Goal: Transaction & Acquisition: Purchase product/service

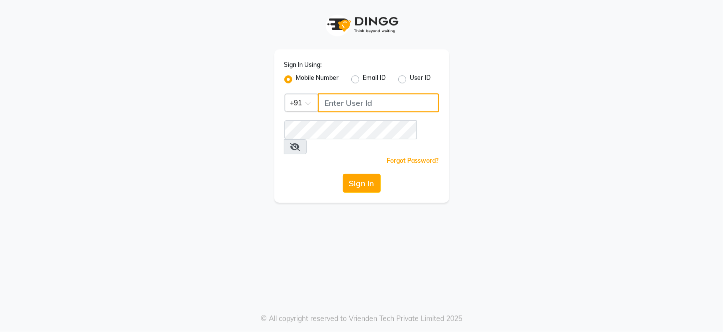
click at [350, 94] on input "Username" at bounding box center [378, 102] width 121 height 19
type input "9819402381"
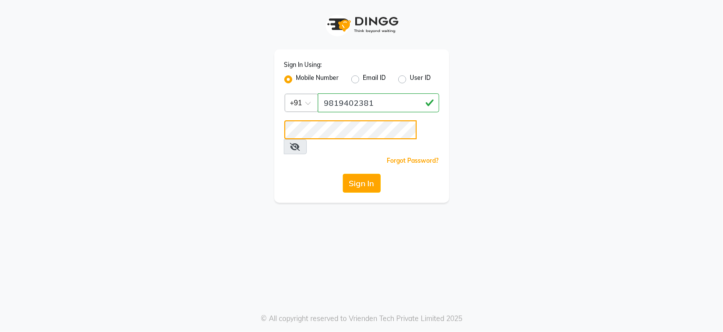
click at [343, 174] on button "Sign In" at bounding box center [362, 183] width 38 height 19
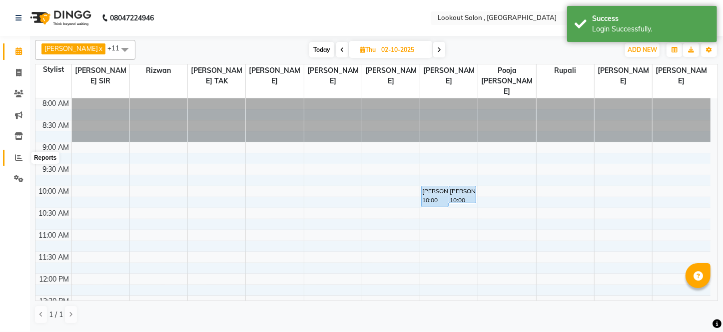
click at [19, 159] on icon at bounding box center [18, 157] width 7 height 7
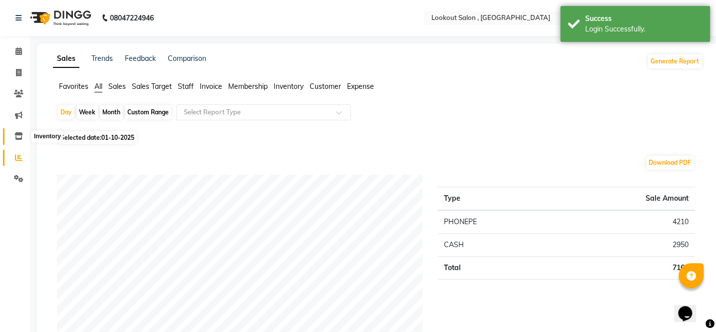
click at [19, 141] on span at bounding box center [18, 136] width 17 height 11
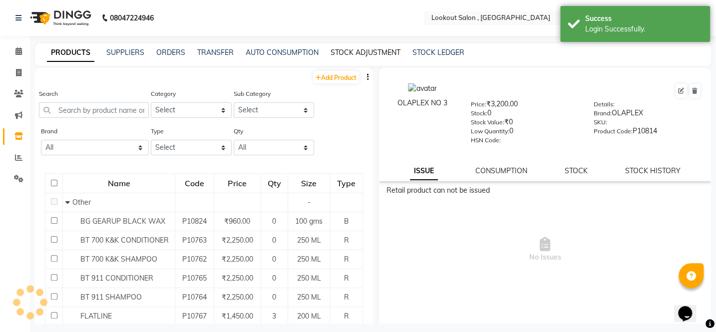
click at [340, 51] on link "STOCK ADJUSTMENT" at bounding box center [366, 52] width 70 height 9
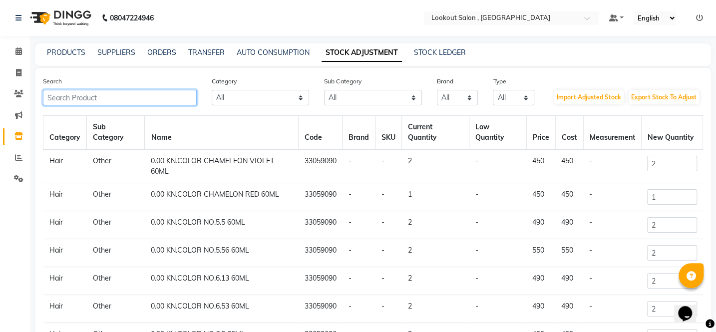
click at [179, 94] on input "text" at bounding box center [120, 97] width 154 height 15
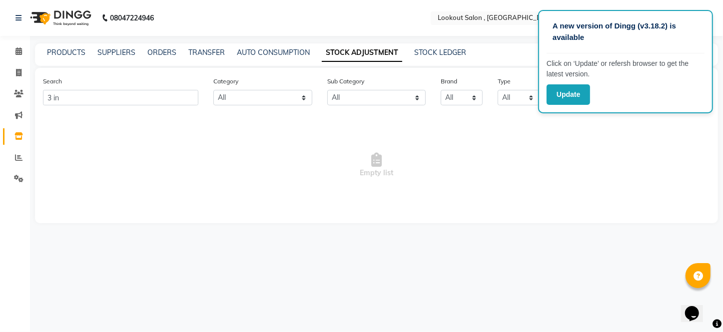
click at [237, 162] on span "Empty list" at bounding box center [376, 165] width 667 height 100
click at [162, 98] on input "3 in" at bounding box center [120, 97] width 155 height 15
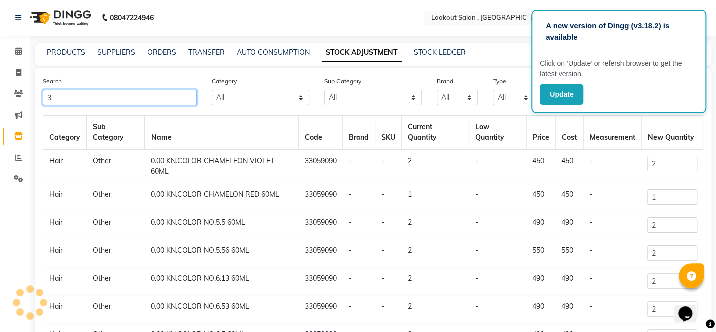
type input "3"
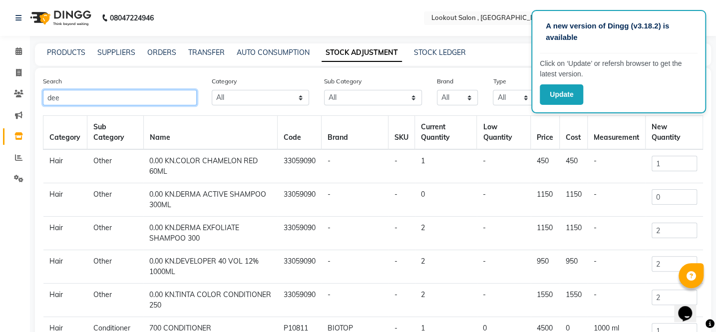
type input "dee"
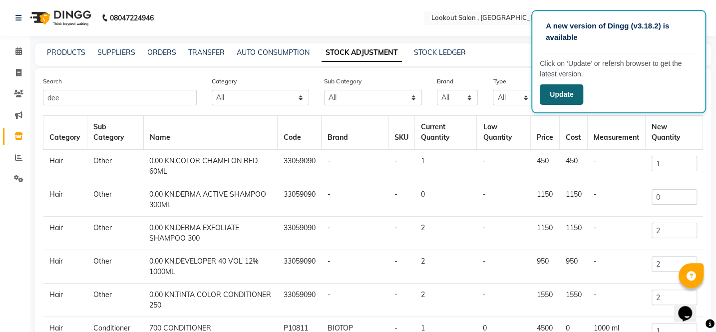
click at [548, 99] on button "Update" at bounding box center [561, 94] width 43 height 20
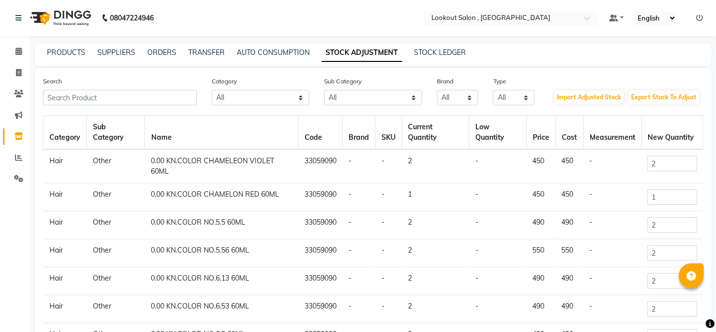
click at [44, 122] on th "Category" at bounding box center [64, 133] width 43 height 34
click at [22, 76] on span at bounding box center [18, 72] width 17 height 11
select select "151"
select select "service"
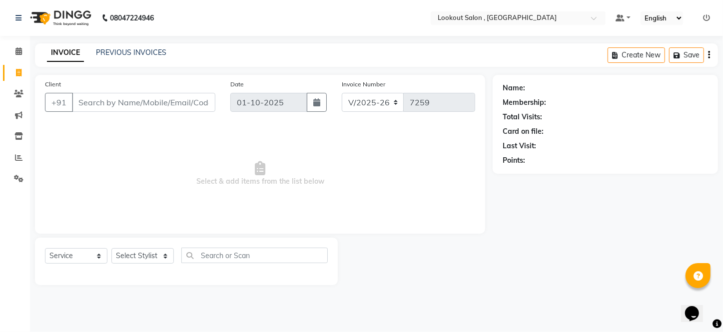
click at [117, 101] on input "Client" at bounding box center [143, 102] width 143 height 19
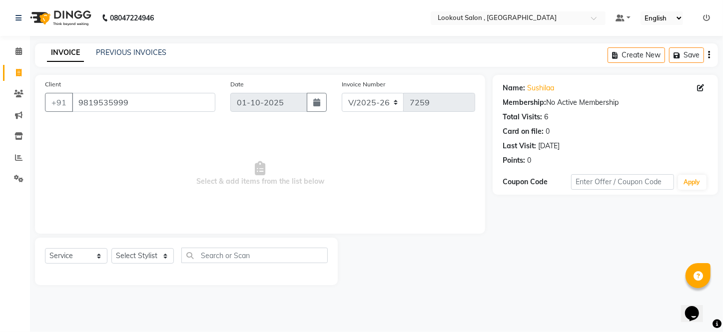
click at [178, 145] on span "Select & add items from the list below" at bounding box center [260, 174] width 430 height 100
click at [137, 104] on input "9819535999" at bounding box center [143, 102] width 143 height 19
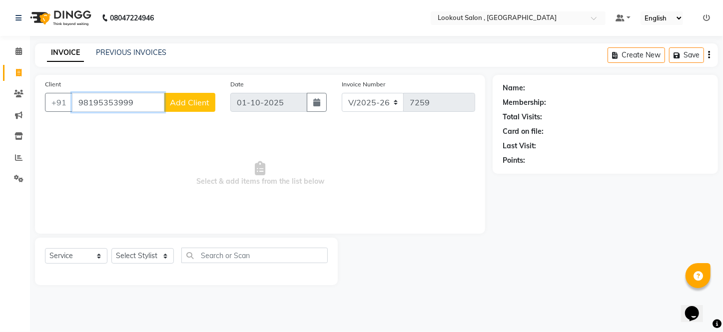
type input "9819535999"
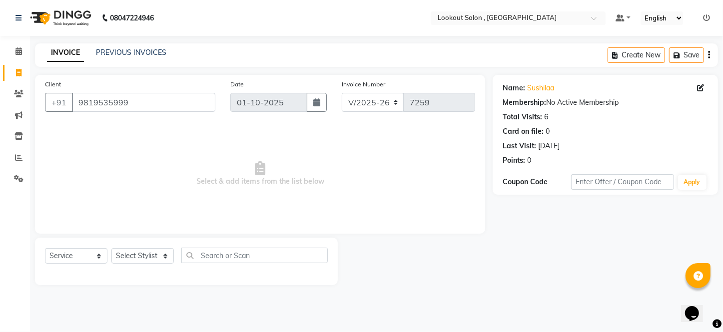
click at [158, 164] on span "Select & add items from the list below" at bounding box center [260, 174] width 430 height 100
drag, startPoint x: 147, startPoint y: 260, endPoint x: 152, endPoint y: 259, distance: 5.0
click at [151, 259] on select "Select Stylist [PERSON_NAME] [PERSON_NAME] [PERSON_NAME] [PERSON_NAME] [PERSON_…" at bounding box center [142, 255] width 62 height 15
select select "48095"
click at [111, 248] on select "Select Stylist [PERSON_NAME] [PERSON_NAME] [PERSON_NAME] [PERSON_NAME] [PERSON_…" at bounding box center [142, 255] width 62 height 15
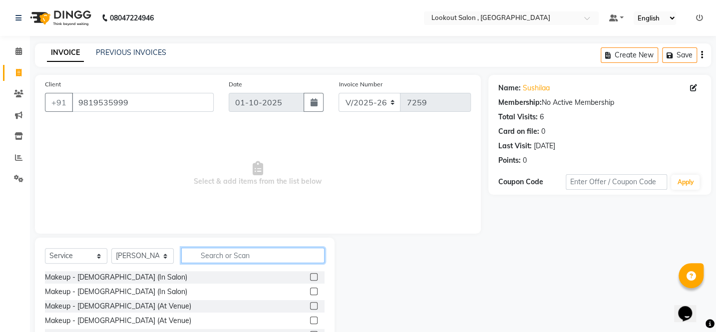
click at [238, 257] on input "text" at bounding box center [252, 255] width 143 height 15
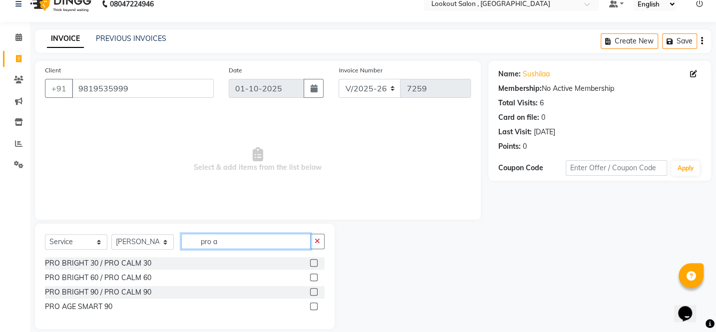
scroll to position [26, 0]
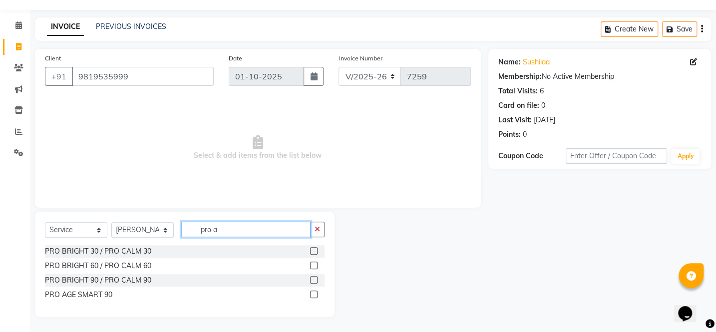
type input "pro a"
click at [315, 295] on label at bounding box center [313, 294] width 7 height 7
click at [315, 295] on input "checkbox" at bounding box center [313, 295] width 6 height 6
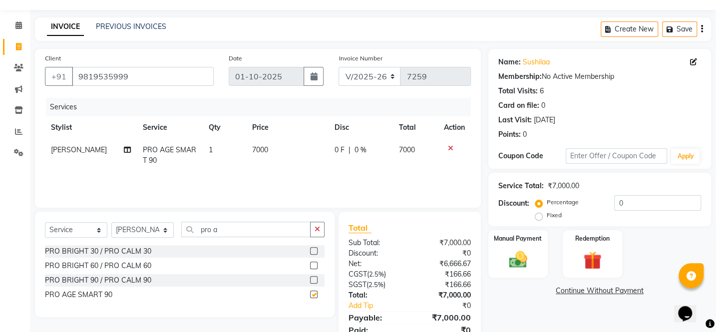
checkbox input "false"
click at [320, 223] on button "button" at bounding box center [317, 229] width 14 height 15
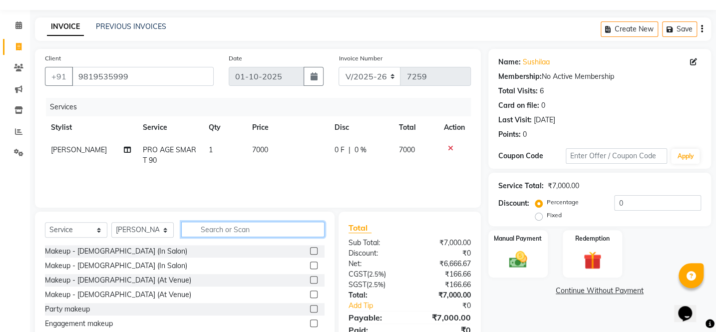
click at [301, 227] on input "text" at bounding box center [252, 229] width 143 height 15
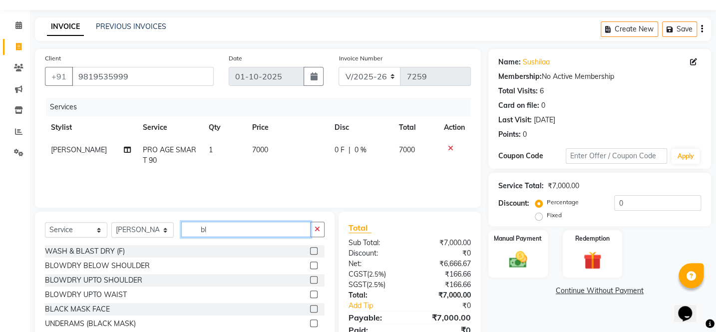
type input "b"
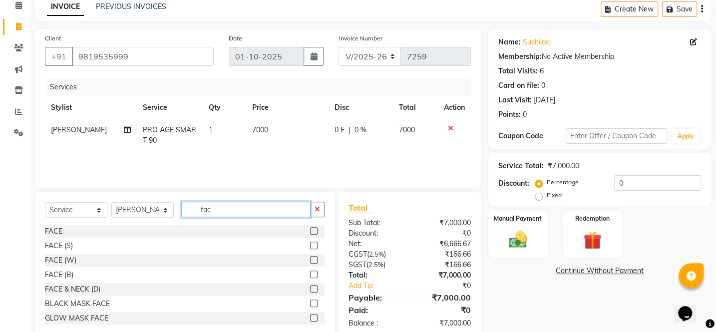
scroll to position [68, 0]
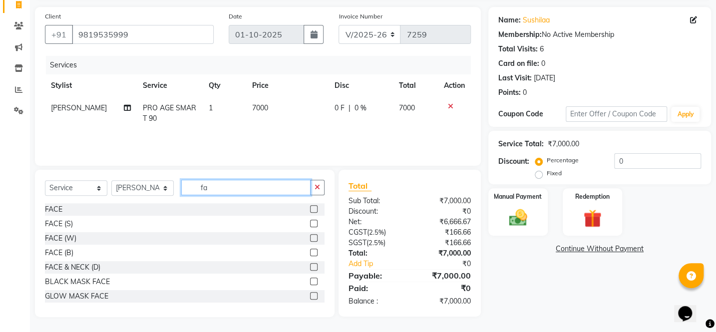
type input "f"
type input "fa"
click at [310, 266] on label at bounding box center [313, 266] width 7 height 7
click at [310, 266] on input "checkbox" at bounding box center [313, 267] width 6 height 6
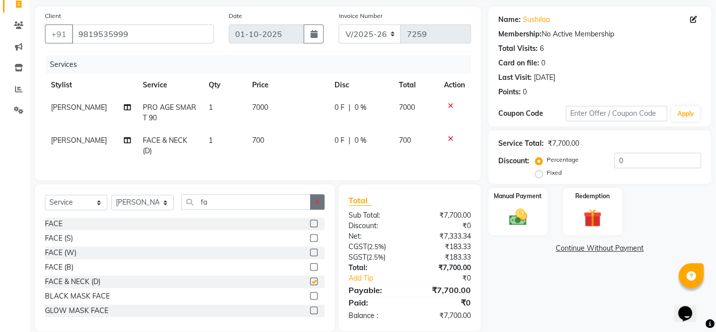
checkbox input "false"
click at [314, 208] on button "button" at bounding box center [317, 201] width 14 height 15
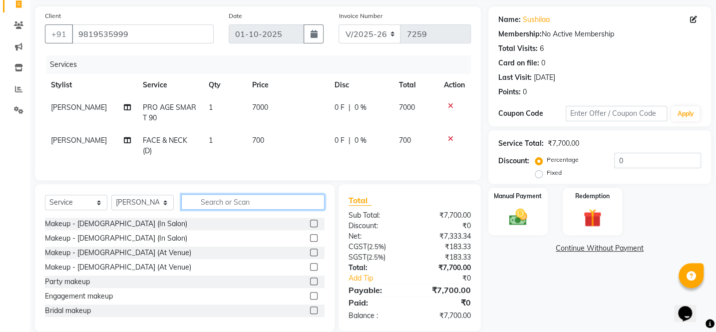
click at [262, 206] on input "text" at bounding box center [252, 201] width 143 height 15
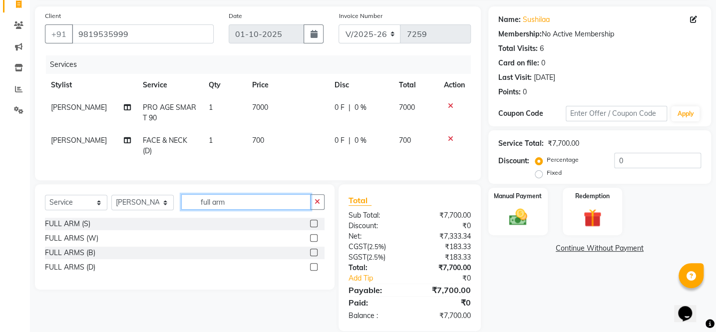
type input "full arm"
click at [313, 242] on label at bounding box center [313, 237] width 7 height 7
click at [313, 242] on input "checkbox" at bounding box center [313, 238] width 6 height 6
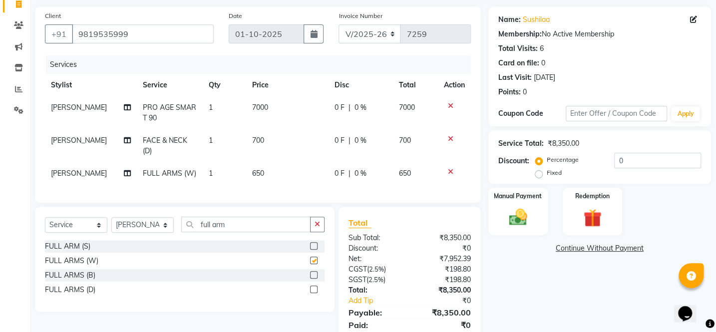
checkbox input "false"
click at [325, 229] on div "Select Service Product Membership Package Voucher Prepaid Gift Card Select Styl…" at bounding box center [185, 259] width 300 height 105
click at [319, 228] on icon "button" at bounding box center [317, 224] width 5 height 7
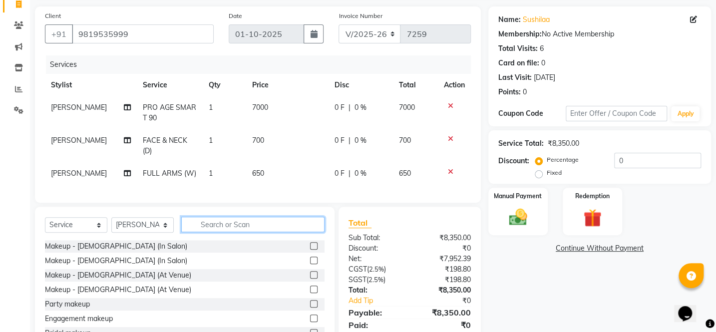
click at [288, 232] on input "text" at bounding box center [252, 224] width 143 height 15
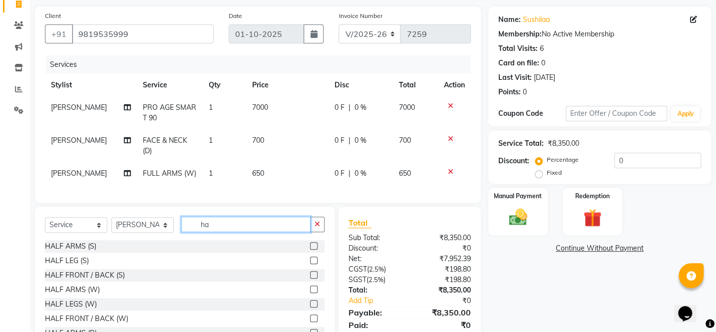
type input "h"
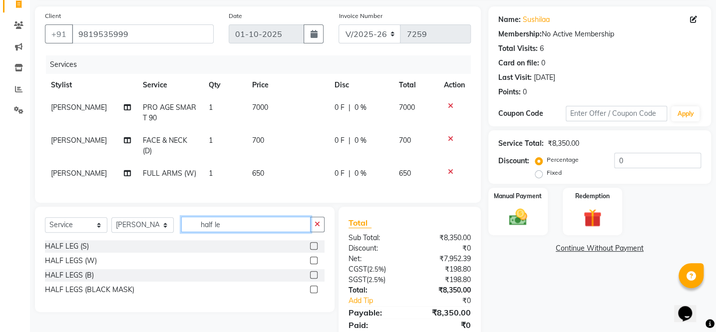
type input "half le"
click at [314, 264] on label at bounding box center [313, 260] width 7 height 7
click at [314, 264] on input "checkbox" at bounding box center [313, 261] width 6 height 6
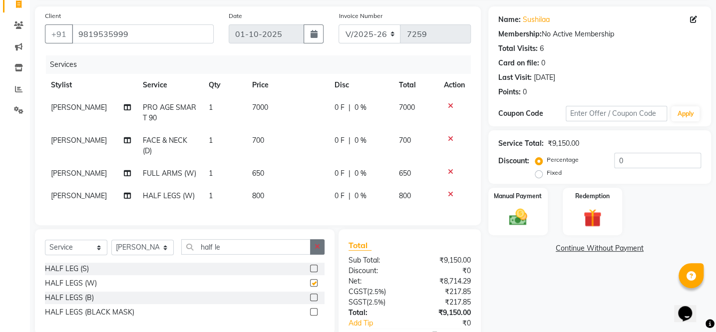
checkbox input "false"
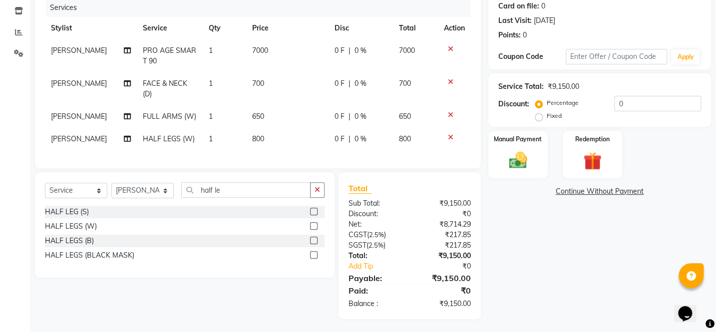
scroll to position [135, 0]
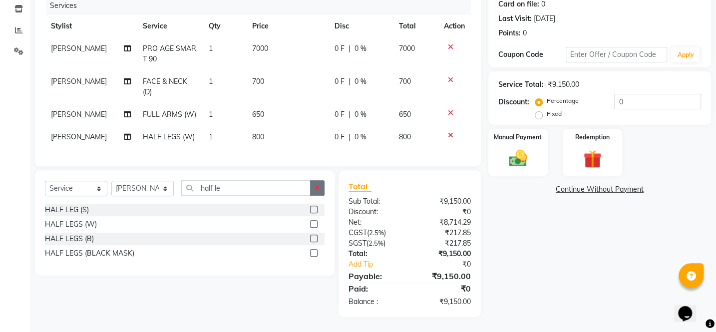
click at [320, 189] on icon "button" at bounding box center [317, 187] width 5 height 7
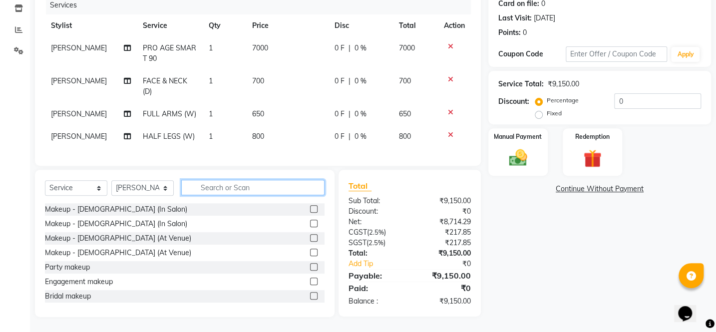
click at [293, 185] on input "text" at bounding box center [252, 187] width 143 height 15
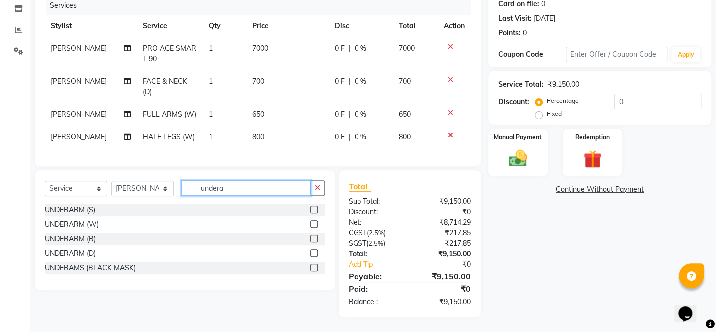
type input "undera"
click at [313, 220] on label at bounding box center [313, 223] width 7 height 7
click at [313, 221] on input "checkbox" at bounding box center [313, 224] width 6 height 6
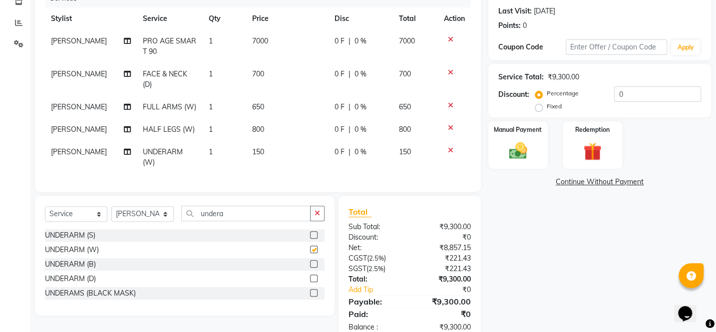
checkbox input "false"
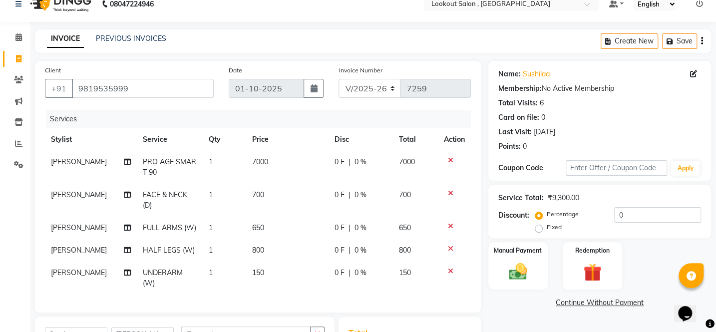
scroll to position [0, 0]
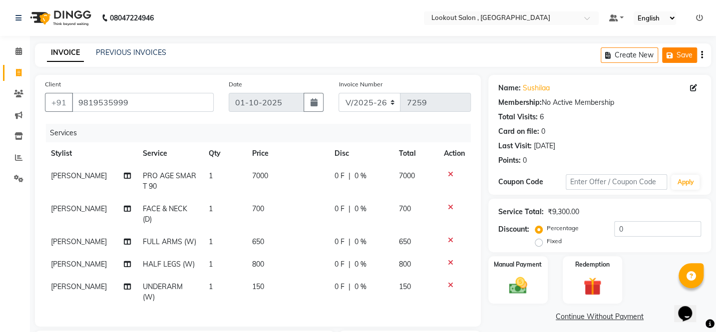
click at [689, 50] on button "Save" at bounding box center [679, 54] width 35 height 15
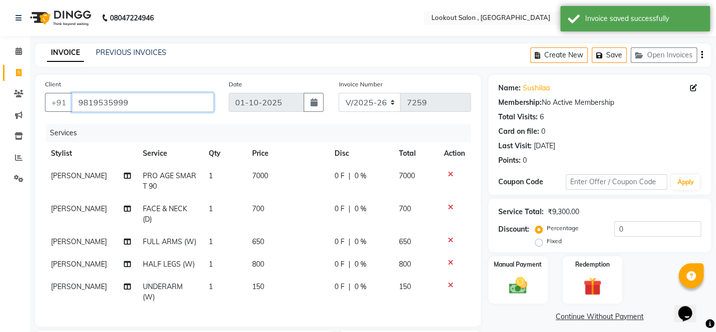
click at [196, 94] on input "9819535999" at bounding box center [143, 102] width 142 height 19
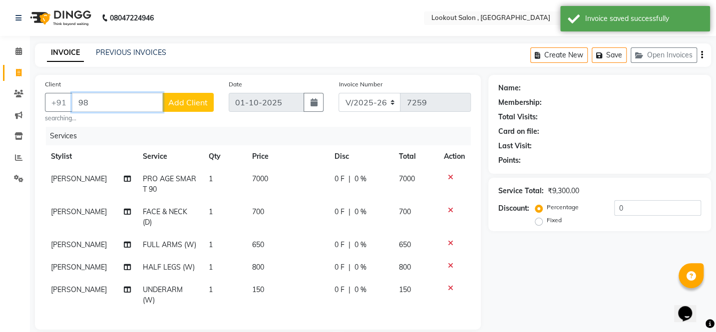
type input "9"
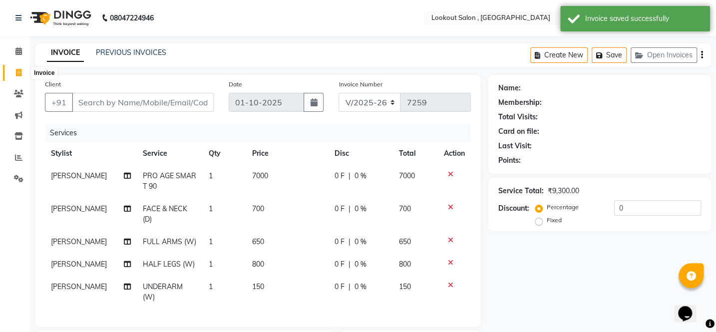
click at [20, 74] on icon at bounding box center [18, 72] width 5 height 7
select select "151"
select select "service"
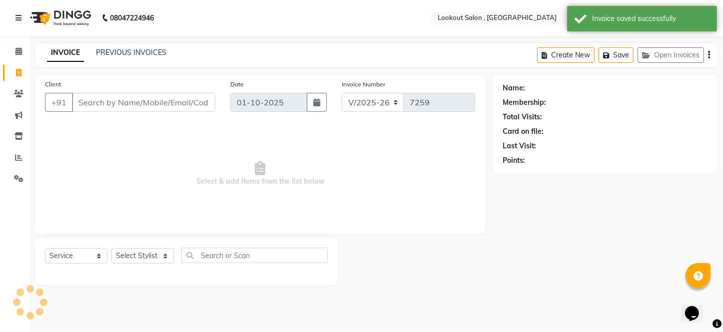
click at [188, 95] on input "Client" at bounding box center [143, 102] width 143 height 19
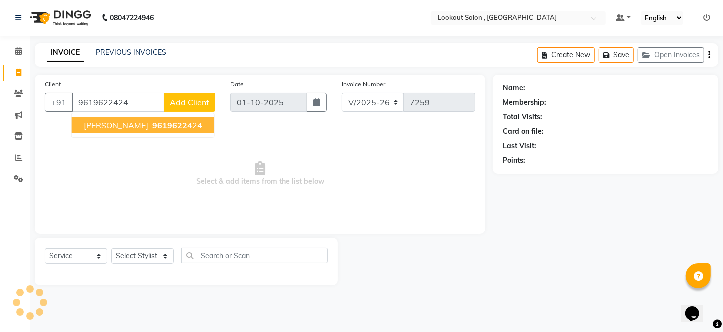
type input "9619622424"
select select "1: Object"
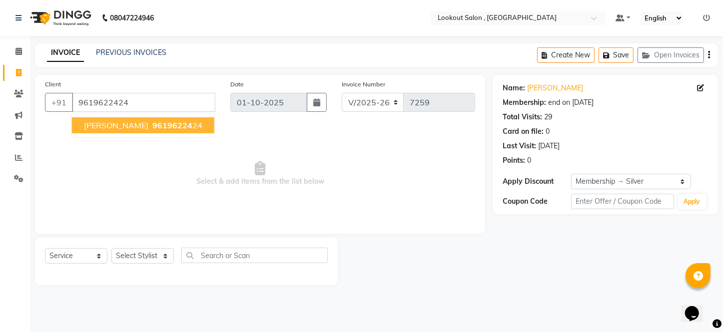
click at [146, 131] on button "[PERSON_NAME] 96196224 24" at bounding box center [143, 125] width 142 height 16
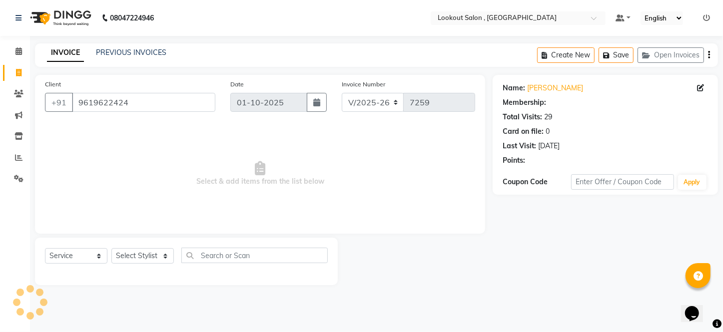
select select "1: Object"
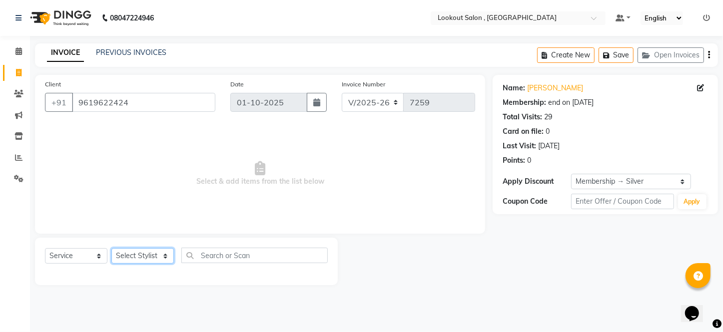
click at [161, 257] on select "Select Stylist [PERSON_NAME] [PERSON_NAME] [PERSON_NAME] [PERSON_NAME] [PERSON_…" at bounding box center [142, 255] width 62 height 15
select select "90900"
click at [111, 248] on select "Select Stylist [PERSON_NAME] [PERSON_NAME] [PERSON_NAME] [PERSON_NAME] [PERSON_…" at bounding box center [142, 255] width 62 height 15
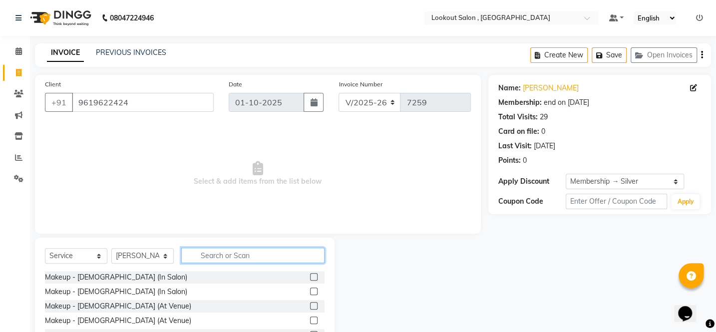
click at [240, 259] on input "text" at bounding box center [252, 255] width 143 height 15
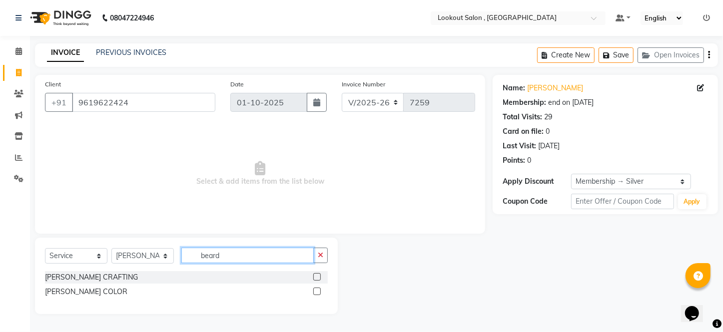
type input "beard"
click at [315, 278] on label at bounding box center [316, 276] width 7 height 7
click at [315, 278] on input "checkbox" at bounding box center [316, 277] width 6 height 6
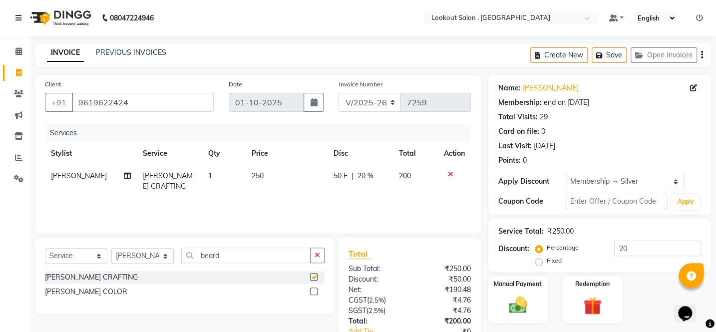
checkbox input "false"
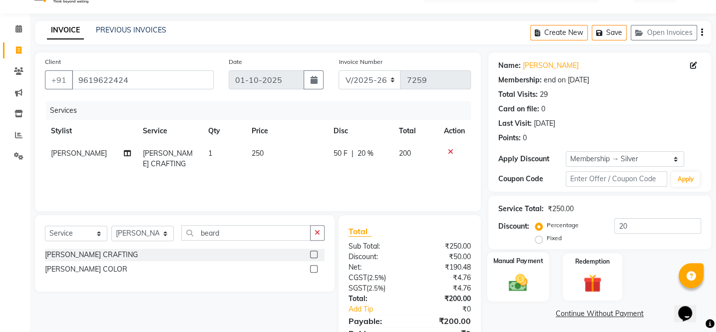
click at [520, 267] on div "Manual Payment" at bounding box center [518, 276] width 62 height 49
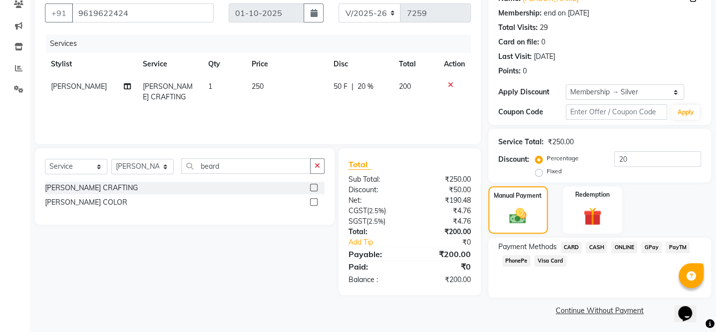
scroll to position [90, 0]
click at [594, 244] on span "CASH" at bounding box center [596, 246] width 21 height 11
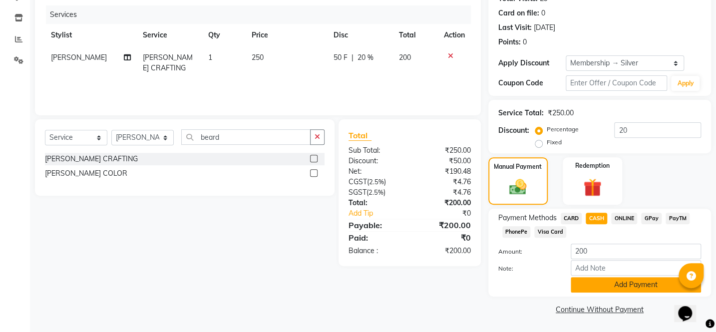
click at [624, 285] on button "Add Payment" at bounding box center [636, 284] width 130 height 15
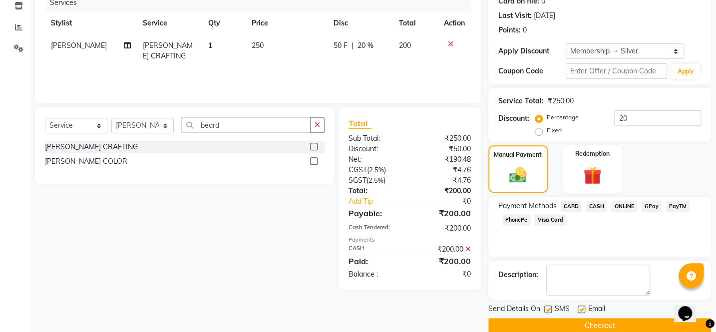
scroll to position [146, 0]
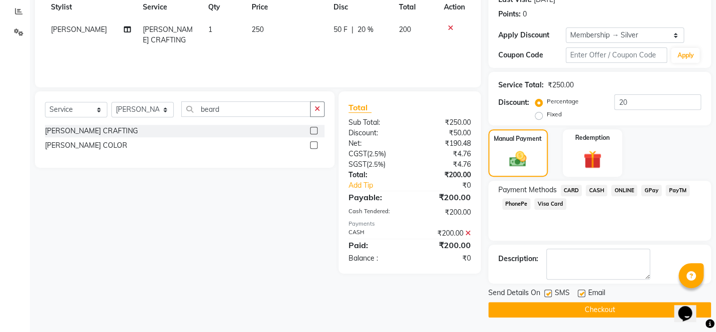
click at [569, 305] on button "Checkout" at bounding box center [599, 309] width 223 height 15
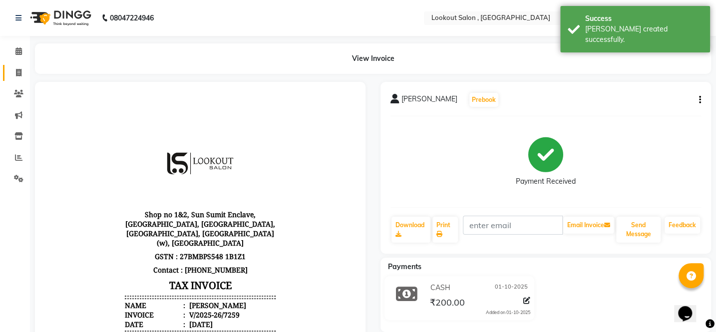
click at [17, 73] on icon at bounding box center [18, 72] width 5 height 7
select select "151"
select select "service"
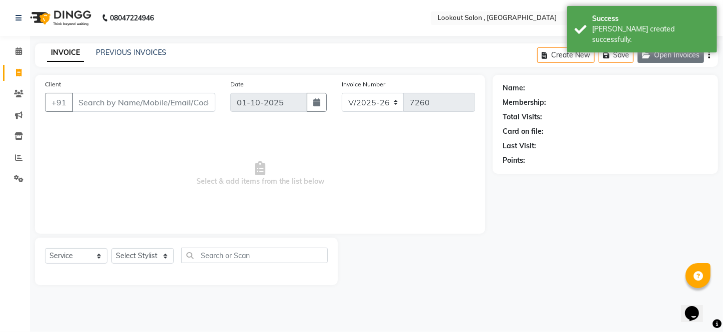
click at [663, 55] on button "Open Invoices" at bounding box center [670, 54] width 66 height 15
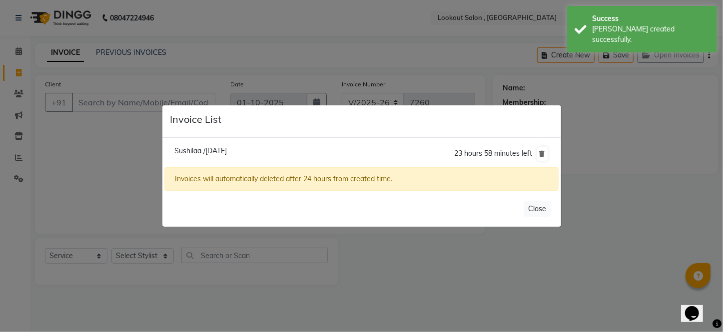
click at [183, 150] on span "Sushilaa /[DATE]" at bounding box center [200, 150] width 52 height 9
type input "9819535999"
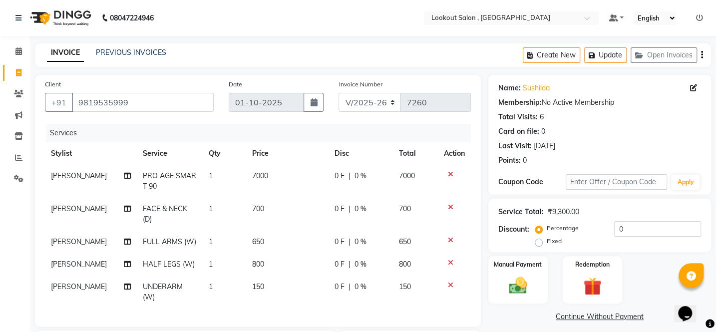
click at [619, 76] on div "Name: Sushilaa Membership: No Active Membership Total Visits: 6 Card on file: 0…" at bounding box center [599, 135] width 223 height 120
click at [21, 71] on span at bounding box center [18, 72] width 17 height 11
select select "service"
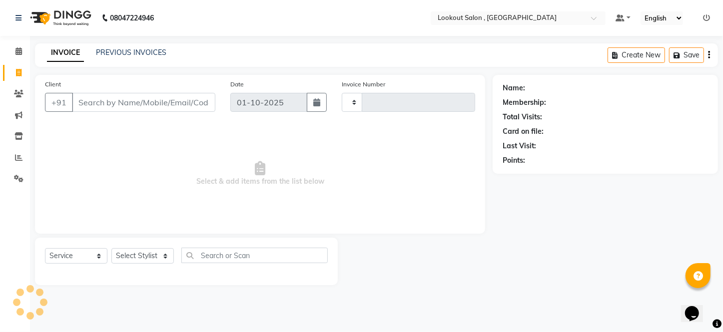
type input "7260"
select select "151"
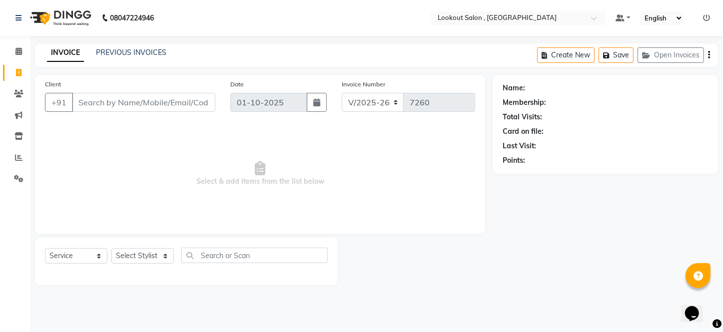
click at [21, 71] on span at bounding box center [18, 72] width 17 height 11
select select "service"
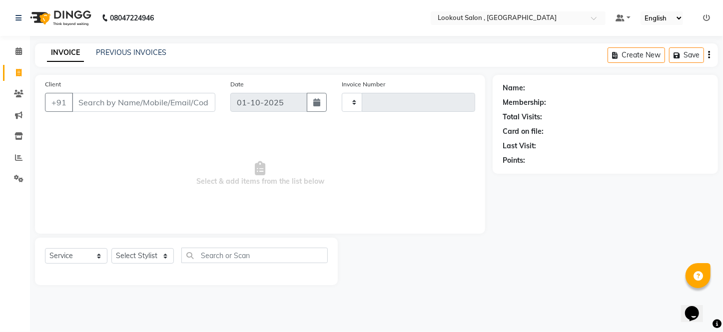
type input "7260"
select select "151"
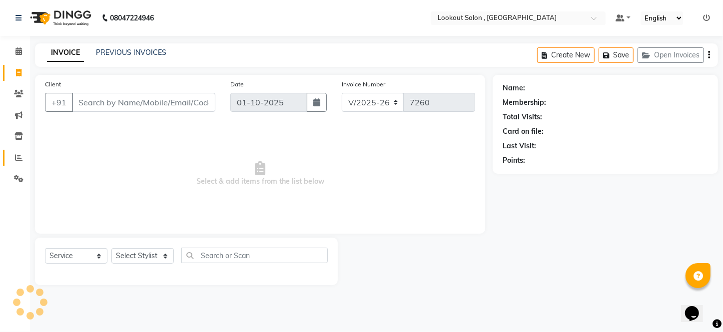
click at [16, 150] on link "Reports" at bounding box center [15, 158] width 24 height 16
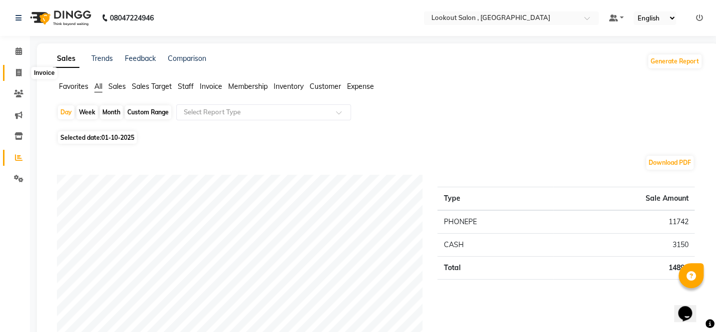
click at [16, 70] on icon at bounding box center [18, 72] width 5 height 7
select select "service"
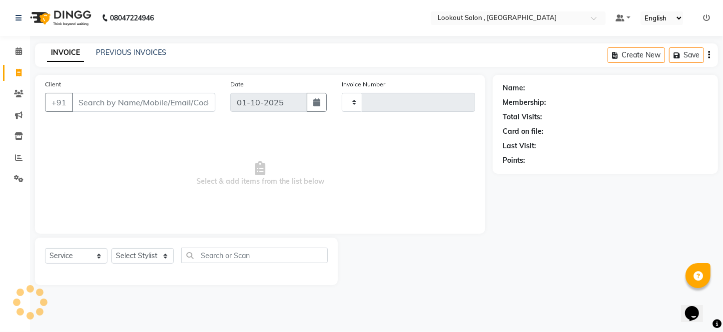
type input "7260"
select select "151"
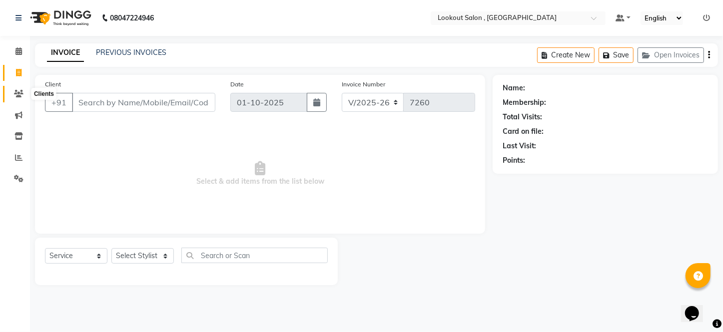
click at [21, 96] on icon at bounding box center [18, 93] width 9 height 7
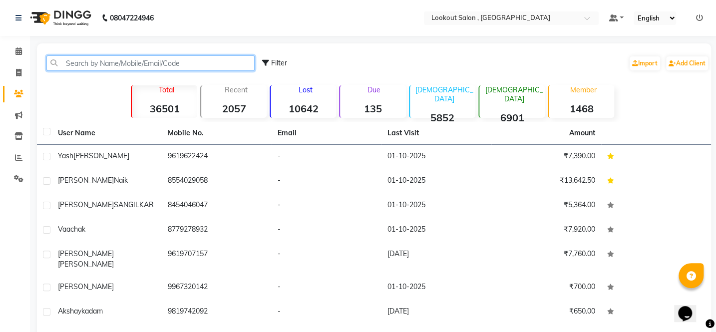
click at [78, 65] on input "text" at bounding box center [150, 62] width 208 height 15
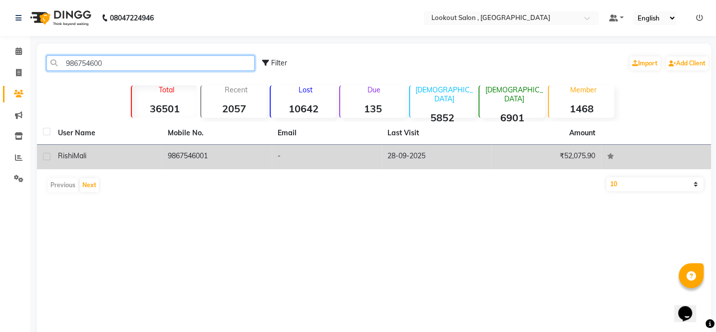
type input "986754600"
click at [97, 151] on div "[PERSON_NAME]" at bounding box center [107, 156] width 98 height 10
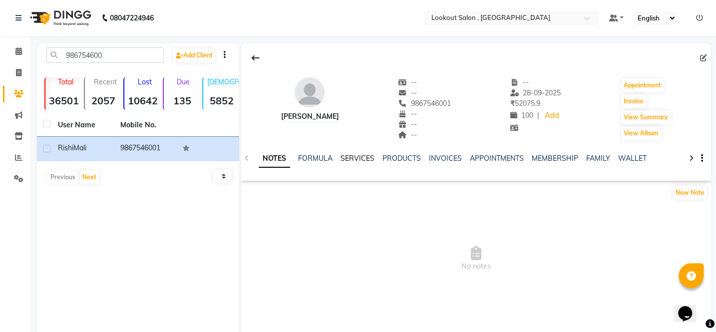
click at [368, 160] on link "SERVICES" at bounding box center [358, 158] width 34 height 9
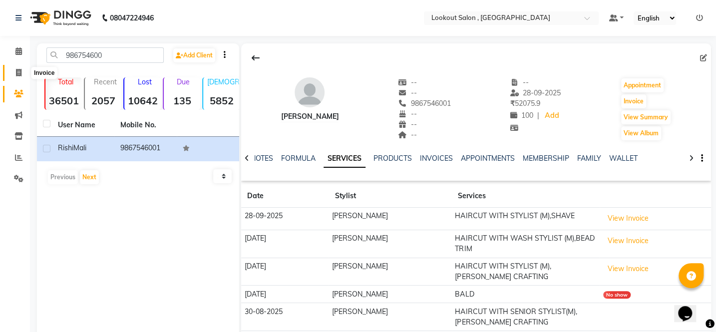
click at [20, 73] on icon at bounding box center [18, 72] width 5 height 7
select select "service"
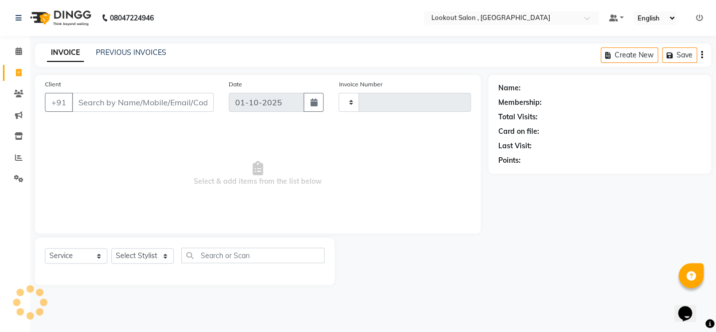
type input "7260"
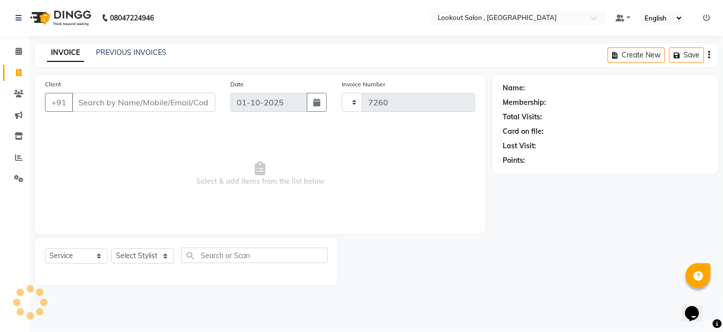
select select "151"
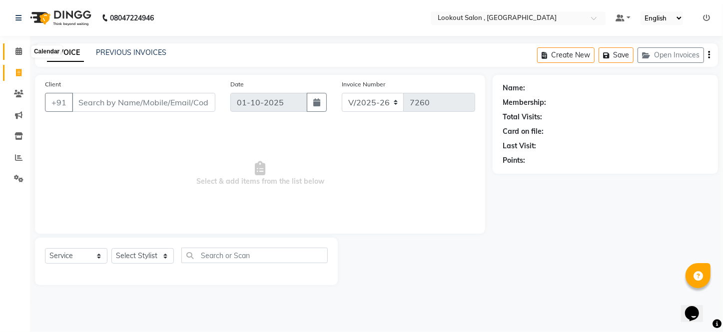
click at [25, 50] on span at bounding box center [18, 51] width 17 height 11
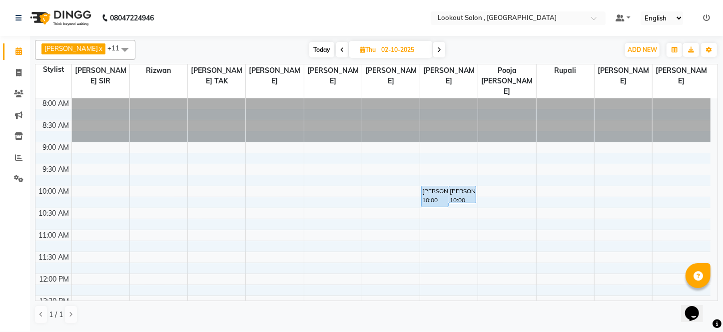
click at [320, 52] on span "Today" at bounding box center [321, 49] width 25 height 15
type input "01-10-2025"
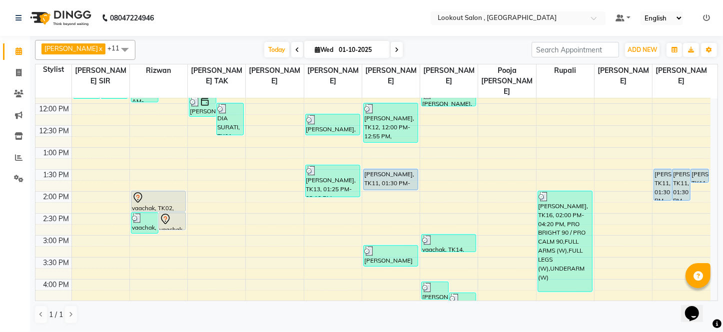
scroll to position [125, 0]
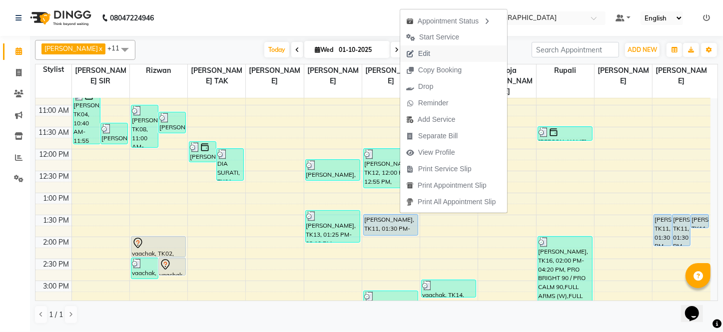
click at [429, 55] on span "Edit" at bounding box center [424, 53] width 12 height 10
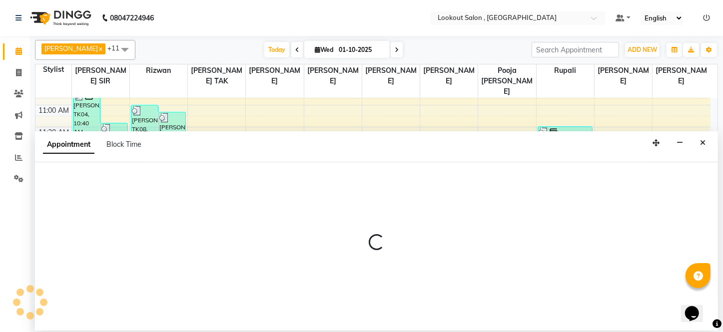
select select "tentative"
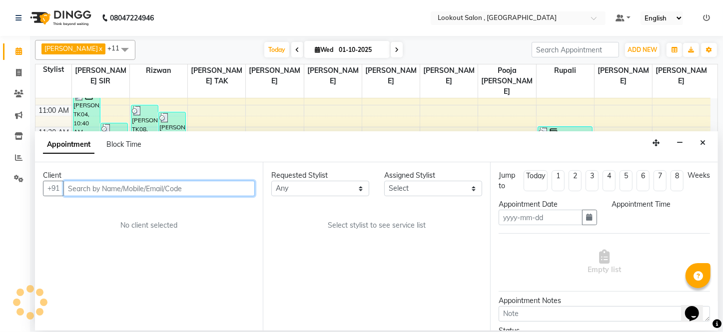
type input "01-10-2025"
select select "upcoming"
select select "810"
select select "88368"
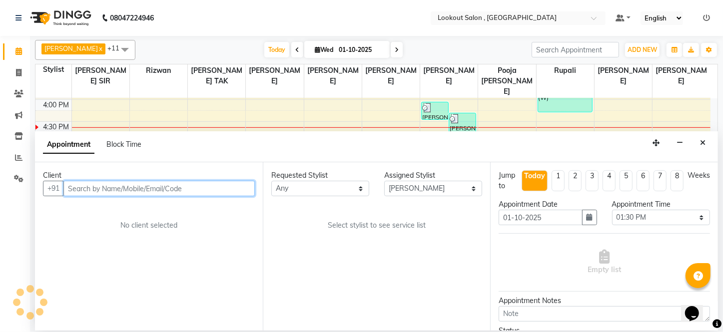
select select "304"
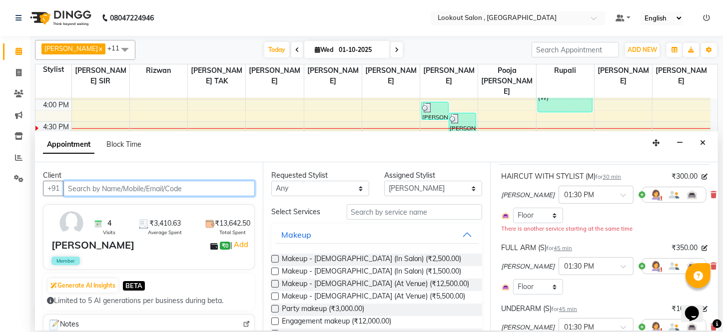
scroll to position [90, 0]
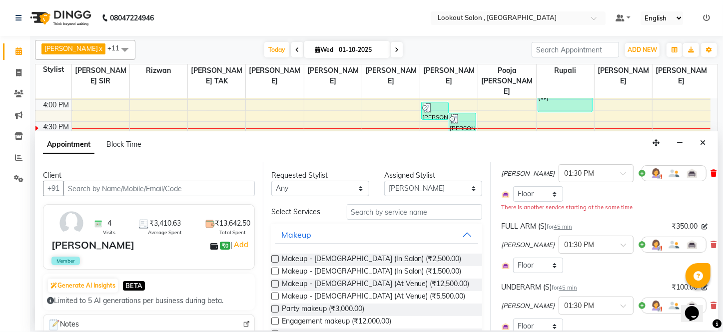
click at [710, 174] on icon at bounding box center [713, 173] width 6 height 7
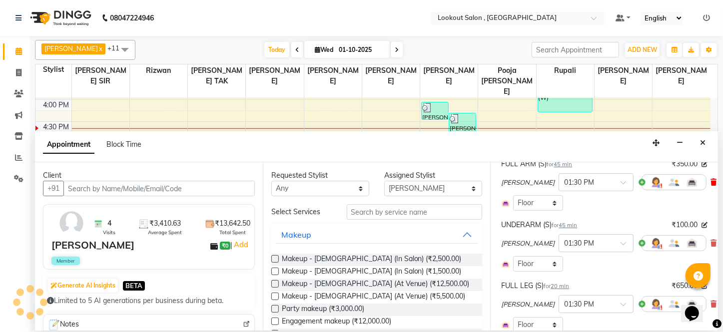
click at [710, 184] on icon at bounding box center [713, 182] width 6 height 7
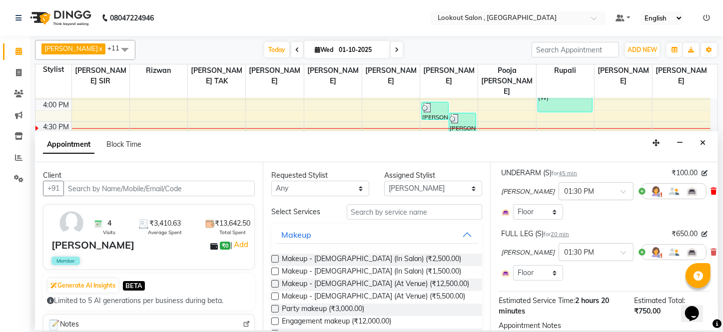
click at [710, 193] on icon at bounding box center [713, 191] width 6 height 7
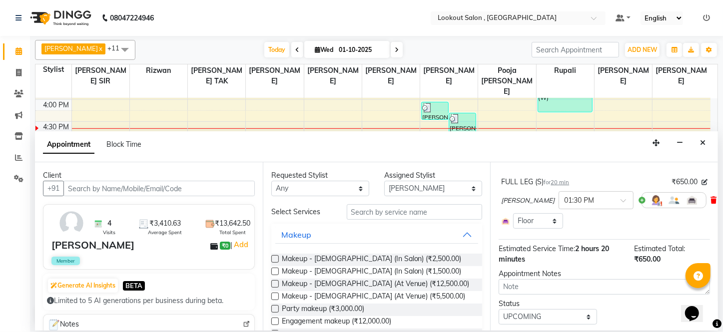
click at [710, 199] on icon at bounding box center [713, 200] width 6 height 7
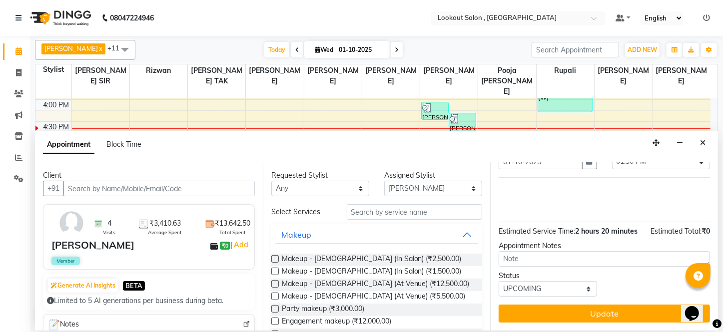
scroll to position [66, 0]
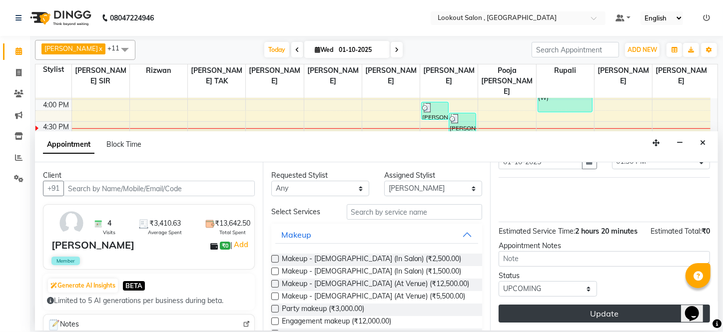
click at [561, 309] on button "Update" at bounding box center [603, 314] width 211 height 18
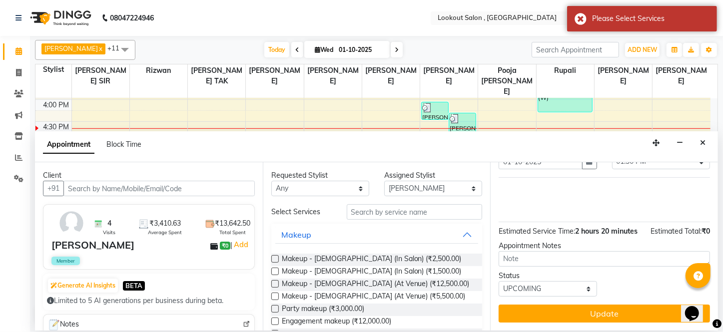
click at [563, 303] on div "Jump to [DATE] 1 2 3 4 5 6 7 8 Weeks Appointment Date [DATE] Appointment Time S…" at bounding box center [604, 246] width 228 height 168
click at [709, 143] on button "Close" at bounding box center [702, 142] width 14 height 15
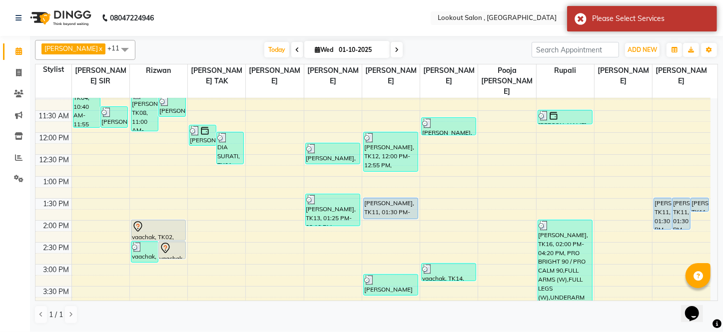
scroll to position [123, 0]
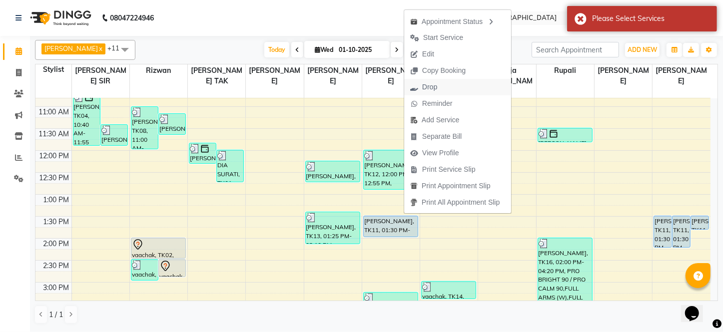
click at [444, 89] on button "Drop" at bounding box center [457, 87] width 107 height 16
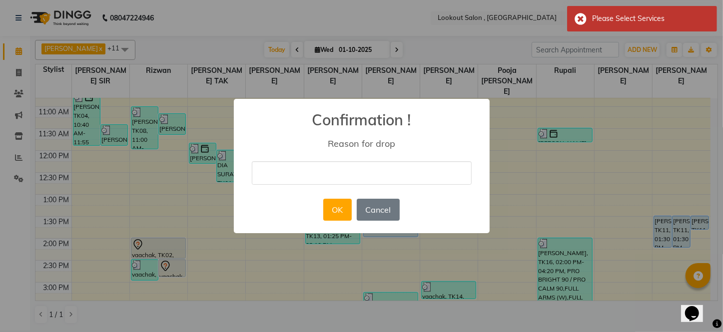
click at [382, 168] on input "text" at bounding box center [362, 172] width 220 height 23
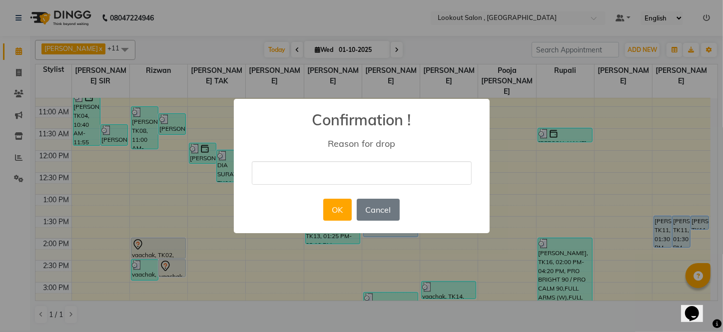
type input "SERVICE DONE"
click at [340, 212] on button "OK" at bounding box center [337, 210] width 28 height 22
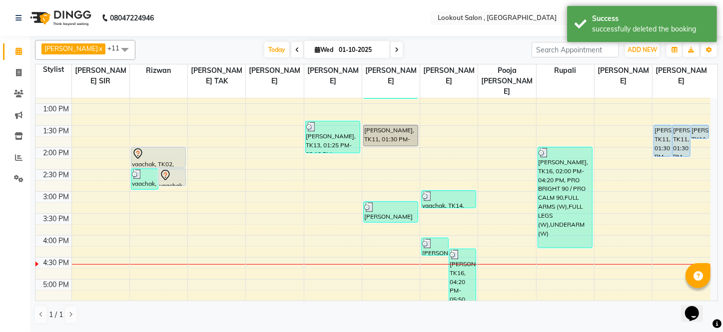
scroll to position [169, 0]
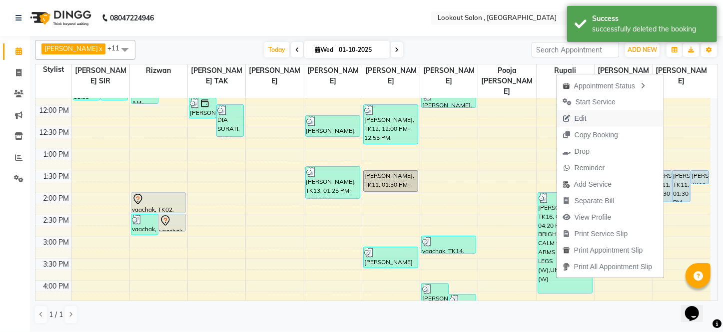
click at [579, 117] on span "Edit" at bounding box center [580, 118] width 12 height 10
select select "upcoming"
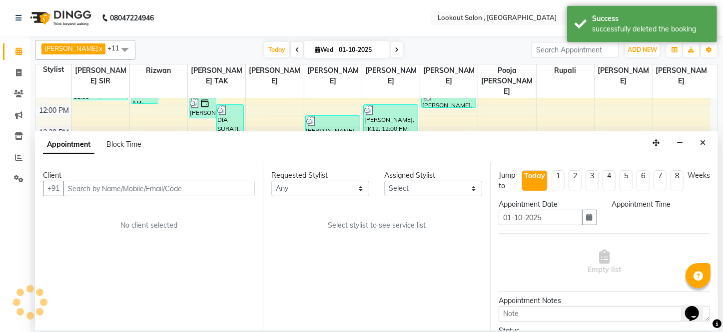
scroll to position [350, 0]
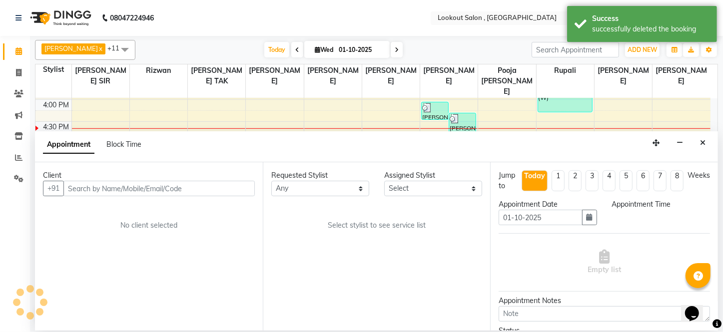
select select "48095"
select select "810"
select select "304"
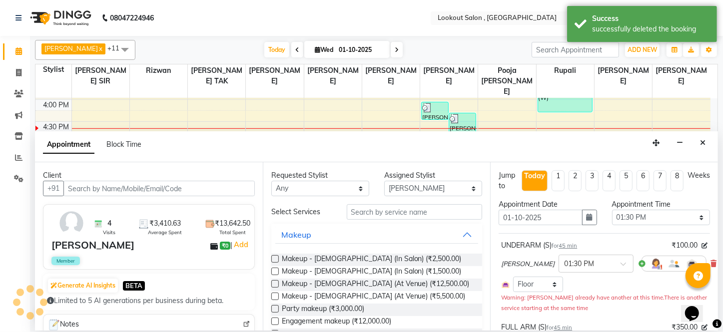
select select "304"
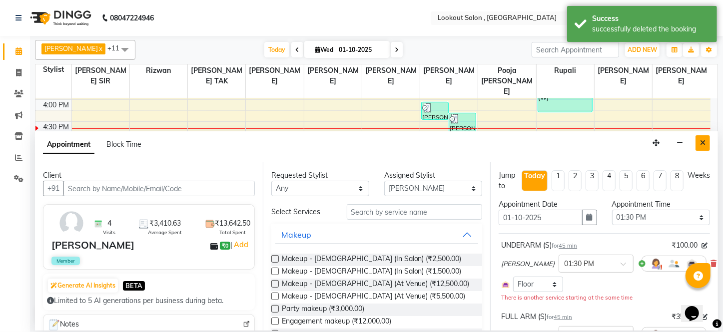
click at [700, 140] on icon "Close" at bounding box center [702, 142] width 5 height 7
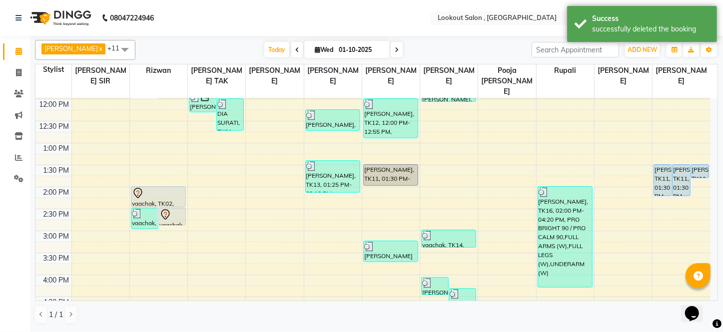
scroll to position [169, 0]
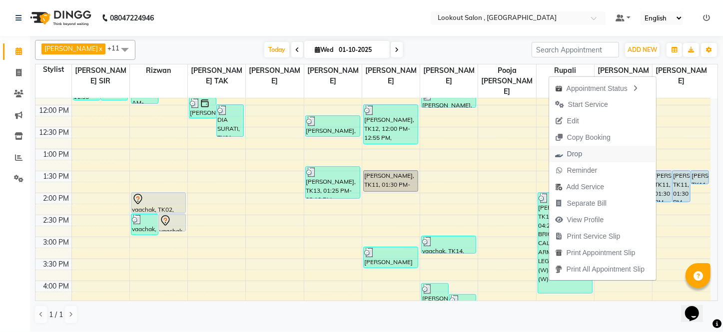
click at [567, 155] on span "Drop" at bounding box center [574, 154] width 15 height 10
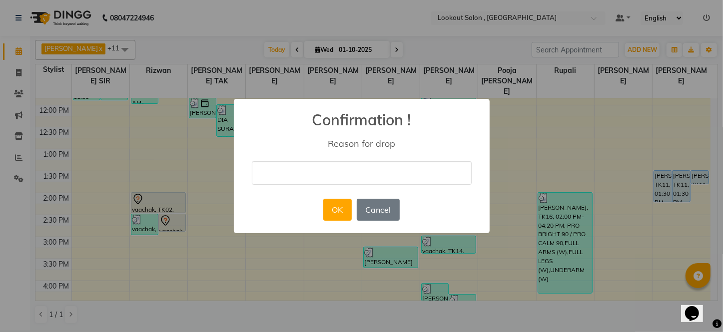
click at [330, 178] on input "text" at bounding box center [362, 172] width 220 height 23
type input "SERVICE DONE"
click at [345, 209] on button "OK" at bounding box center [337, 210] width 28 height 22
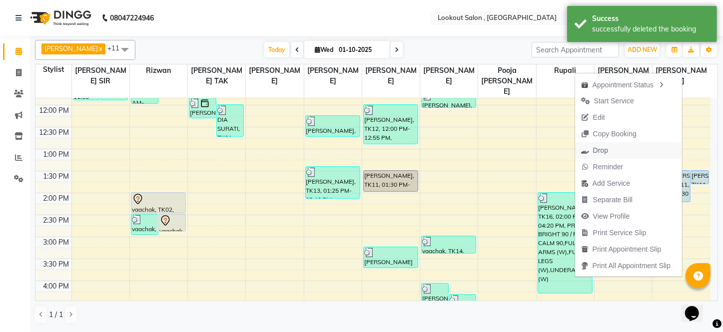
click at [601, 154] on span "Drop" at bounding box center [600, 150] width 15 height 10
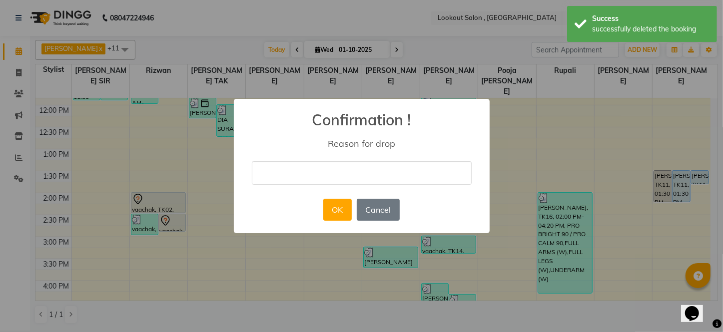
drag, startPoint x: 393, startPoint y: 173, endPoint x: 386, endPoint y: 180, distance: 9.2
click at [393, 173] on input "text" at bounding box center [362, 172] width 220 height 23
type input "SERVICE DONE"
click at [327, 210] on button "OK" at bounding box center [337, 210] width 28 height 22
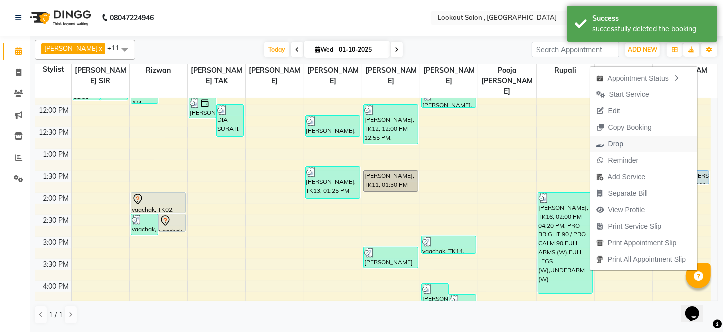
click at [624, 144] on span "Drop" at bounding box center [609, 144] width 39 height 16
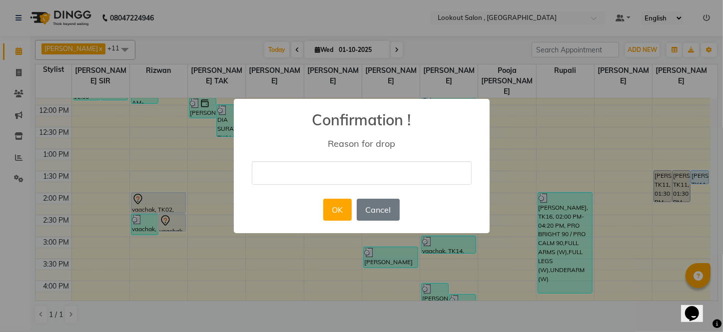
click at [361, 169] on input "text" at bounding box center [362, 172] width 220 height 23
type input "SERVICE DONE"
click at [334, 213] on button "OK" at bounding box center [337, 210] width 28 height 22
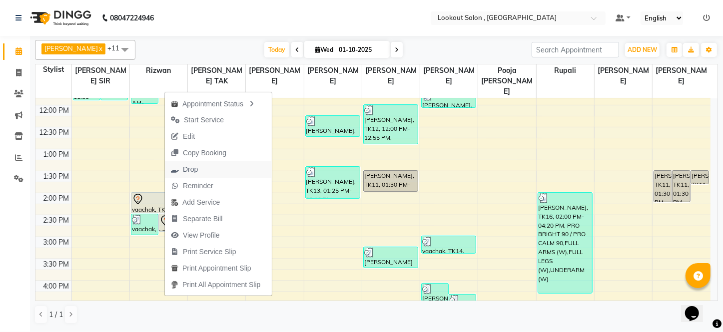
click at [183, 169] on span "Drop" at bounding box center [190, 169] width 15 height 10
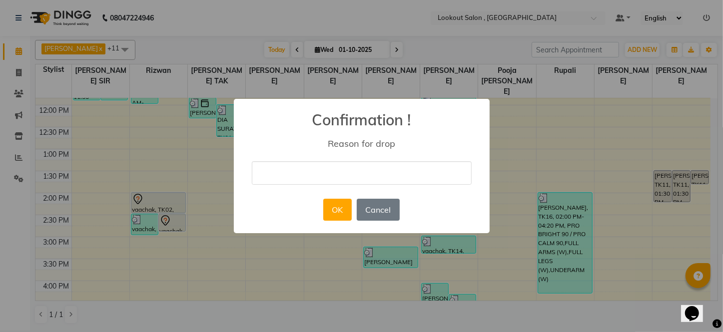
drag, startPoint x: 381, startPoint y: 165, endPoint x: 385, endPoint y: 170, distance: 6.8
click at [385, 168] on input "text" at bounding box center [362, 172] width 220 height 23
type input "SERVICE DONE"
click at [325, 208] on button "OK" at bounding box center [337, 210] width 28 height 22
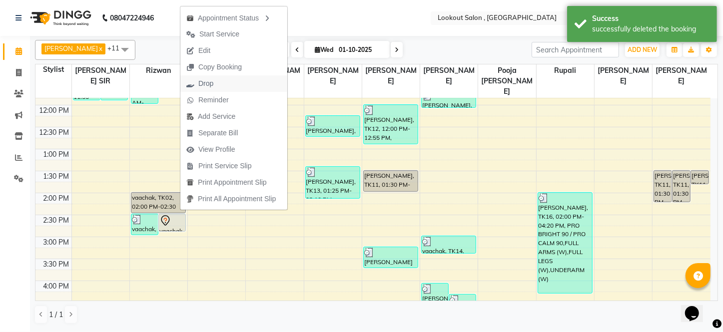
click at [235, 84] on button "Drop" at bounding box center [233, 83] width 107 height 16
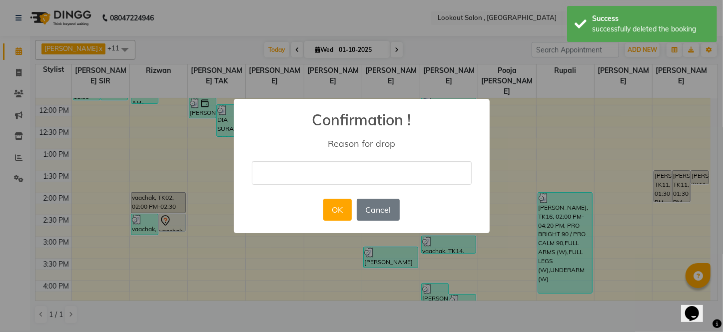
click at [321, 176] on input "text" at bounding box center [362, 172] width 220 height 23
type input "SERVICE DONE"
click at [322, 205] on div "OK No Cancel" at bounding box center [361, 209] width 81 height 27
click at [331, 210] on button "OK" at bounding box center [337, 210] width 28 height 22
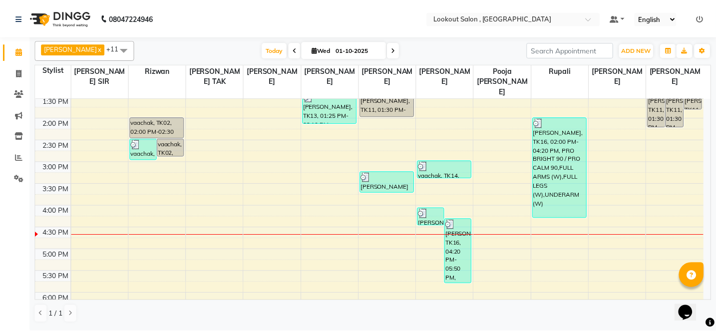
scroll to position [216, 0]
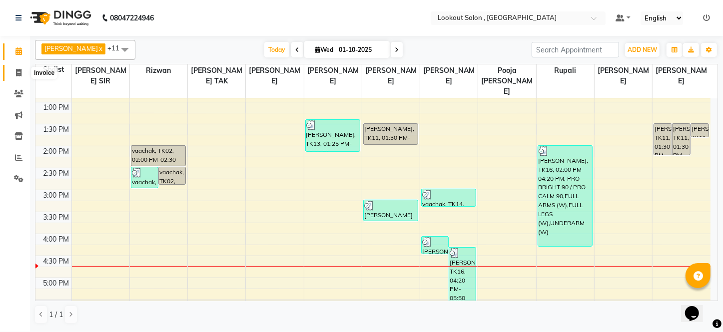
click at [20, 73] on icon at bounding box center [18, 72] width 5 height 7
select select "service"
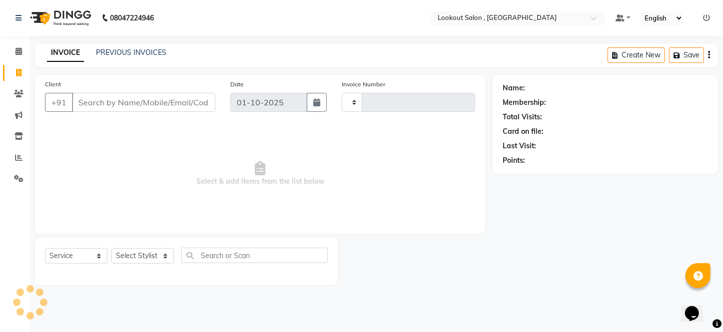
type input "7260"
select select "151"
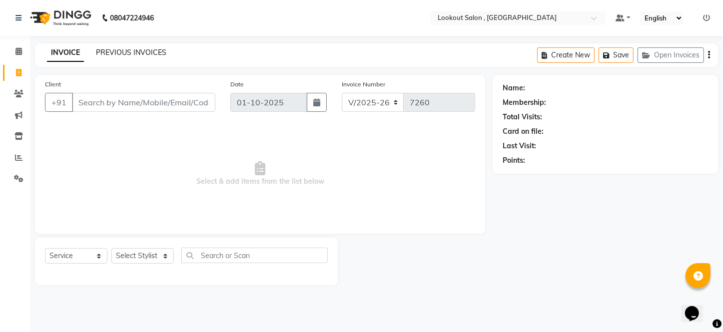
click at [124, 52] on link "PREVIOUS INVOICES" at bounding box center [131, 52] width 70 height 9
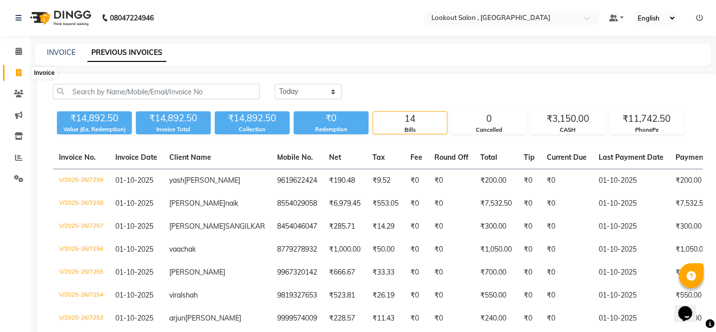
click at [16, 73] on icon at bounding box center [18, 72] width 5 height 7
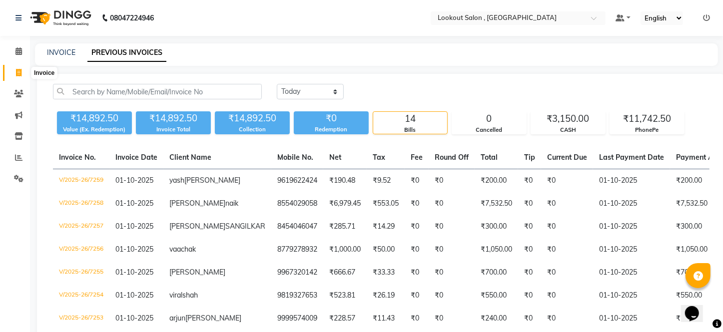
select select "151"
select select "service"
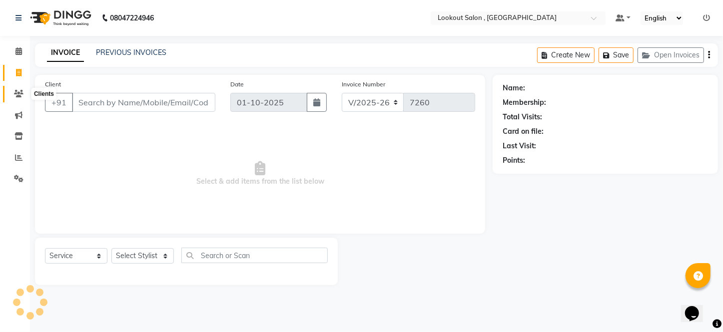
click at [22, 90] on icon at bounding box center [18, 93] width 9 height 7
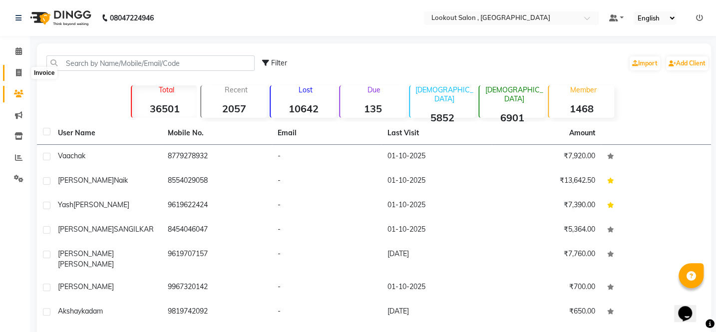
click at [23, 73] on span at bounding box center [18, 72] width 17 height 11
select select "151"
select select "service"
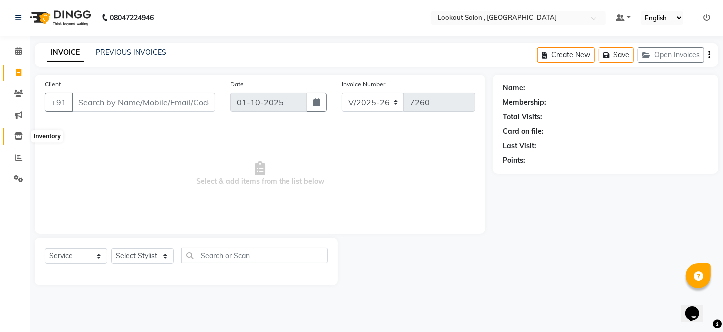
click at [17, 139] on icon at bounding box center [18, 135] width 8 height 7
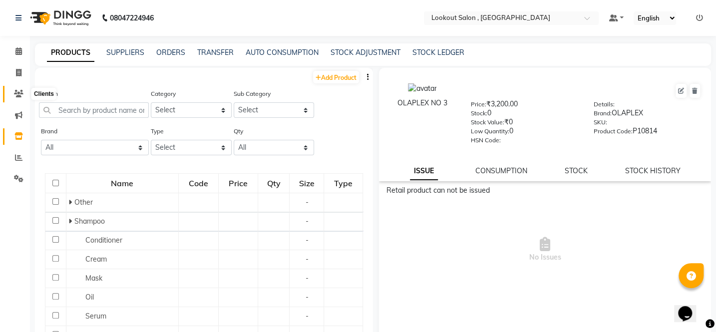
click at [19, 97] on icon at bounding box center [18, 93] width 9 height 7
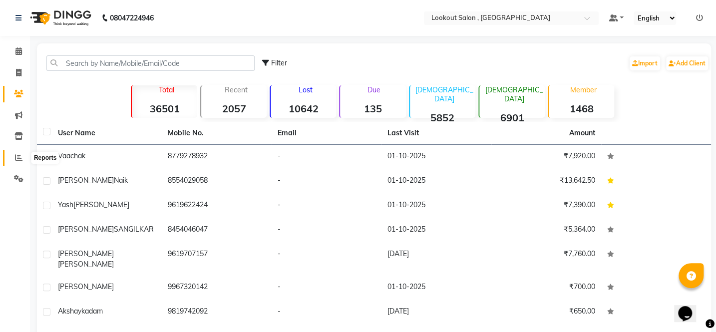
click at [22, 155] on icon at bounding box center [18, 157] width 7 height 7
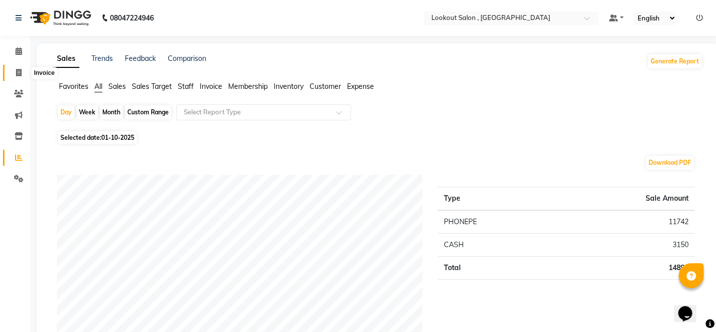
click at [18, 73] on icon at bounding box center [18, 72] width 5 height 7
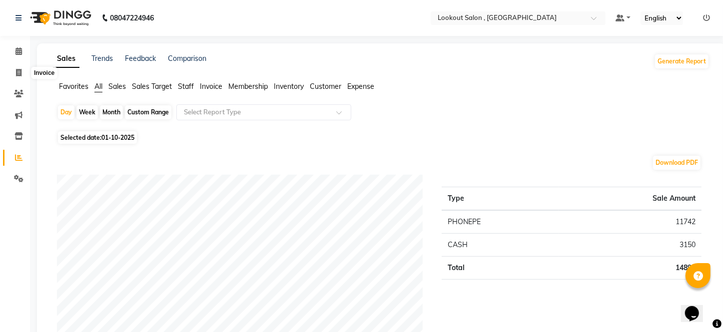
select select "service"
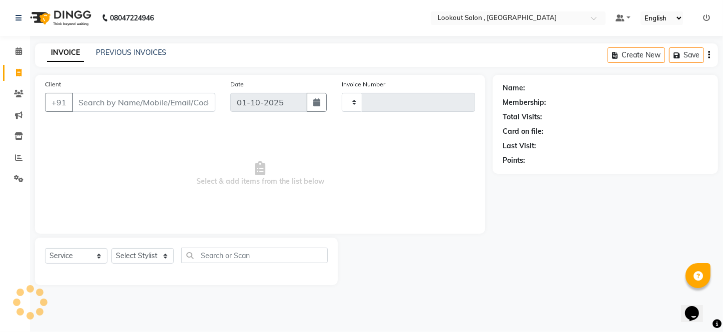
type input "7260"
select select "151"
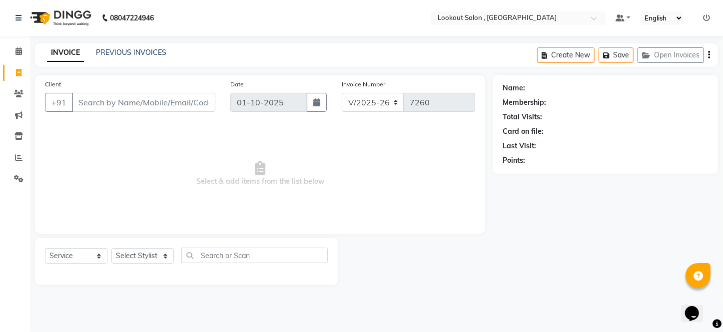
click at [94, 100] on input "Client" at bounding box center [143, 102] width 143 height 19
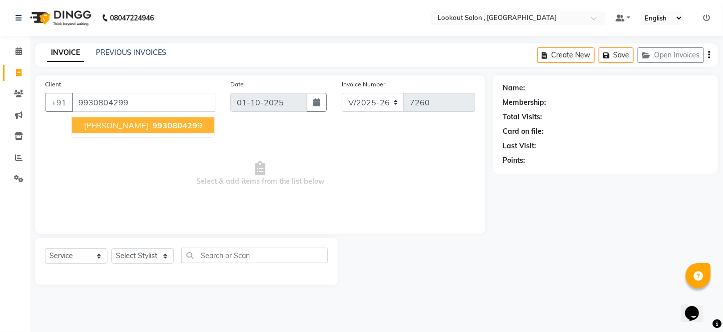
type input "9930804299"
select select "1: Object"
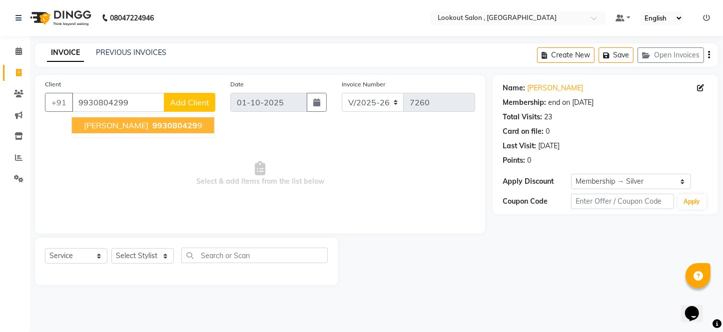
click at [189, 124] on span "993080429" at bounding box center [174, 125] width 45 height 10
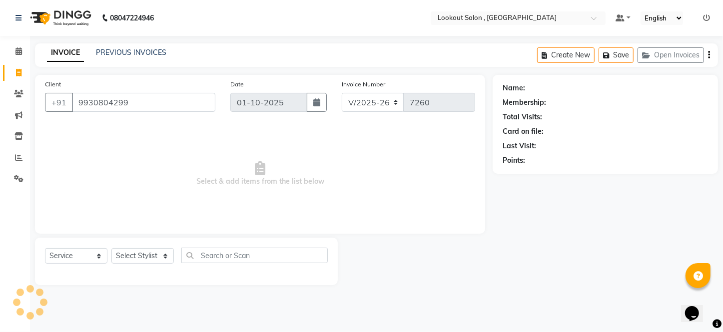
select select "1: Object"
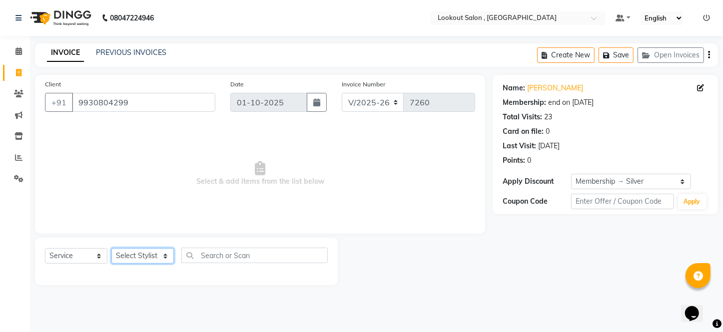
click at [146, 258] on select "Select Stylist [PERSON_NAME] [PERSON_NAME] [PERSON_NAME] [PERSON_NAME] [PERSON_…" at bounding box center [142, 255] width 62 height 15
select select "90900"
click at [111, 248] on select "Select Stylist [PERSON_NAME] [PERSON_NAME] [PERSON_NAME] [PERSON_NAME] [PERSON_…" at bounding box center [142, 255] width 62 height 15
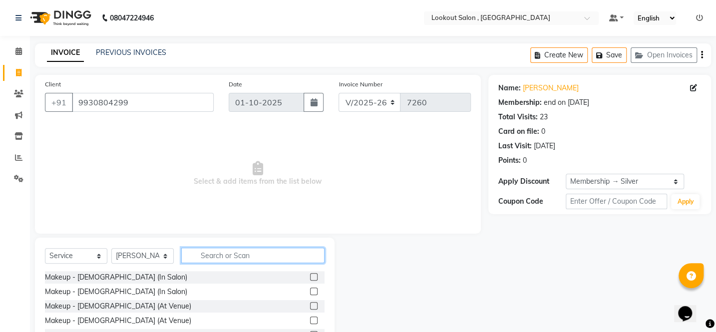
click at [229, 248] on input "text" at bounding box center [252, 255] width 143 height 15
type input "hair"
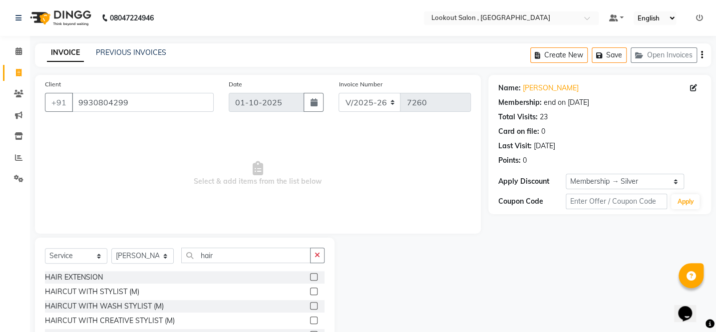
drag, startPoint x: 309, startPoint y: 292, endPoint x: 311, endPoint y: 284, distance: 7.8
click at [310, 292] on label at bounding box center [313, 291] width 7 height 7
click at [310, 292] on input "checkbox" at bounding box center [313, 292] width 6 height 6
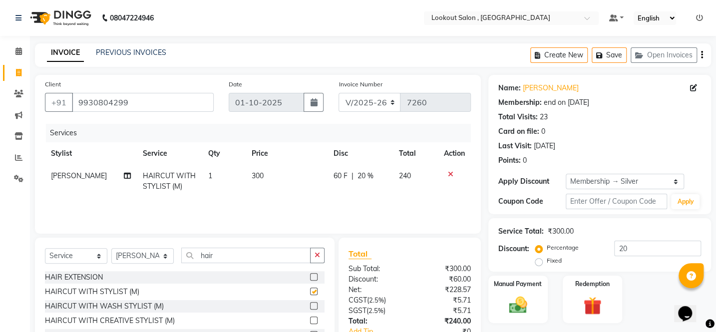
checkbox input "false"
click at [147, 253] on select "Select Stylist [PERSON_NAME] [PERSON_NAME] [PERSON_NAME] [PERSON_NAME] [PERSON_…" at bounding box center [142, 255] width 62 height 15
select select "88368"
click at [111, 248] on select "Select Stylist [PERSON_NAME] [PERSON_NAME] [PERSON_NAME] [PERSON_NAME] [PERSON_…" at bounding box center [142, 255] width 62 height 15
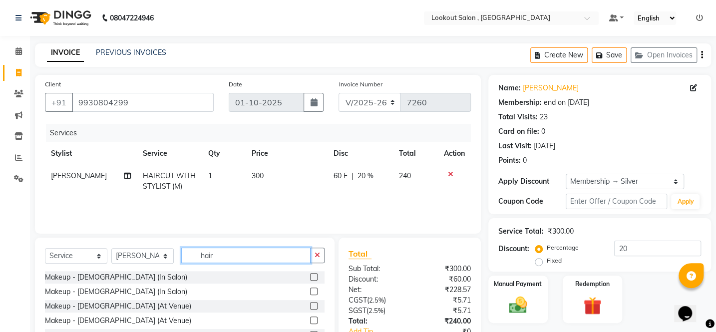
drag, startPoint x: 262, startPoint y: 248, endPoint x: 272, endPoint y: 250, distance: 9.6
click at [263, 249] on input "hair" at bounding box center [245, 255] width 129 height 15
type input "hair"
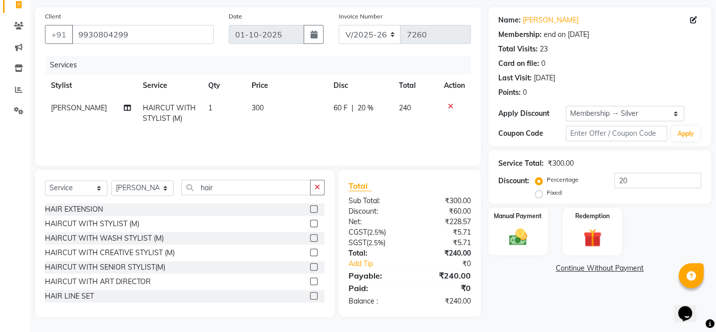
click at [310, 223] on label at bounding box center [313, 223] width 7 height 7
click at [310, 223] on input "checkbox" at bounding box center [313, 224] width 6 height 6
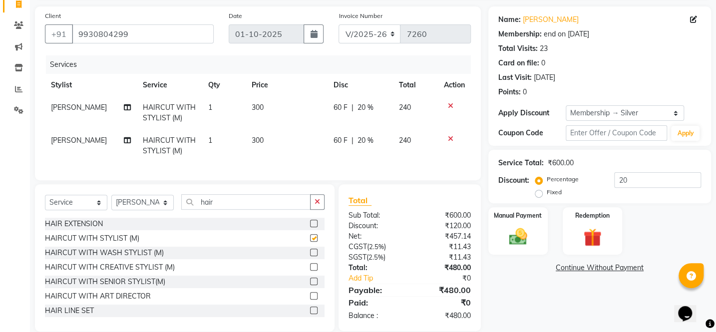
checkbox input "false"
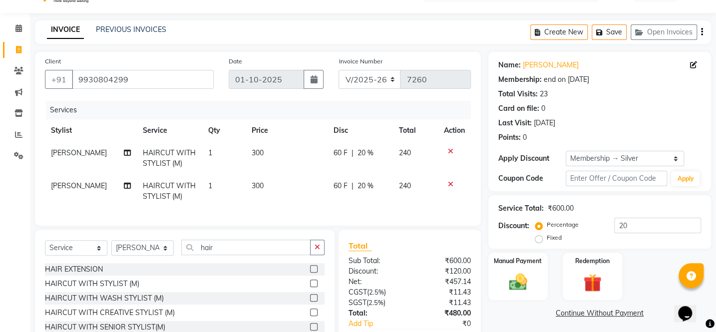
scroll to position [90, 0]
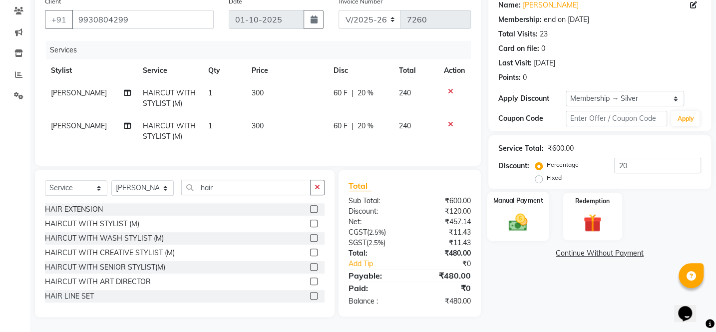
click at [519, 223] on img at bounding box center [517, 222] width 31 height 22
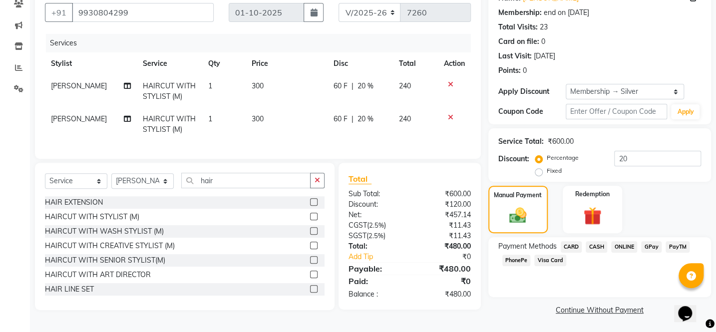
click at [599, 247] on span "CASH" at bounding box center [596, 246] width 21 height 11
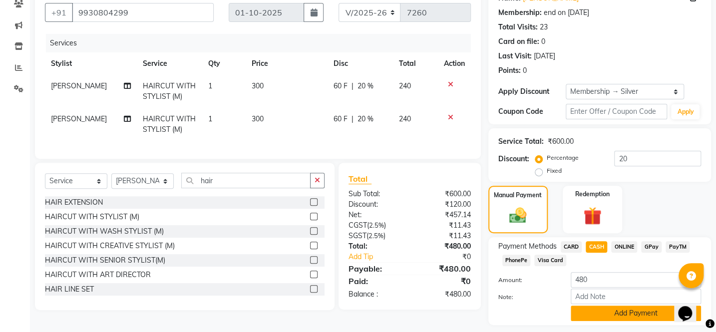
click at [608, 314] on button "Add Payment" at bounding box center [636, 313] width 130 height 15
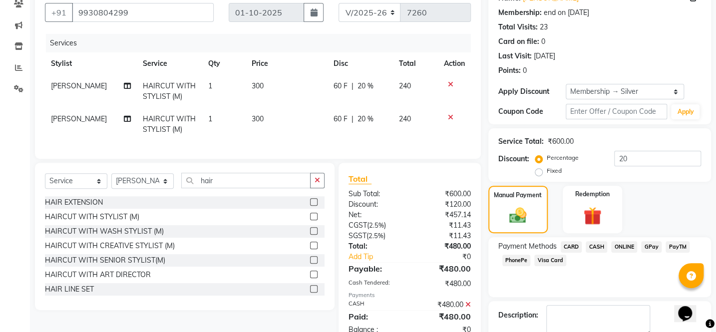
scroll to position [146, 0]
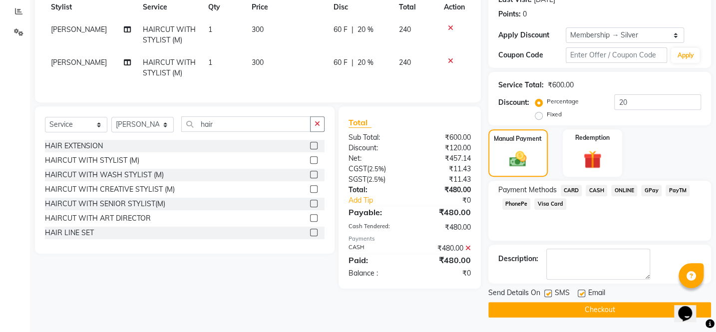
click at [610, 309] on button "Checkout" at bounding box center [599, 309] width 223 height 15
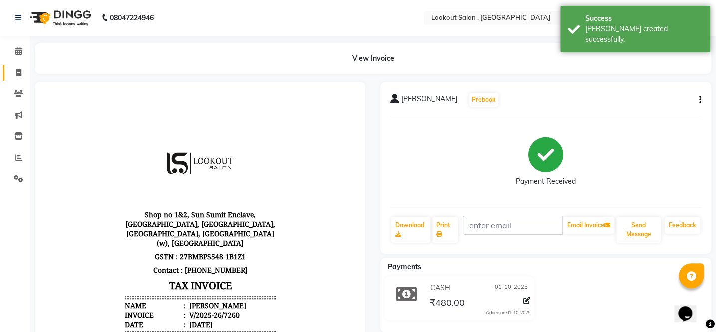
click at [18, 65] on link "Invoice" at bounding box center [15, 73] width 24 height 16
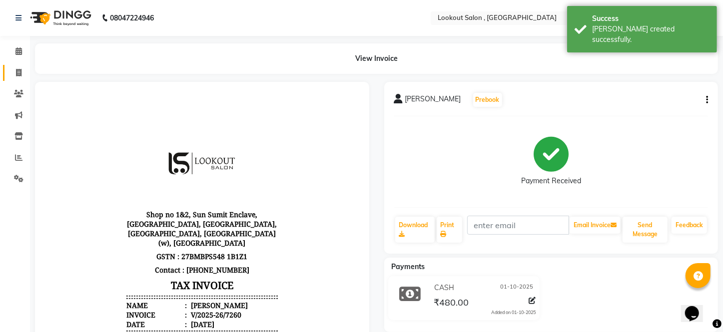
select select "151"
select select "service"
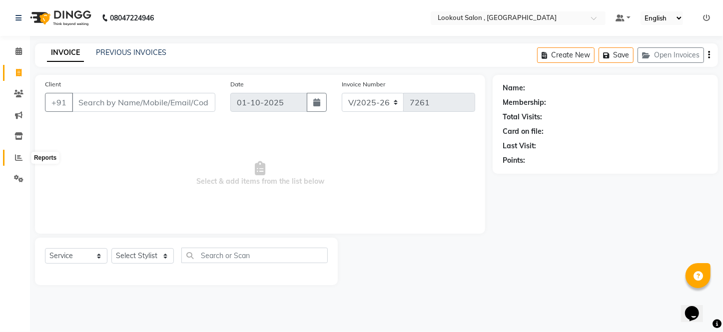
drag, startPoint x: 18, startPoint y: 159, endPoint x: 19, endPoint y: 150, distance: 8.5
click at [19, 158] on icon at bounding box center [18, 157] width 7 height 7
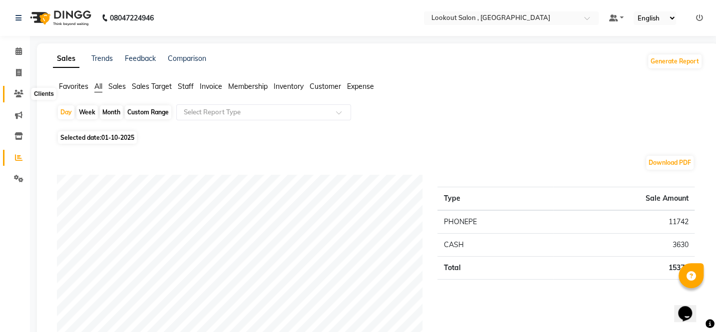
click at [17, 93] on icon at bounding box center [18, 93] width 9 height 7
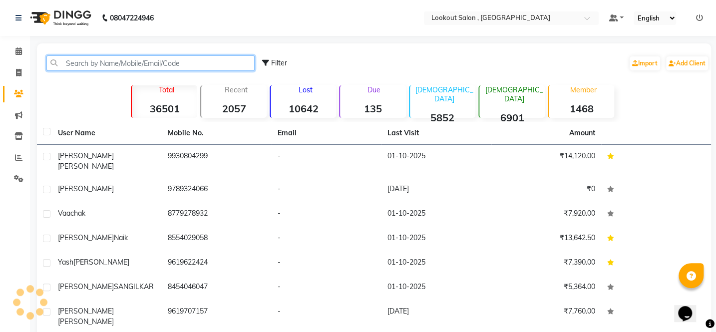
click at [65, 63] on input "text" at bounding box center [150, 62] width 208 height 15
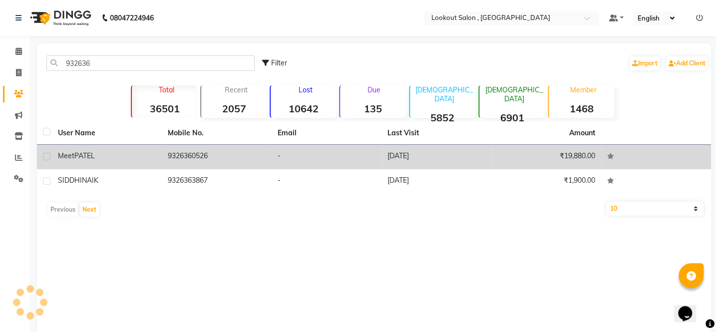
click at [130, 155] on div "Meet [PERSON_NAME]" at bounding box center [107, 156] width 98 height 10
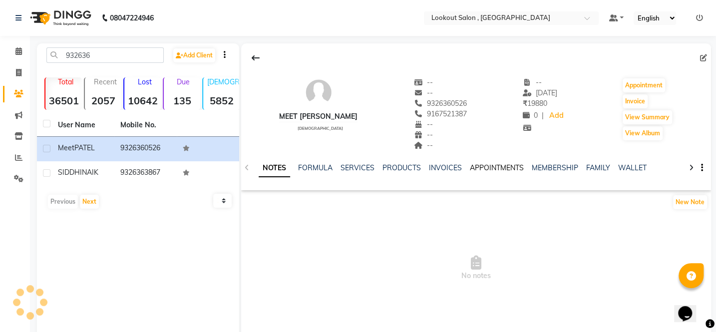
click at [511, 168] on link "APPOINTMENTS" at bounding box center [497, 167] width 54 height 9
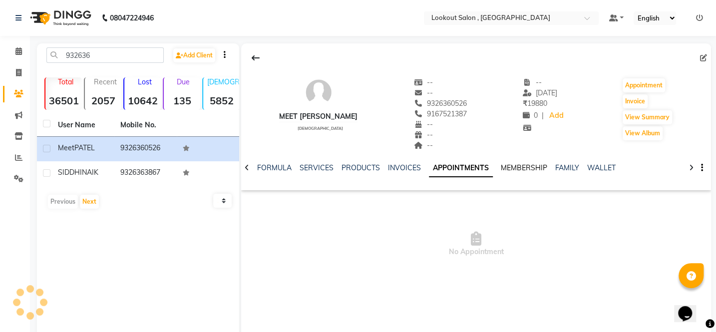
click at [521, 170] on link "MEMBERSHIP" at bounding box center [524, 167] width 46 height 9
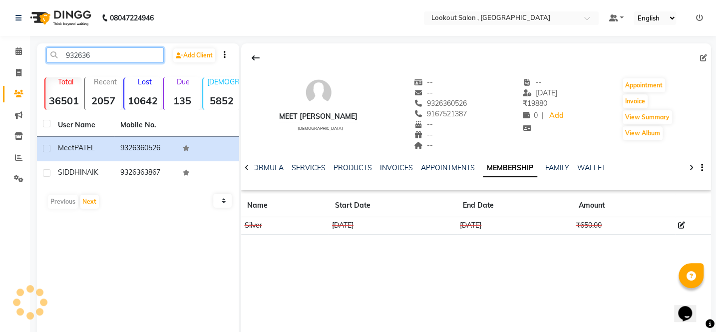
click at [114, 57] on input "932636" at bounding box center [104, 54] width 117 height 15
click at [548, 165] on link "FAMILY" at bounding box center [557, 167] width 24 height 9
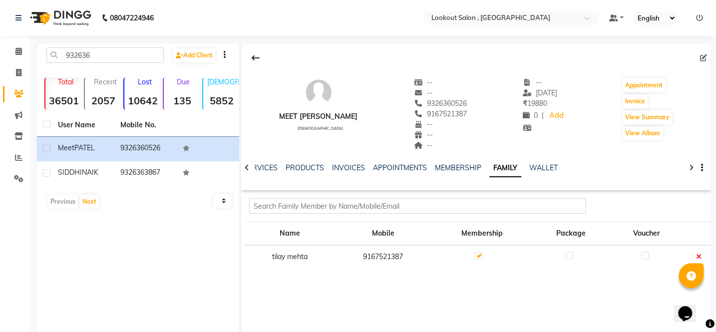
scroll to position [26, 0]
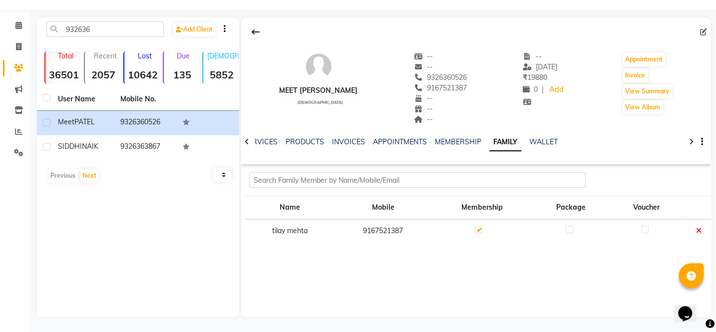
click at [377, 230] on td "9167521387" at bounding box center [382, 230] width 97 height 23
copy td "9167521387"
click at [141, 29] on input "932636" at bounding box center [104, 28] width 117 height 15
type input "9"
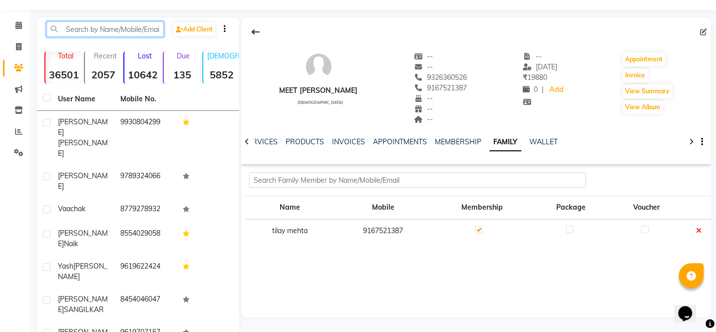
paste input "9167521387"
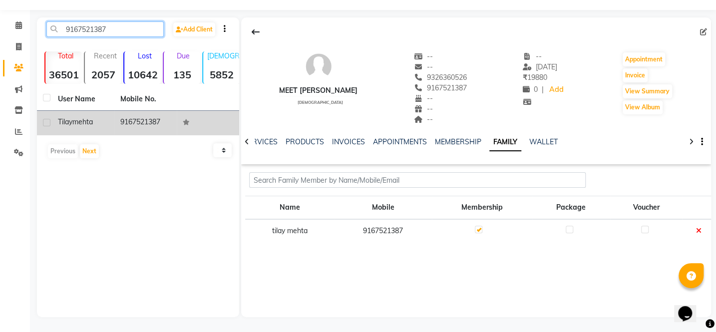
type input "9167521387"
click at [101, 126] on div "tilay mehta" at bounding box center [83, 122] width 50 height 10
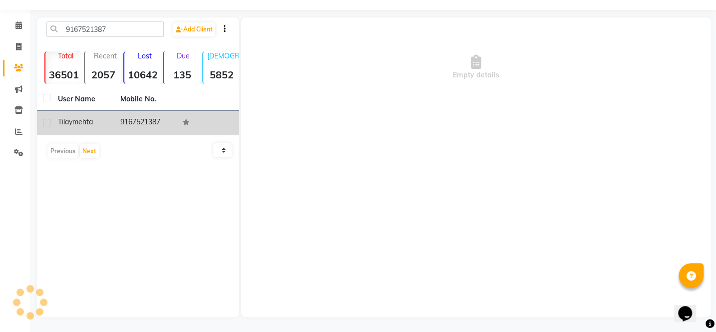
click at [129, 125] on td "9167521387" at bounding box center [145, 123] width 62 height 24
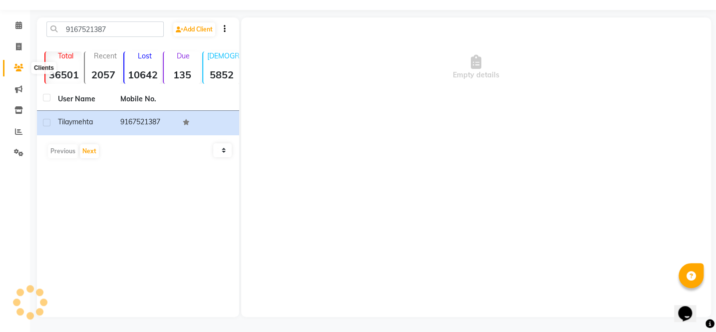
click at [21, 65] on icon at bounding box center [18, 67] width 9 height 7
click at [20, 65] on icon at bounding box center [18, 67] width 9 height 7
click at [19, 64] on icon at bounding box center [18, 67] width 9 height 7
click at [20, 52] on link "Invoice" at bounding box center [15, 47] width 24 height 16
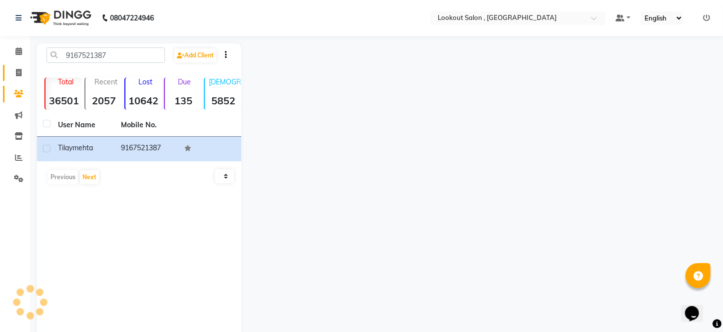
select select "151"
select select "service"
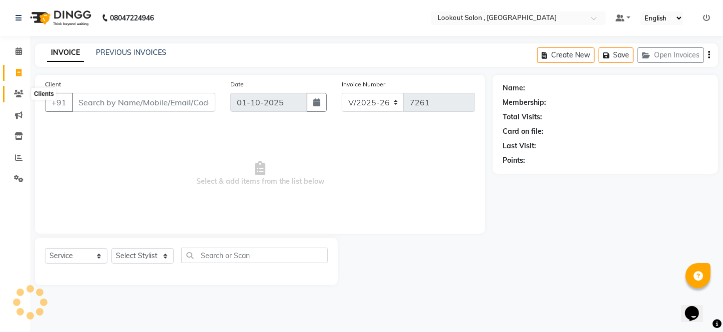
click at [21, 94] on icon at bounding box center [18, 93] width 9 height 7
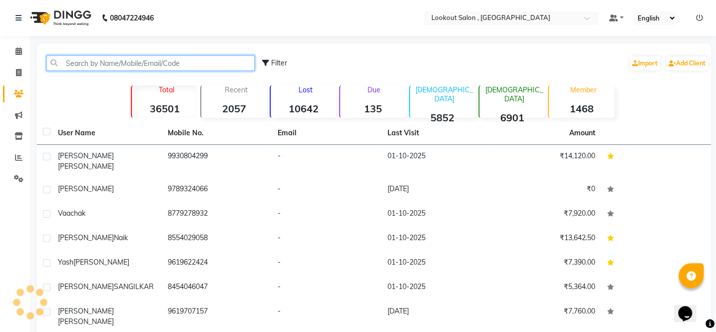
click at [94, 64] on input "text" at bounding box center [150, 62] width 208 height 15
paste input "9167521387"
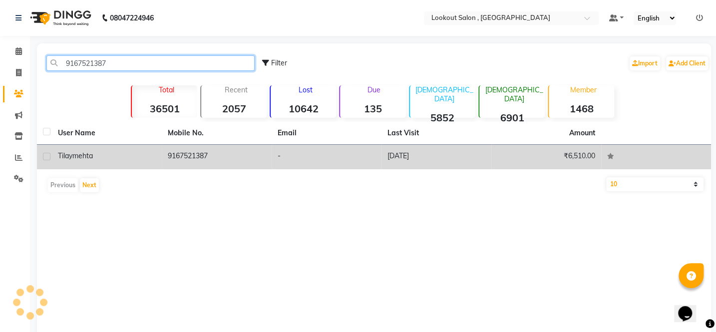
type input "9167521387"
drag, startPoint x: 112, startPoint y: 156, endPoint x: 132, endPoint y: 151, distance: 20.5
click at [113, 156] on div "tilay mehta" at bounding box center [107, 156] width 98 height 10
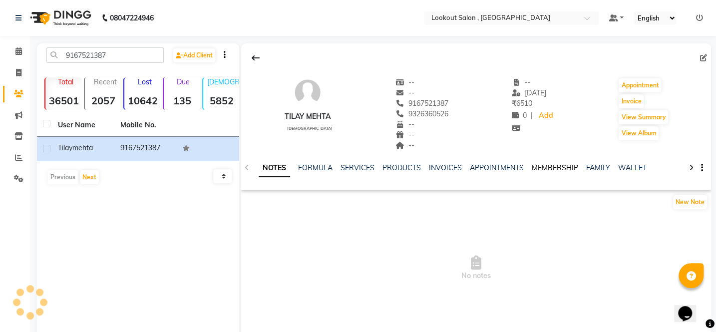
click at [568, 166] on link "MEMBERSHIP" at bounding box center [555, 167] width 46 height 9
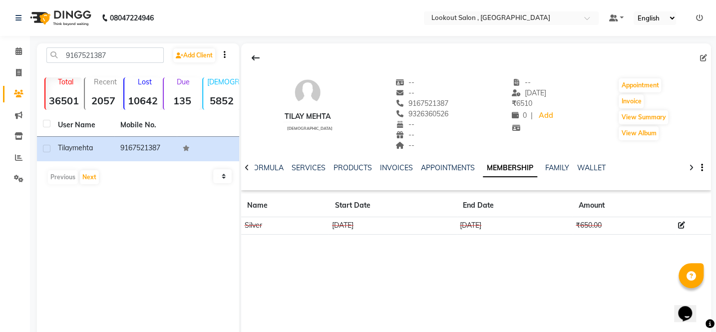
drag, startPoint x: 491, startPoint y: 224, endPoint x: 450, endPoint y: 230, distance: 41.9
click at [457, 230] on td "[DATE]" at bounding box center [515, 225] width 116 height 17
click at [480, 236] on div "[PERSON_NAME] [DEMOGRAPHIC_DATA] -- -- 9167521387 9326360526 -- -- -- -- [DATE]…" at bounding box center [476, 142] width 470 height 199
drag, startPoint x: 492, startPoint y: 226, endPoint x: 451, endPoint y: 229, distance: 41.6
click at [457, 229] on td "[DATE]" at bounding box center [515, 225] width 116 height 17
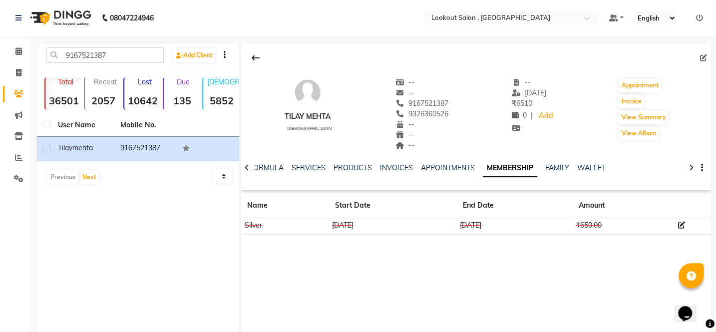
click at [474, 237] on div "[PERSON_NAME] [DEMOGRAPHIC_DATA] -- -- 9167521387 9326360526 -- -- -- -- [DATE]…" at bounding box center [476, 142] width 470 height 199
drag, startPoint x: 454, startPoint y: 225, endPoint x: 494, endPoint y: 226, distance: 39.5
click at [494, 226] on td "[DATE]" at bounding box center [515, 225] width 116 height 17
drag, startPoint x: 469, startPoint y: 242, endPoint x: 459, endPoint y: 229, distance: 16.4
click at [466, 239] on div "[PERSON_NAME] [DEMOGRAPHIC_DATA] -- -- 9167521387 9326360526 -- -- -- -- [DATE]…" at bounding box center [476, 193] width 470 height 300
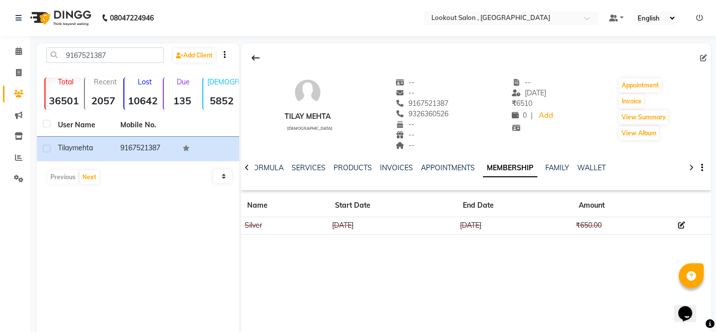
drag, startPoint x: 455, startPoint y: 224, endPoint x: 497, endPoint y: 224, distance: 41.9
click at [497, 224] on td "[DATE]" at bounding box center [515, 225] width 116 height 17
click at [464, 241] on div "[PERSON_NAME] [DEMOGRAPHIC_DATA] -- -- 9167521387 9326360526 -- -- -- -- [DATE]…" at bounding box center [476, 142] width 470 height 199
drag, startPoint x: 455, startPoint y: 226, endPoint x: 494, endPoint y: 226, distance: 38.5
click at [494, 226] on td "[DATE]" at bounding box center [515, 225] width 116 height 17
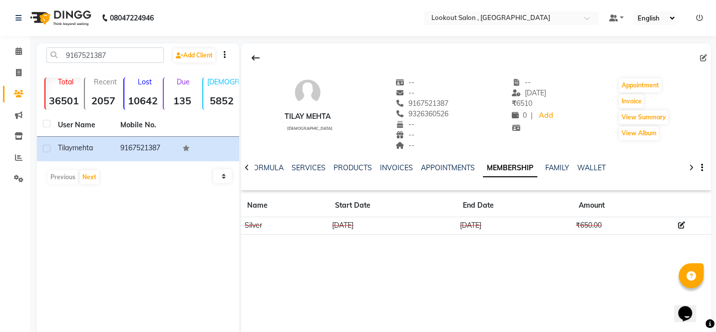
click at [485, 238] on div "[PERSON_NAME] [DEMOGRAPHIC_DATA] -- -- 9167521387 9326360526 -- -- -- -- [DATE]…" at bounding box center [476, 142] width 470 height 199
click at [22, 159] on span at bounding box center [18, 157] width 17 height 11
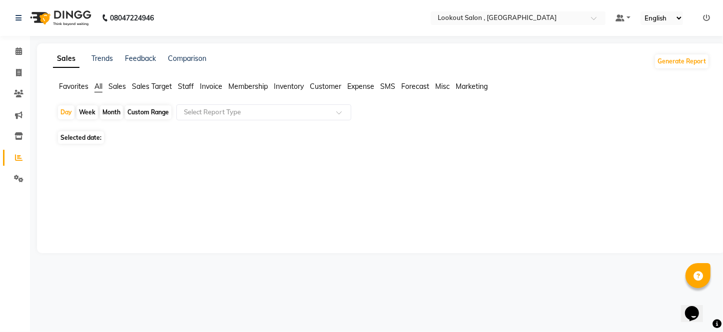
click at [39, 188] on div "Sales Trends Feedback Comparison Generate Report Favorites All Sales Sales Targ…" at bounding box center [381, 148] width 688 height 210
click at [20, 156] on icon at bounding box center [18, 157] width 7 height 7
click at [100, 87] on span "All" at bounding box center [98, 86] width 8 height 9
click at [171, 170] on div "Download PDF" at bounding box center [379, 163] width 660 height 32
click at [21, 155] on icon at bounding box center [18, 157] width 7 height 7
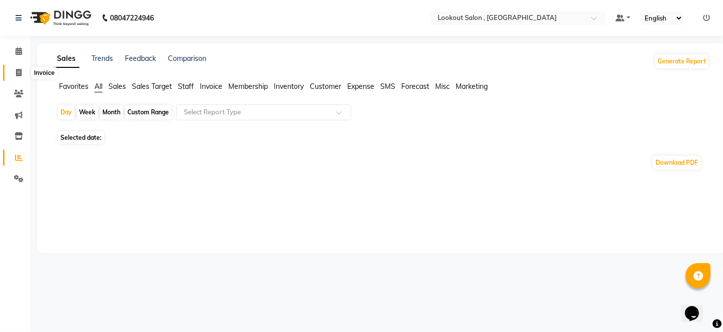
click at [20, 71] on icon at bounding box center [18, 72] width 5 height 7
select select "service"
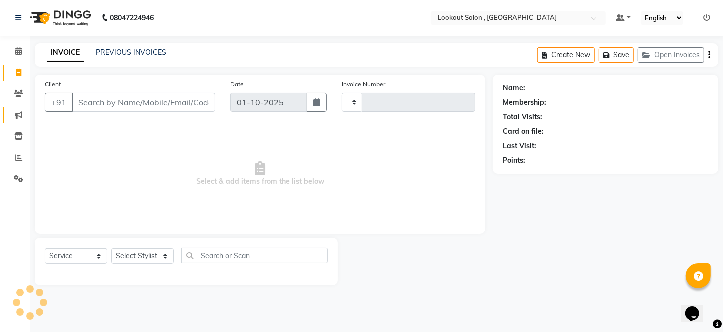
type input "7261"
select select "151"
click at [18, 160] on icon at bounding box center [18, 157] width 7 height 7
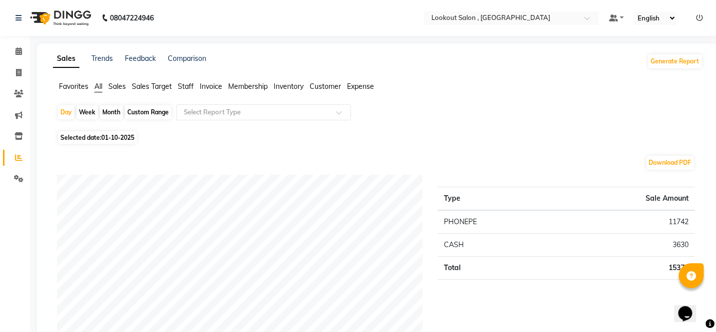
scroll to position [45, 0]
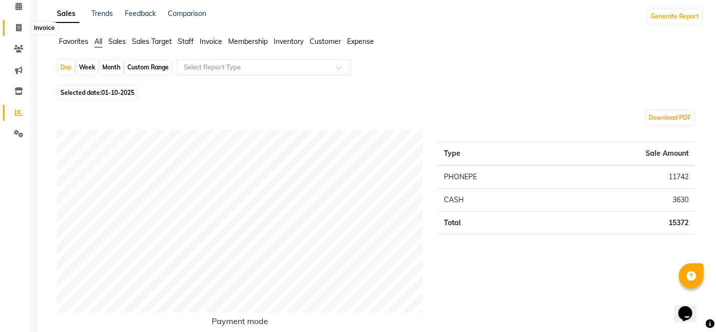
click at [14, 26] on span at bounding box center [18, 27] width 17 height 11
select select "151"
select select "service"
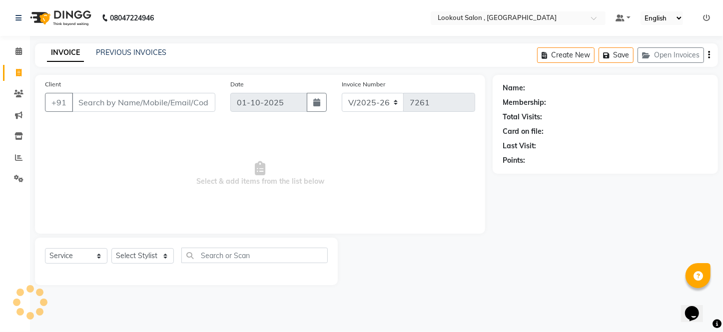
click at [160, 46] on div "INVOICE PREVIOUS INVOICES Create New Save Open Invoices" at bounding box center [376, 54] width 683 height 23
click at [162, 52] on link "PREVIOUS INVOICES" at bounding box center [131, 52] width 70 height 9
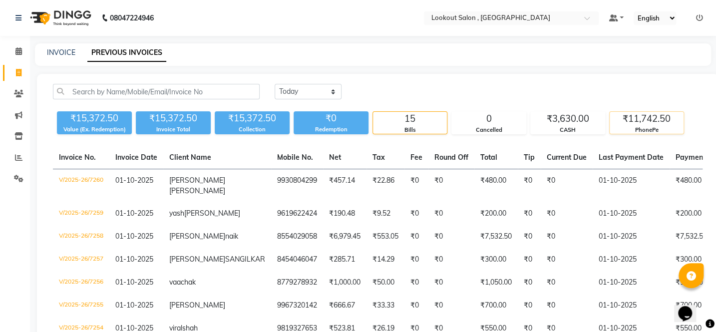
click at [652, 129] on div "PhonePe" at bounding box center [647, 130] width 74 height 8
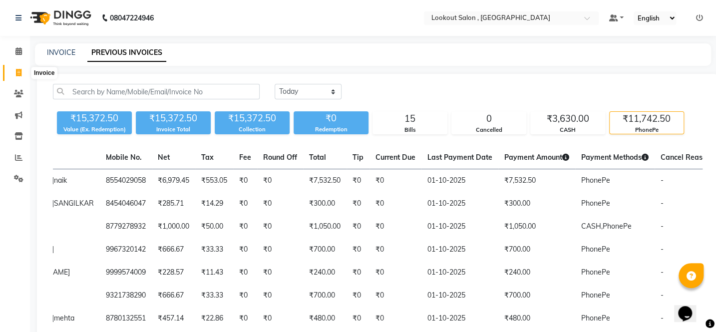
click at [14, 74] on span at bounding box center [18, 72] width 17 height 11
select select "151"
select select "service"
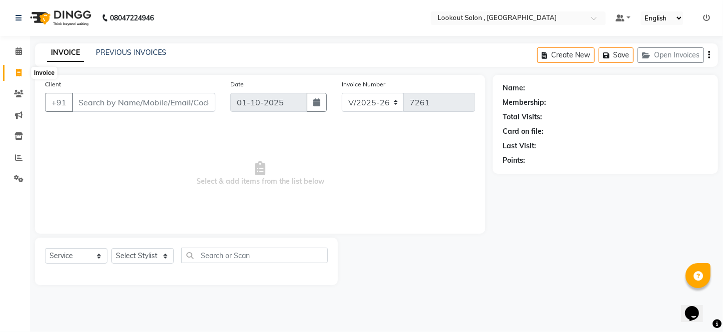
click at [18, 76] on span at bounding box center [18, 72] width 17 height 11
select select "service"
click at [23, 50] on span at bounding box center [18, 51] width 17 height 11
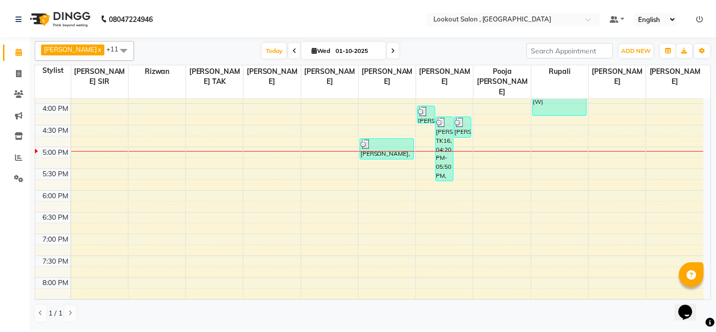
scroll to position [408, 0]
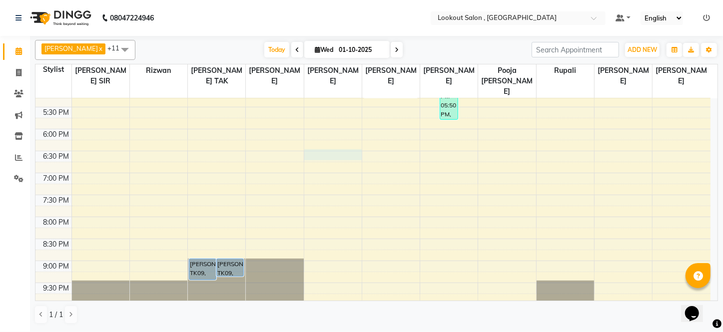
click at [309, 145] on div "8:00 AM 8:30 AM 9:00 AM 9:30 AM 10:00 AM 10:30 AM 11:00 AM 11:30 AM 12:00 PM 12…" at bounding box center [372, 19] width 675 height 659
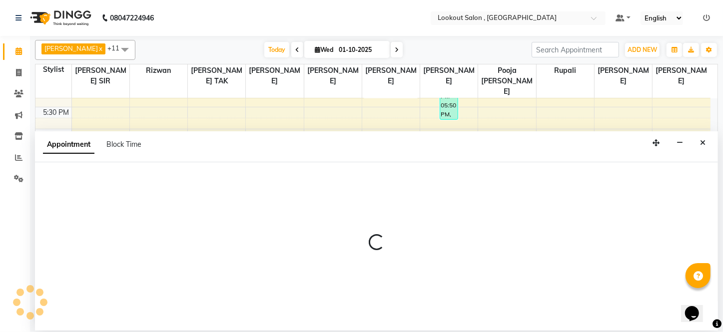
select select "24828"
select select "1110"
select select "tentative"
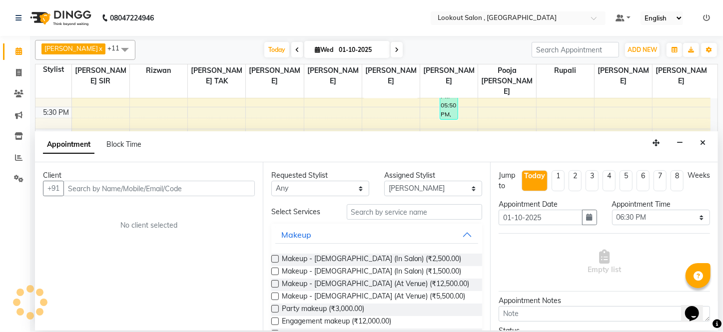
click at [285, 133] on div "Appointment Block Time" at bounding box center [376, 146] width 683 height 31
click at [704, 144] on icon "Close" at bounding box center [702, 142] width 5 height 7
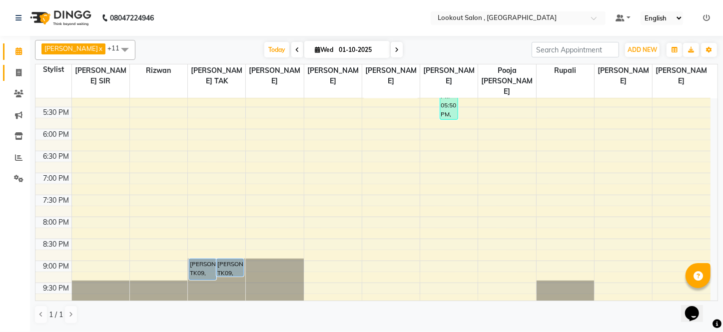
click at [25, 75] on span at bounding box center [18, 72] width 17 height 11
select select "service"
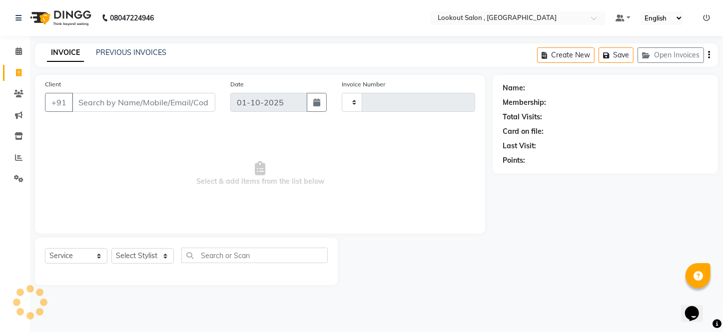
type input "7261"
select select "151"
click at [137, 107] on input "Client" at bounding box center [143, 102] width 143 height 19
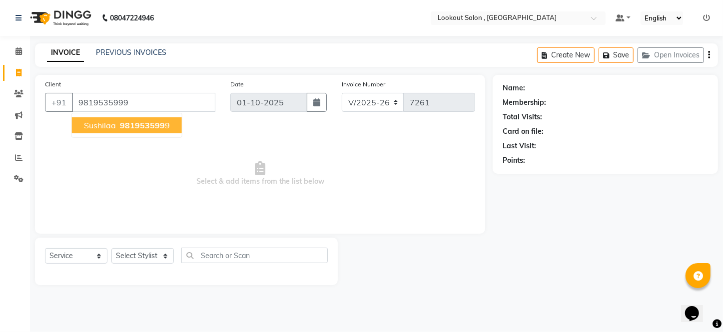
type input "9819535999"
click at [155, 124] on span "981953599" at bounding box center [142, 125] width 45 height 10
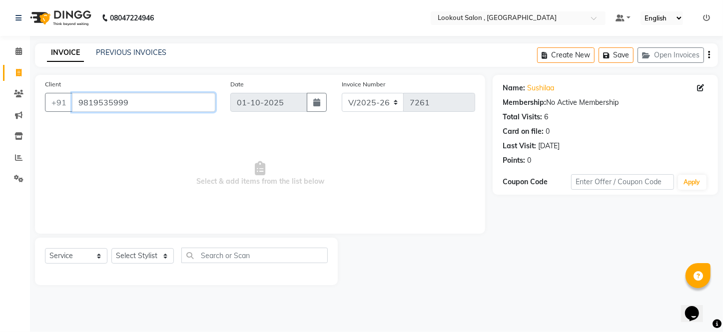
click at [95, 101] on input "9819535999" at bounding box center [143, 102] width 143 height 19
click at [18, 97] on icon at bounding box center [18, 93] width 9 height 7
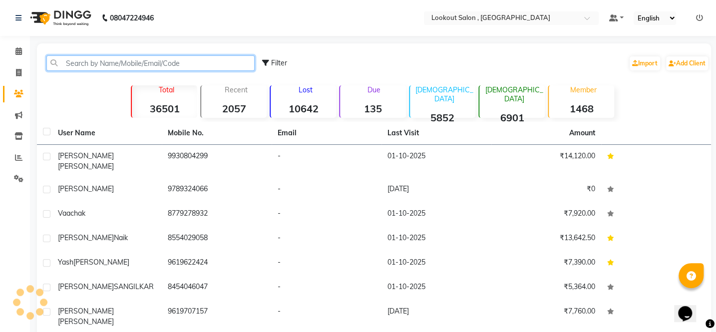
click at [151, 56] on input "text" at bounding box center [150, 62] width 208 height 15
paste input "9819535999"
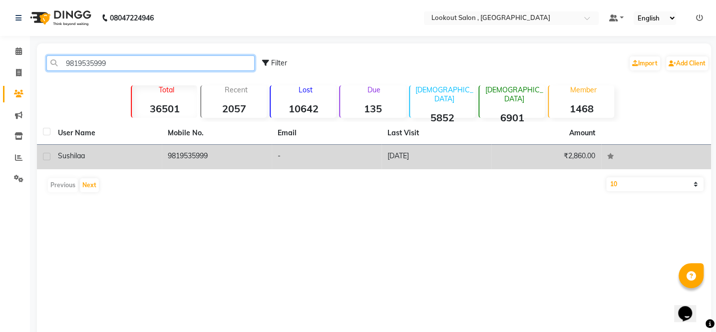
type input "9819535999"
click at [180, 148] on td "9819535999" at bounding box center [217, 157] width 110 height 24
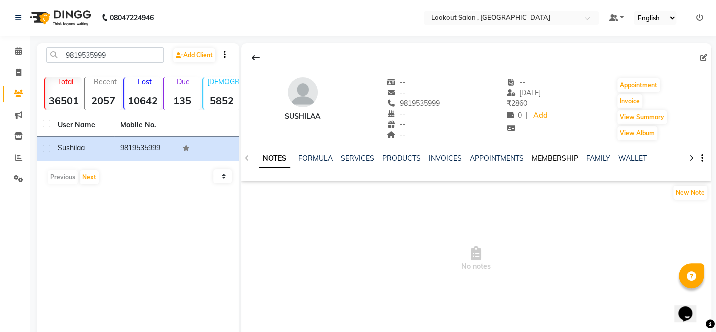
click at [540, 157] on link "MEMBERSHIP" at bounding box center [555, 158] width 46 height 9
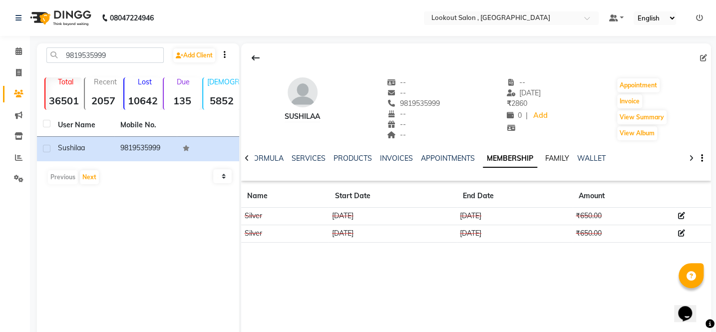
click at [551, 155] on link "FAMILY" at bounding box center [557, 158] width 24 height 9
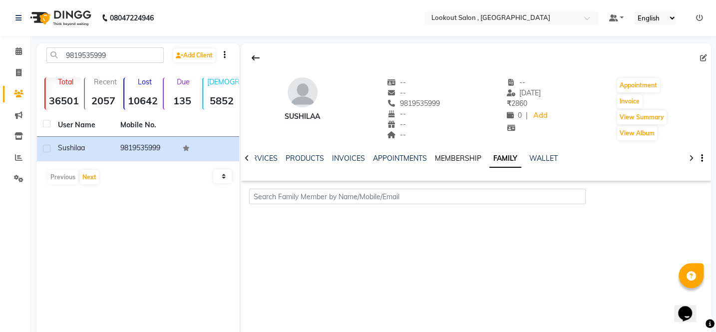
click at [454, 154] on link "MEMBERSHIP" at bounding box center [458, 158] width 46 height 9
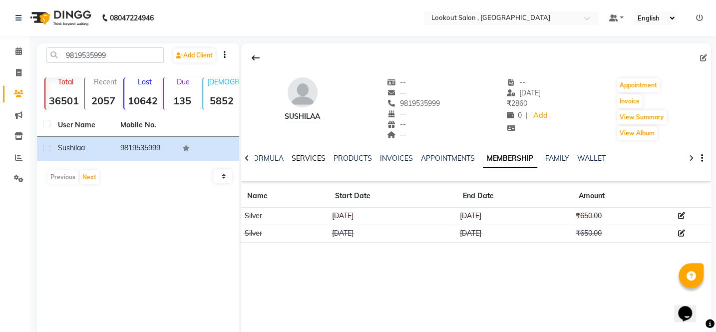
click at [301, 159] on link "SERVICES" at bounding box center [309, 158] width 34 height 9
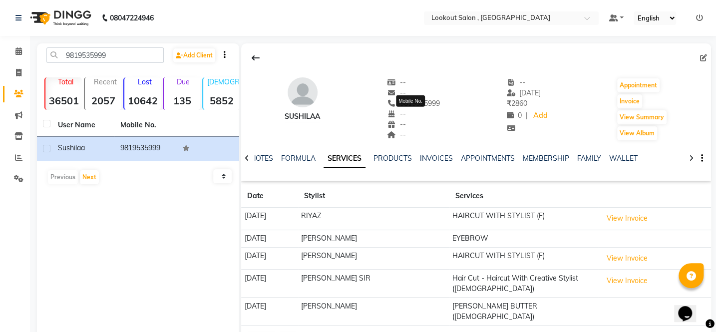
click at [436, 102] on span "9819535999" at bounding box center [413, 103] width 53 height 9
copy span "9819535999"
click at [14, 75] on span at bounding box center [18, 72] width 17 height 11
select select "151"
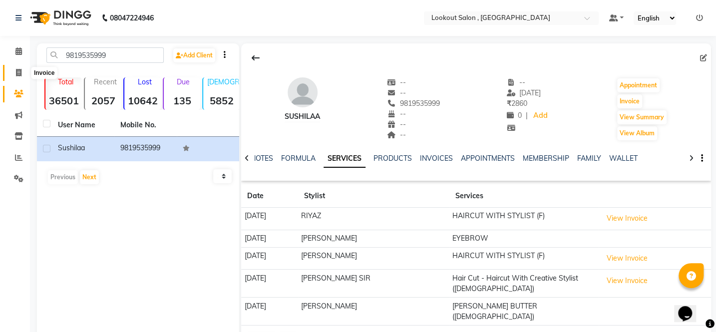
select select "service"
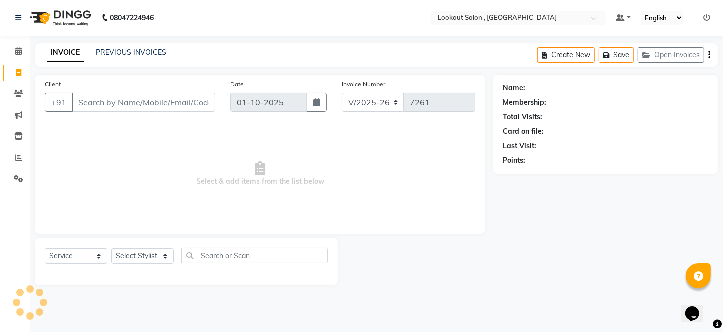
click at [109, 104] on input "Client" at bounding box center [143, 102] width 143 height 19
type input "9819535999"
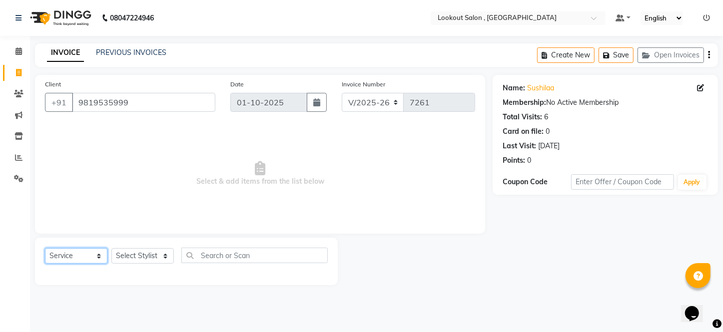
click at [85, 258] on select "Select Service Product Membership Package Voucher Prepaid Gift Card" at bounding box center [76, 255] width 62 height 15
click at [45, 248] on select "Select Service Product Membership Package Voucher Prepaid Gift Card" at bounding box center [76, 255] width 62 height 15
click at [144, 254] on select "Select Stylist [PERSON_NAME] [PERSON_NAME] [PERSON_NAME] [PERSON_NAME] [PERSON_…" at bounding box center [142, 255] width 62 height 15
drag, startPoint x: 290, startPoint y: 133, endPoint x: 299, endPoint y: 134, distance: 9.5
click at [294, 133] on span "Select & add items from the list below" at bounding box center [260, 174] width 430 height 100
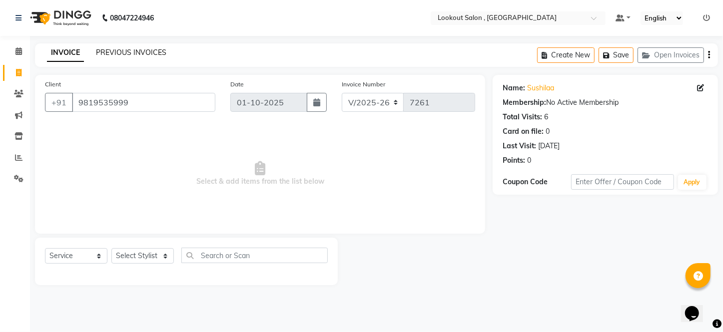
drag, startPoint x: 107, startPoint y: 51, endPoint x: 444, endPoint y: 50, distance: 337.1
click at [109, 51] on link "PREVIOUS INVOICES" at bounding box center [131, 52] width 70 height 9
click at [106, 99] on input "9819535999" at bounding box center [143, 102] width 143 height 19
click at [107, 99] on input "9819535999" at bounding box center [143, 102] width 143 height 19
drag, startPoint x: 107, startPoint y: 99, endPoint x: 95, endPoint y: 119, distance: 23.3
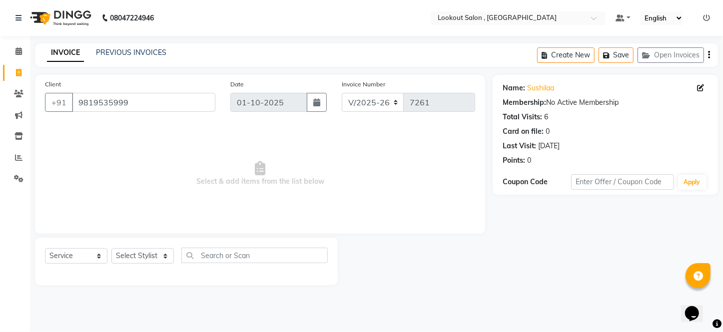
click at [88, 125] on span "Select & add items from the list below" at bounding box center [260, 174] width 430 height 100
click at [98, 100] on input "9819535999" at bounding box center [143, 102] width 143 height 19
click at [99, 100] on input "9819535999" at bounding box center [143, 102] width 143 height 19
click at [143, 57] on div "PREVIOUS INVOICES" at bounding box center [131, 52] width 70 height 10
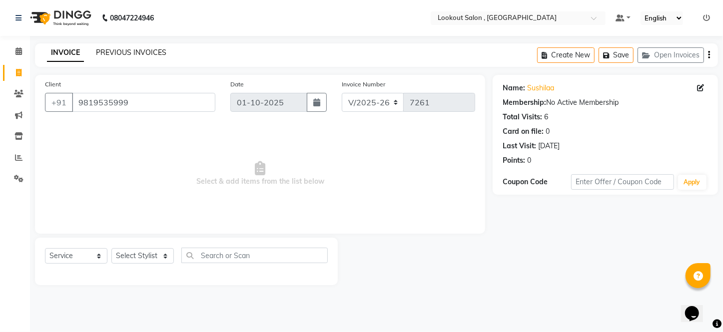
click at [141, 47] on div "INVOICE PREVIOUS INVOICES Create New Save Open Invoices" at bounding box center [376, 54] width 683 height 23
click at [140, 50] on link "PREVIOUS INVOICES" at bounding box center [131, 52] width 70 height 9
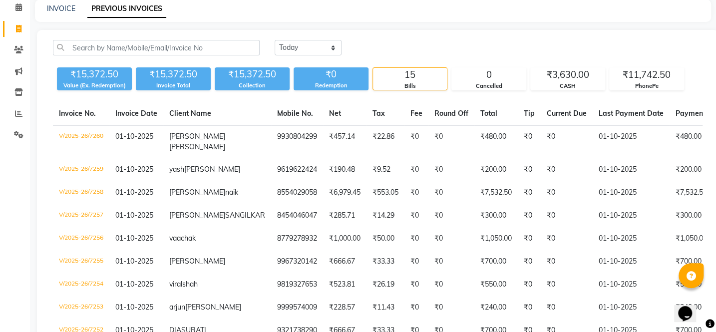
scroll to position [45, 0]
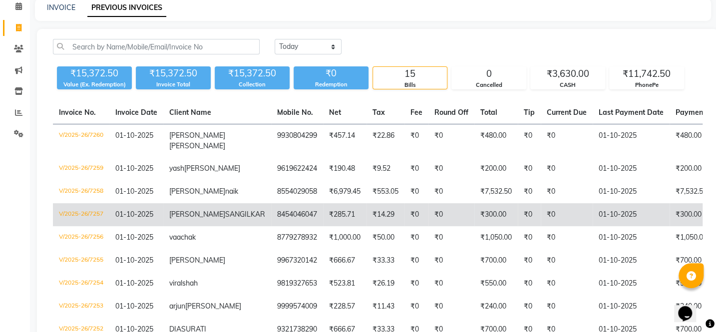
click at [323, 210] on td "₹285.71" at bounding box center [344, 214] width 43 height 23
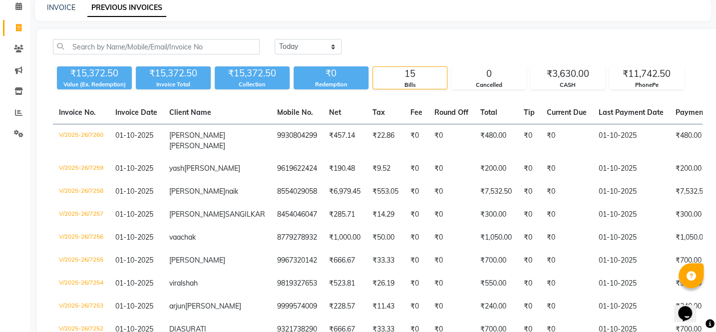
scroll to position [0, 0]
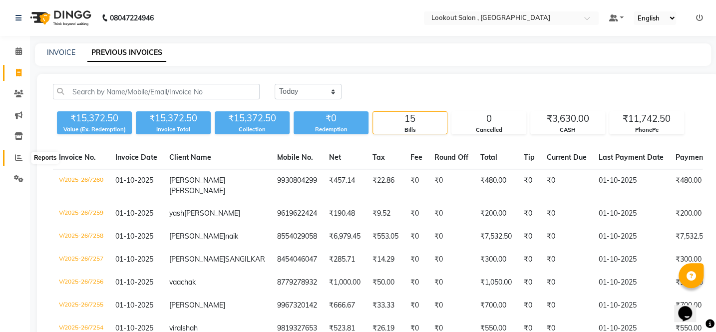
click at [18, 155] on icon at bounding box center [18, 157] width 7 height 7
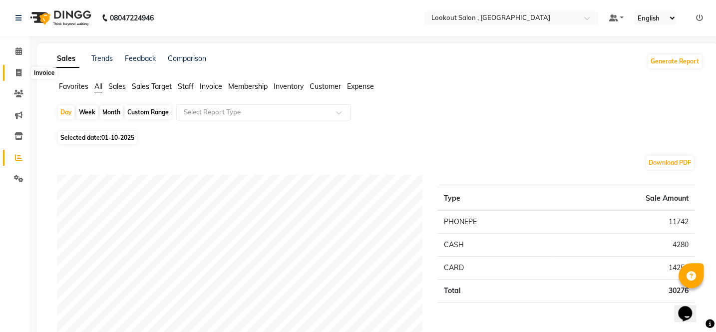
click at [17, 72] on icon at bounding box center [18, 72] width 5 height 7
select select "service"
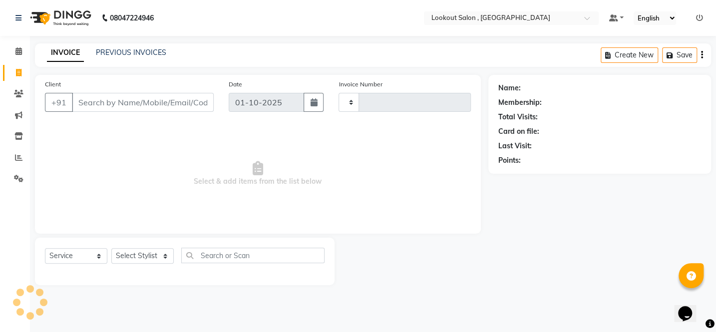
type input "7262"
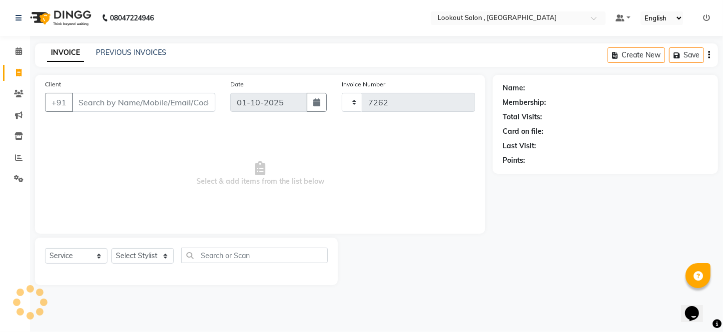
select select "151"
click at [113, 105] on input "Client" at bounding box center [143, 102] width 143 height 19
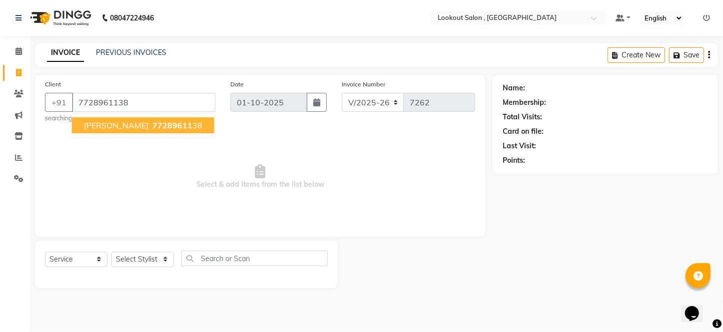
type input "7728961138"
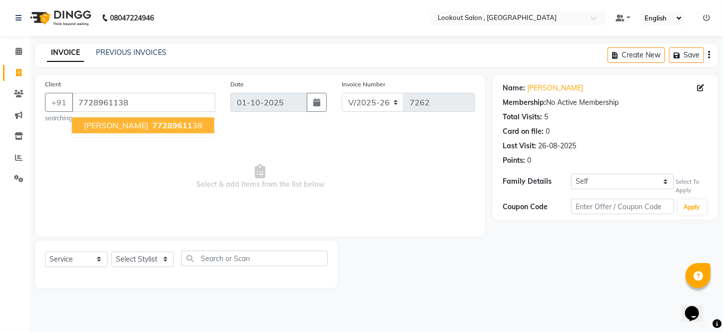
click at [152, 126] on span "77289611" at bounding box center [172, 125] width 40 height 10
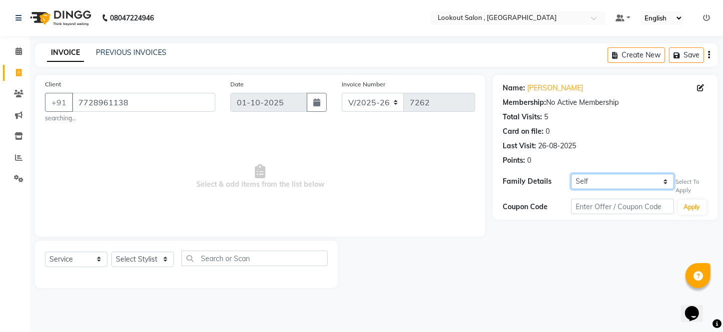
click at [603, 183] on select "Self [PERSON_NAME]" at bounding box center [622, 181] width 102 height 15
select select "4933364"
click at [571, 174] on select "Self [PERSON_NAME]" at bounding box center [622, 181] width 102 height 15
select select "1: Object"
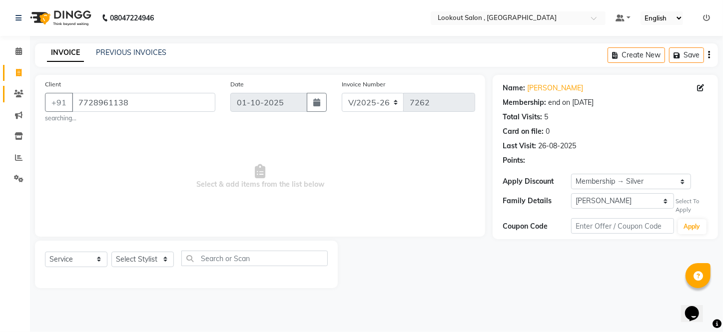
click at [20, 99] on link "Clients" at bounding box center [15, 94] width 24 height 16
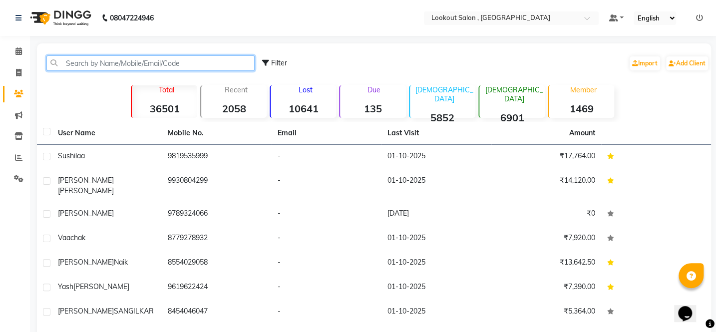
click at [136, 57] on input "text" at bounding box center [150, 62] width 208 height 15
click at [100, 64] on input "text" at bounding box center [150, 62] width 208 height 15
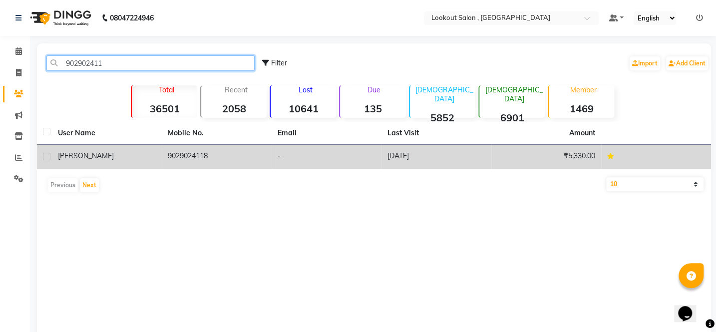
type input "902902411"
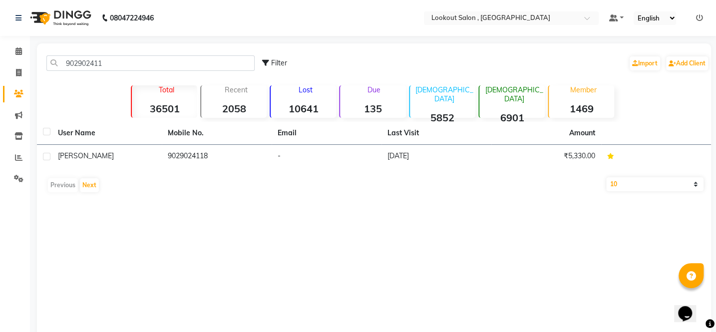
drag, startPoint x: 142, startPoint y: 155, endPoint x: 149, endPoint y: 161, distance: 9.9
click at [145, 155] on div "[PERSON_NAME]" at bounding box center [107, 156] width 98 height 10
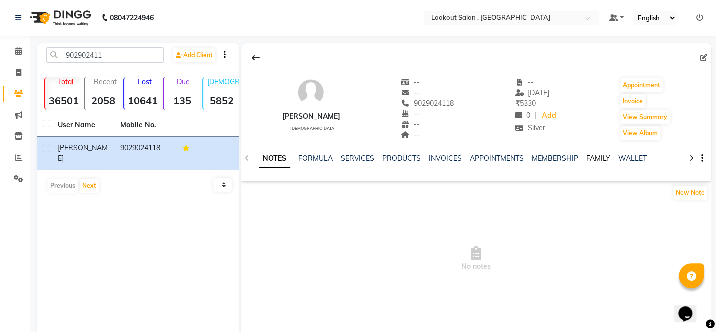
click at [593, 159] on link "FAMILY" at bounding box center [598, 158] width 24 height 9
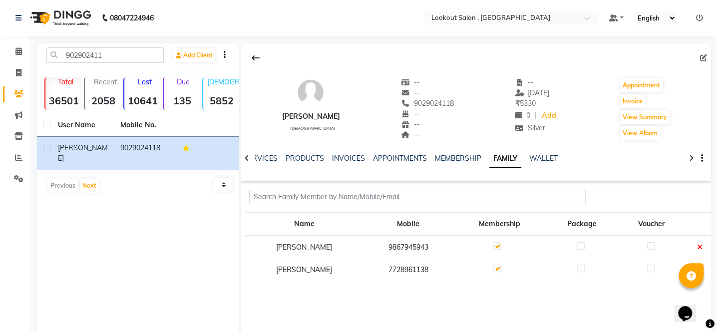
scroll to position [26, 0]
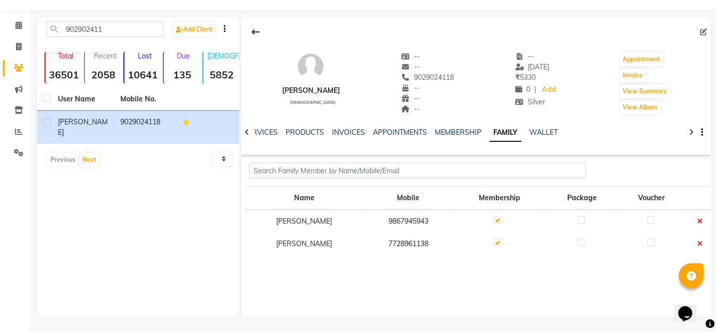
click at [399, 244] on td "7728961138" at bounding box center [408, 244] width 90 height 22
copy td "7728961138"
click at [19, 44] on icon at bounding box center [18, 46] width 5 height 7
select select "service"
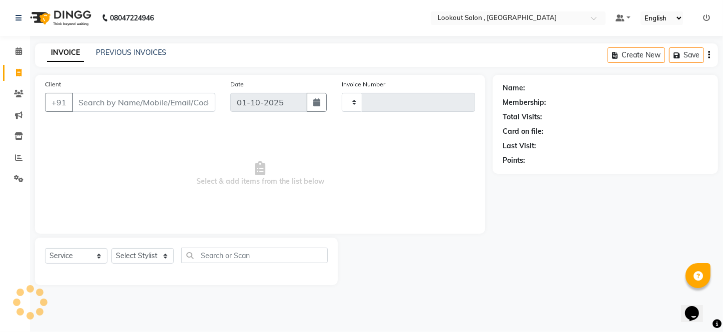
type input "7262"
select select "151"
click at [131, 104] on input "Client" at bounding box center [143, 102] width 143 height 19
type input "7728961138"
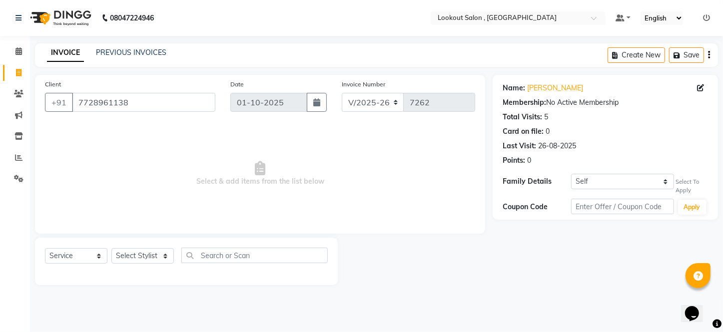
drag, startPoint x: 259, startPoint y: 195, endPoint x: 287, endPoint y: 201, distance: 29.1
click at [260, 195] on span "Select & add items from the list below" at bounding box center [260, 174] width 430 height 100
click at [614, 177] on select "Self [PERSON_NAME]" at bounding box center [622, 181] width 102 height 15
select select "4933364"
click at [571, 174] on select "Self [PERSON_NAME]" at bounding box center [622, 181] width 102 height 15
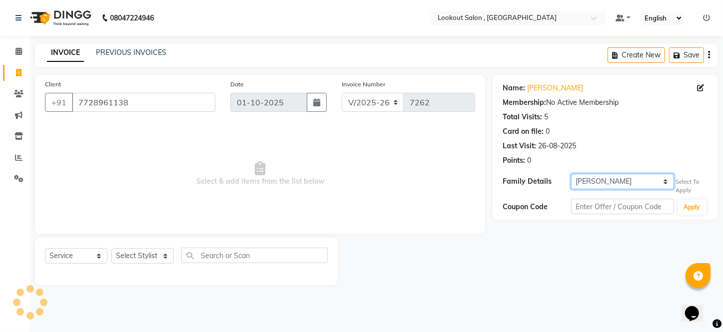
select select "1: Object"
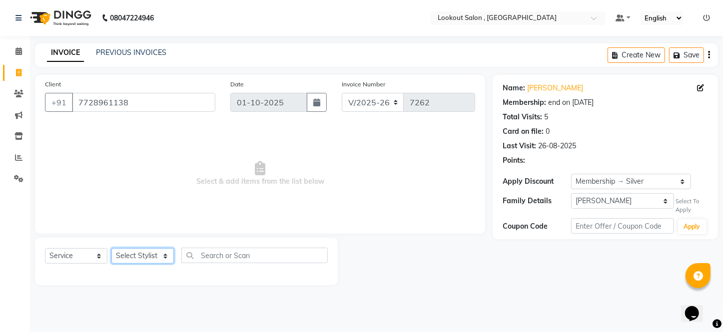
click at [150, 258] on select "Select Stylist [PERSON_NAME] [PERSON_NAME] [PERSON_NAME] [PERSON_NAME] [PERSON_…" at bounding box center [142, 255] width 62 height 15
click at [258, 191] on span "Select & add items from the list below" at bounding box center [260, 174] width 430 height 100
click at [112, 99] on input "7728961138" at bounding box center [143, 102] width 143 height 19
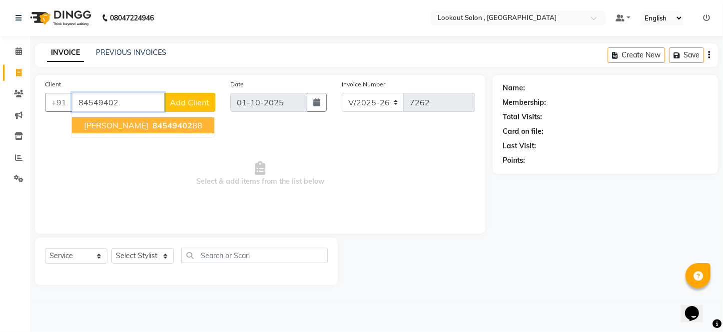
click at [142, 129] on span "[PERSON_NAME]" at bounding box center [116, 125] width 64 height 10
type input "8454940288"
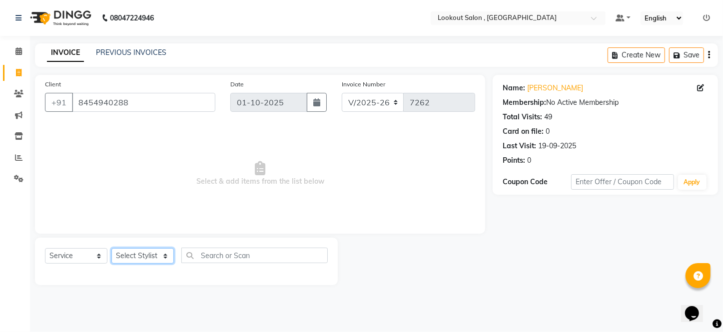
click at [152, 253] on select "Select Stylist [PERSON_NAME] [PERSON_NAME] [PERSON_NAME] [PERSON_NAME] [PERSON_…" at bounding box center [142, 255] width 62 height 15
select select "88368"
click at [111, 248] on select "Select Stylist [PERSON_NAME] [PERSON_NAME] [PERSON_NAME] [PERSON_NAME] [PERSON_…" at bounding box center [142, 255] width 62 height 15
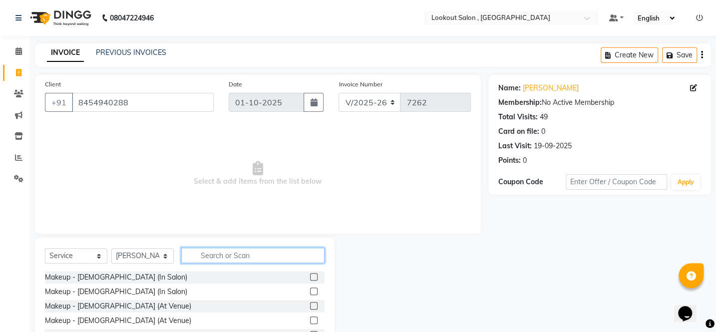
drag, startPoint x: 231, startPoint y: 257, endPoint x: 251, endPoint y: 252, distance: 21.0
click at [244, 253] on input "text" at bounding box center [252, 255] width 143 height 15
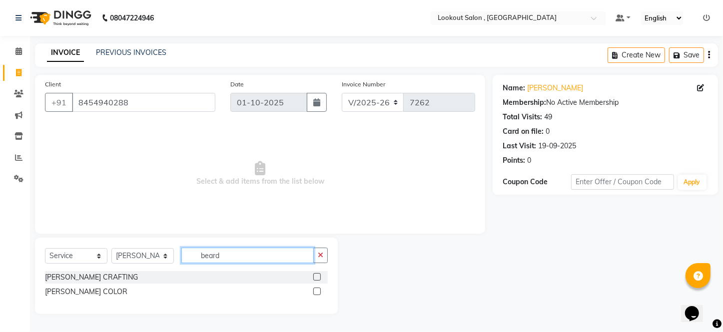
type input "beard"
click at [315, 276] on label at bounding box center [316, 276] width 7 height 7
click at [315, 276] on input "checkbox" at bounding box center [316, 277] width 6 height 6
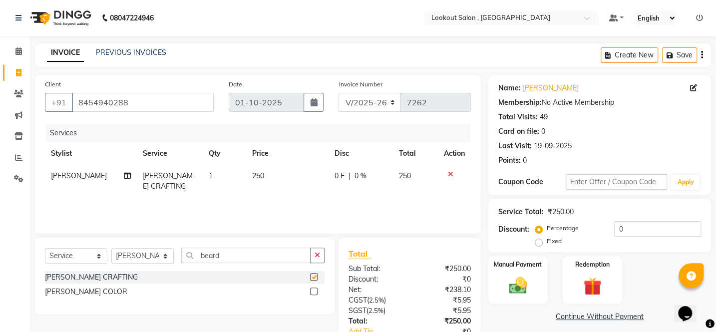
checkbox input "false"
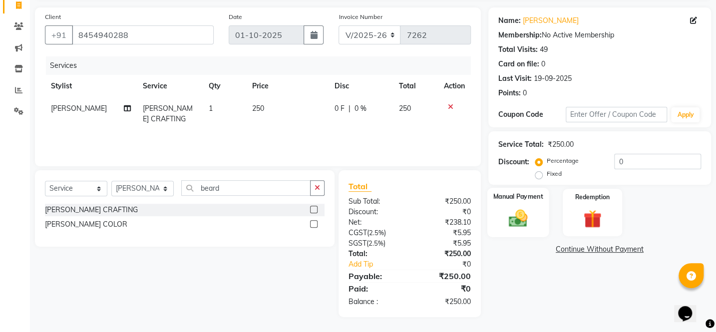
drag, startPoint x: 524, startPoint y: 219, endPoint x: 548, endPoint y: 222, distance: 24.1
click at [524, 221] on img at bounding box center [517, 218] width 31 height 22
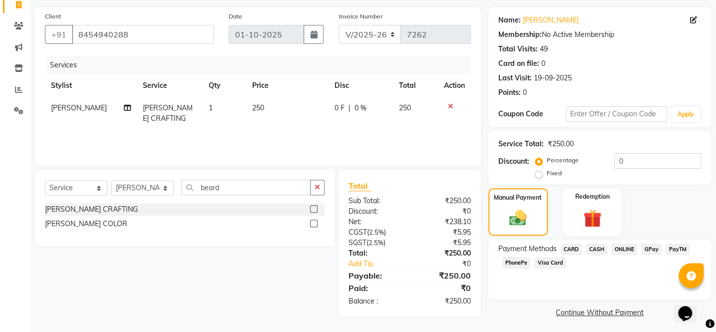
click at [595, 248] on span "CASH" at bounding box center [596, 249] width 21 height 11
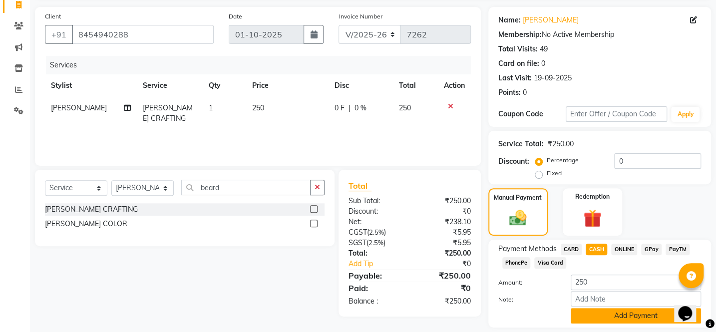
click at [613, 313] on button "Add Payment" at bounding box center [636, 315] width 130 height 15
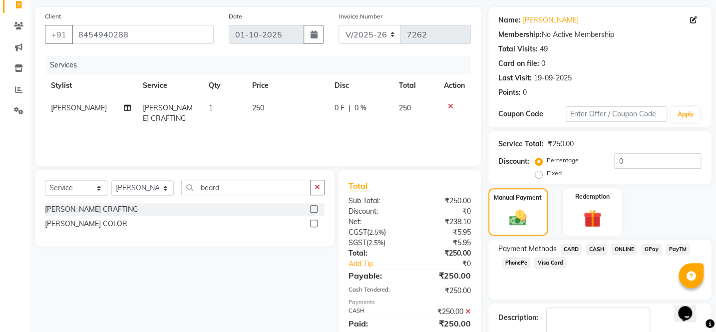
scroll to position [127, 0]
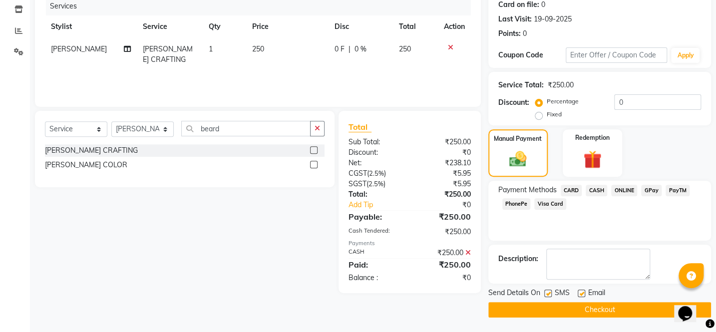
click at [615, 312] on button "Checkout" at bounding box center [599, 309] width 223 height 15
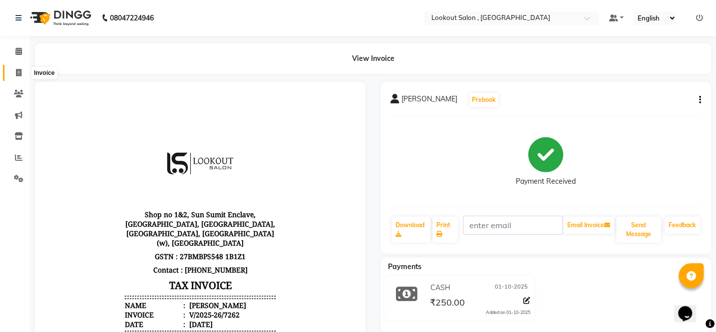
drag, startPoint x: 17, startPoint y: 68, endPoint x: 55, endPoint y: 71, distance: 37.6
click at [18, 68] on span at bounding box center [18, 72] width 17 height 11
select select "service"
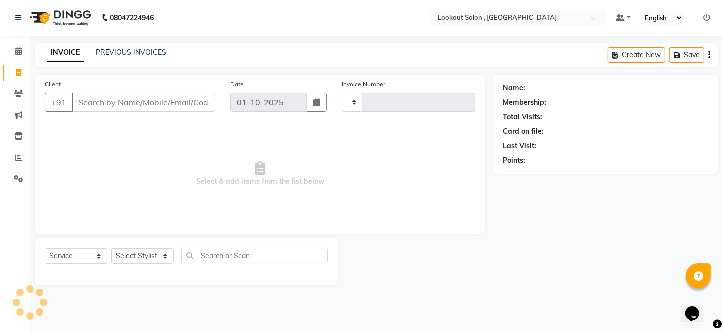
type input "7263"
select select "151"
drag, startPoint x: 100, startPoint y: 96, endPoint x: 104, endPoint y: 100, distance: 5.3
click at [101, 98] on input "Client" at bounding box center [143, 102] width 143 height 19
type input "7728961138"
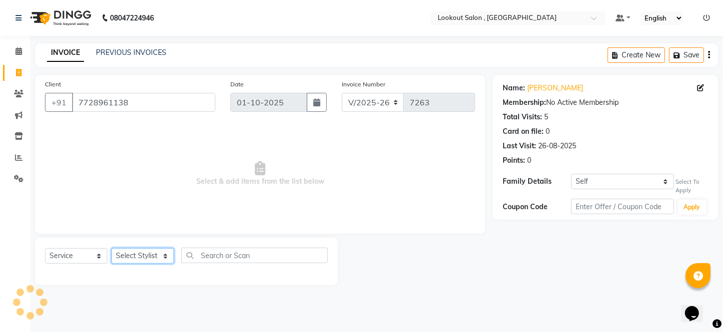
click at [149, 256] on select "Select Stylist [PERSON_NAME] [PERSON_NAME] [PERSON_NAME] [PERSON_NAME] [PERSON_…" at bounding box center [142, 255] width 62 height 15
select select "43261"
click at [111, 248] on select "Select Stylist [PERSON_NAME] [PERSON_NAME] [PERSON_NAME] [PERSON_NAME] [PERSON_…" at bounding box center [142, 255] width 62 height 15
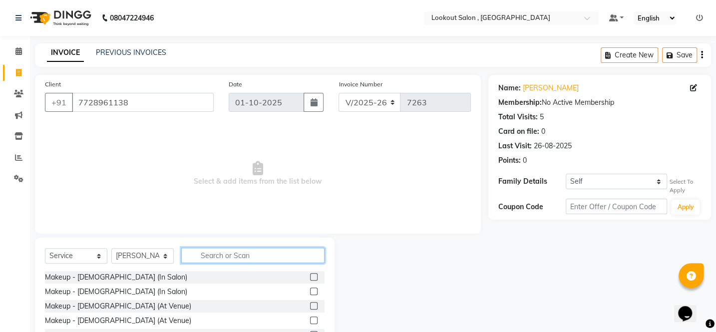
click at [274, 253] on input "text" at bounding box center [252, 255] width 143 height 15
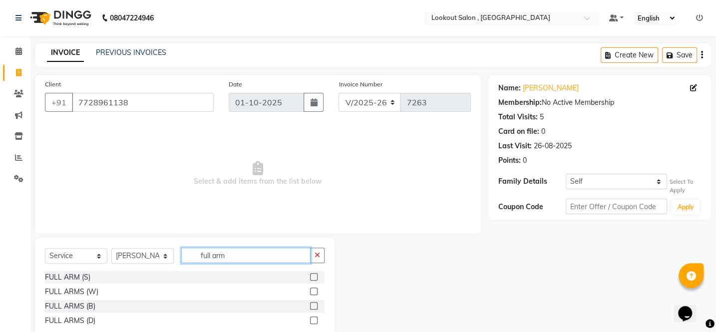
scroll to position [26, 0]
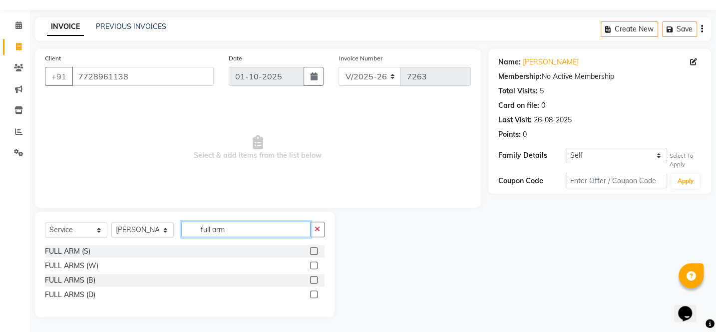
type input "full arm"
click at [313, 264] on label at bounding box center [313, 265] width 7 height 7
click at [313, 264] on input "checkbox" at bounding box center [313, 266] width 6 height 6
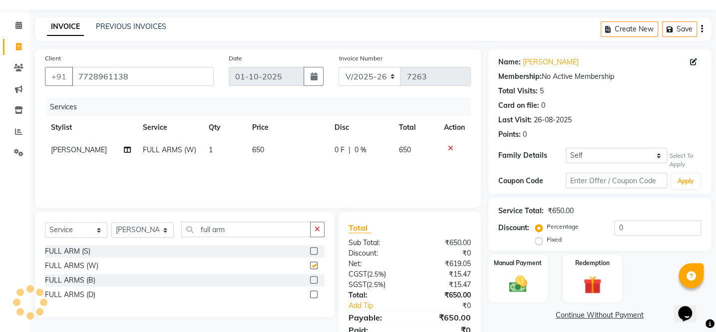
checkbox input "false"
click at [318, 230] on icon "button" at bounding box center [317, 229] width 5 height 7
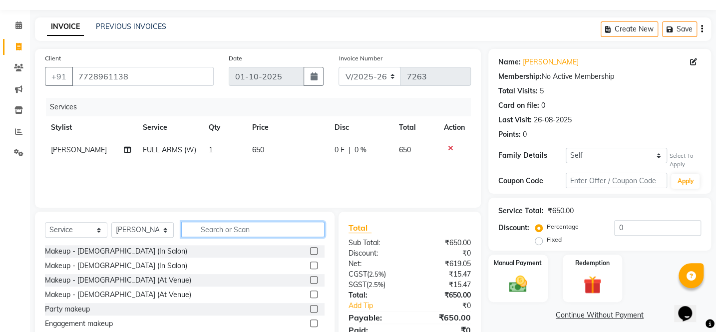
click at [295, 231] on input "text" at bounding box center [252, 229] width 143 height 15
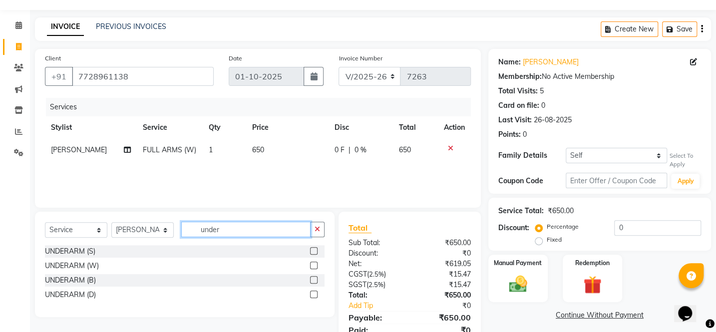
type input "under"
click at [312, 267] on label at bounding box center [313, 265] width 7 height 7
click at [312, 267] on input "checkbox" at bounding box center [313, 266] width 6 height 6
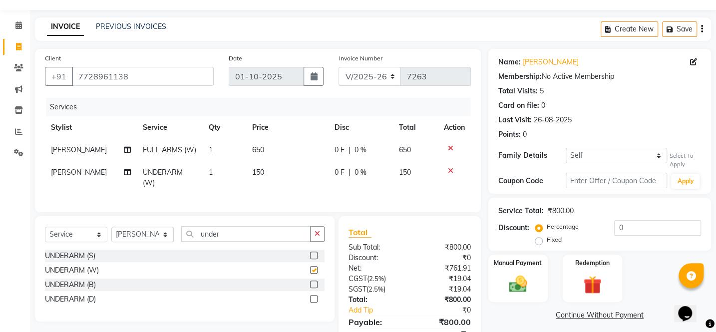
checkbox input "false"
click at [320, 237] on icon "button" at bounding box center [317, 233] width 5 height 7
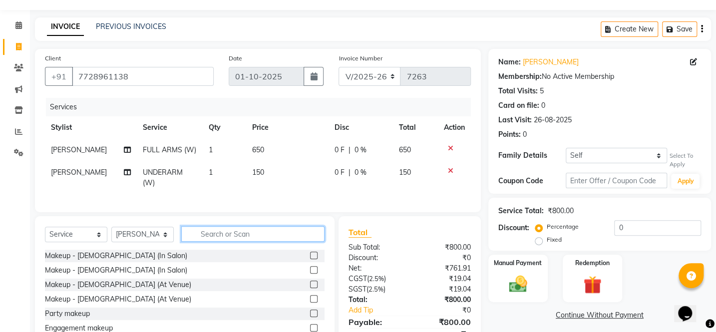
click at [294, 239] on input "text" at bounding box center [252, 233] width 143 height 15
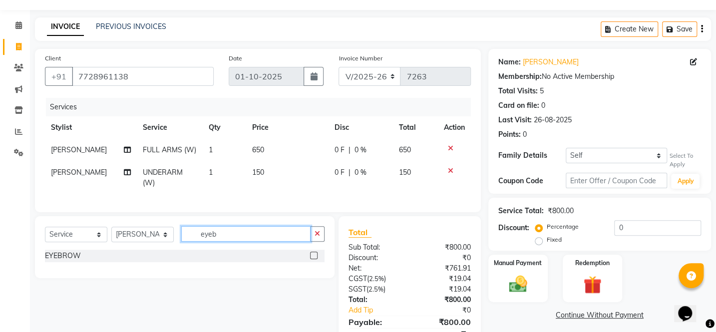
type input "eyeb"
click at [311, 259] on label at bounding box center [313, 255] width 7 height 7
click at [311, 259] on input "checkbox" at bounding box center [313, 256] width 6 height 6
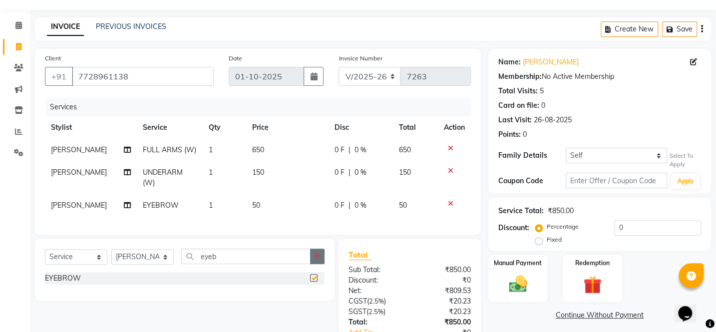
checkbox input "false"
drag, startPoint x: 316, startPoint y: 260, endPoint x: 307, endPoint y: 262, distance: 9.3
click at [316, 260] on icon "button" at bounding box center [317, 256] width 5 height 7
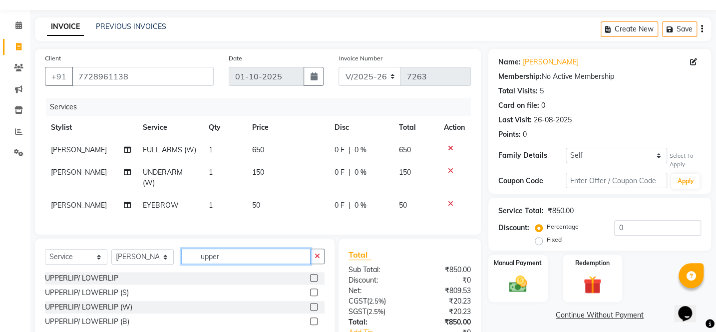
scroll to position [101, 0]
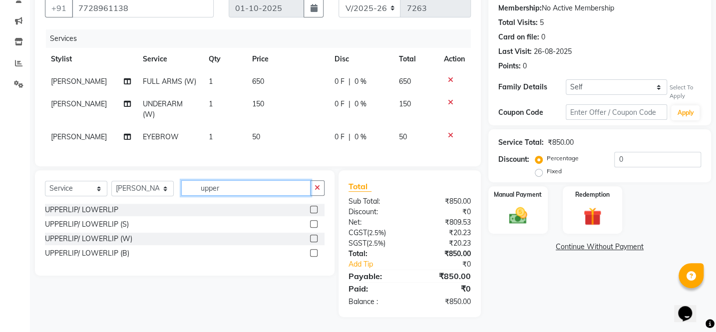
type input "upper"
click at [315, 250] on label at bounding box center [313, 252] width 7 height 7
click at [315, 250] on input "checkbox" at bounding box center [313, 253] width 6 height 6
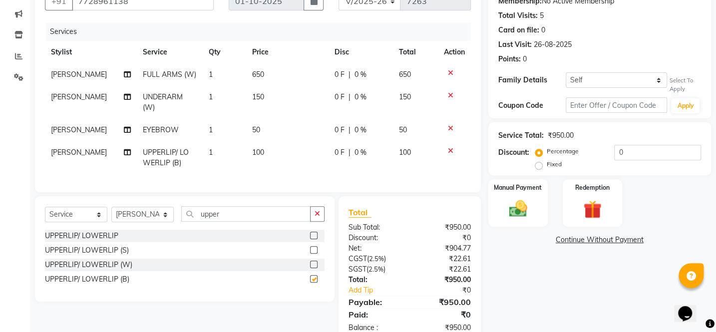
checkbox input "false"
click at [616, 150] on input "0" at bounding box center [657, 152] width 87 height 15
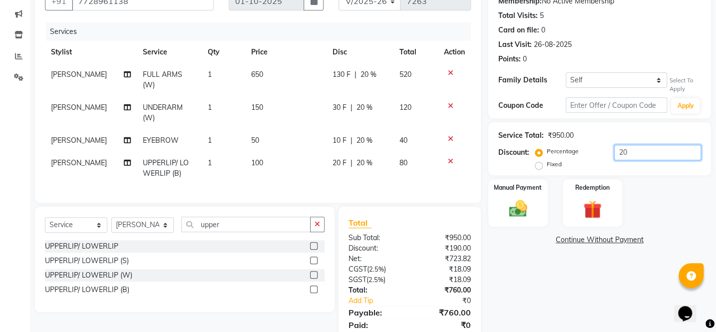
type input "0"
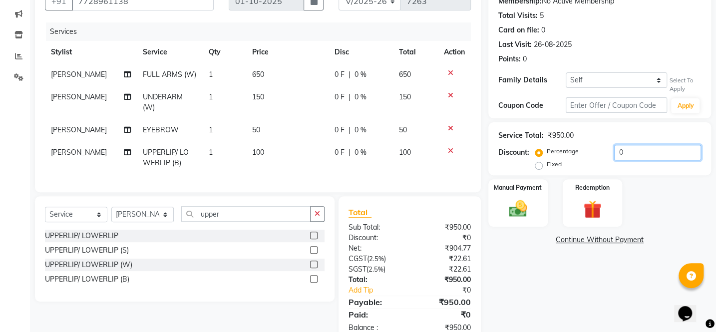
scroll to position [10, 0]
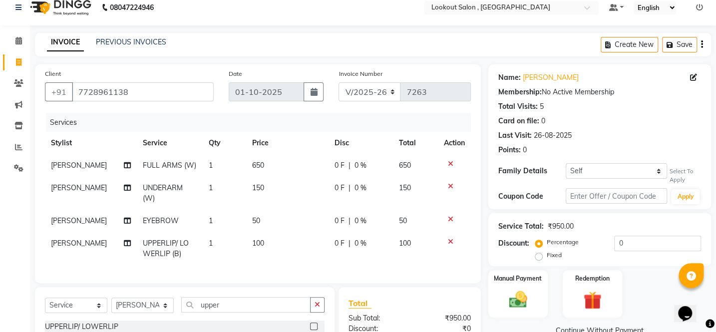
click at [353, 172] on td "0 F | 0 %" at bounding box center [361, 165] width 64 height 22
select select "43261"
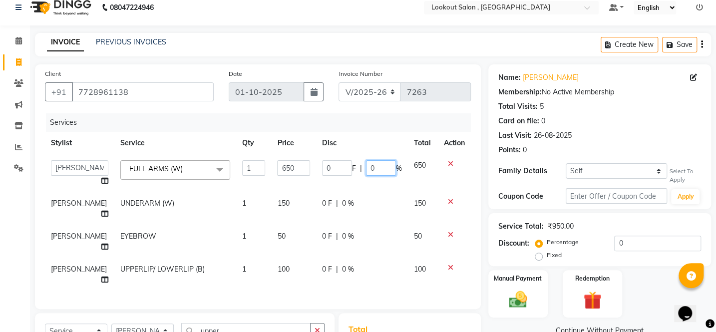
drag, startPoint x: 364, startPoint y: 166, endPoint x: 356, endPoint y: 163, distance: 8.7
click at [366, 166] on input "0" at bounding box center [381, 167] width 30 height 15
type input "20"
click at [367, 150] on th "Disc" at bounding box center [362, 143] width 92 height 22
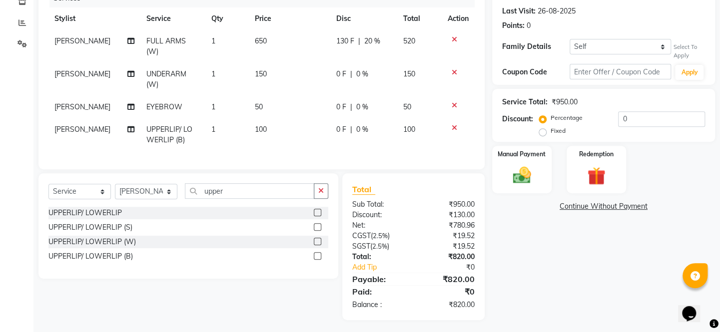
scroll to position [0, 0]
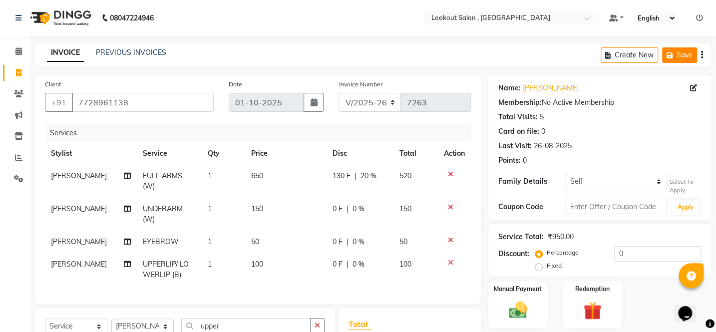
click at [669, 49] on button "Save" at bounding box center [679, 54] width 35 height 15
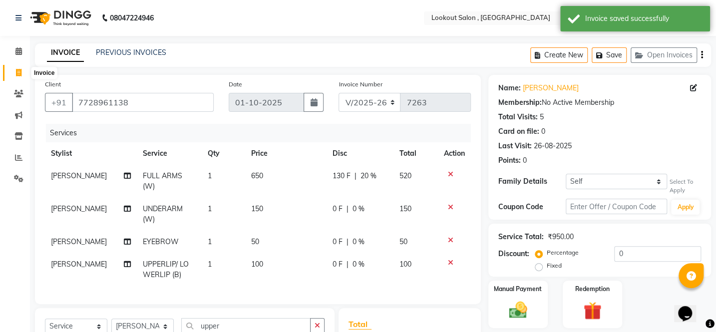
click at [18, 68] on span at bounding box center [18, 72] width 17 height 11
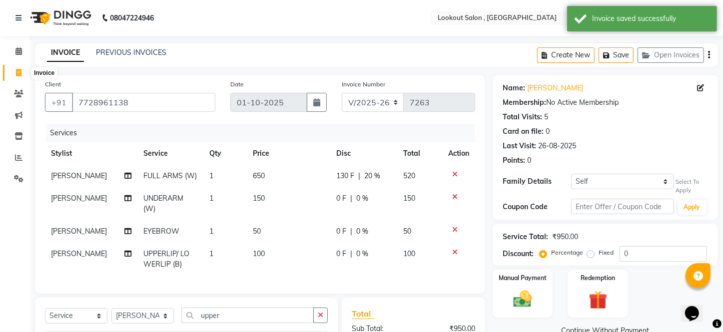
select select "151"
select select "service"
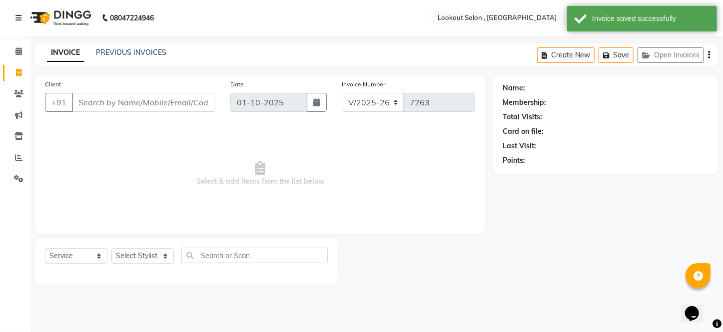
click at [168, 105] on input "Client" at bounding box center [143, 102] width 143 height 19
drag, startPoint x: 19, startPoint y: 96, endPoint x: 45, endPoint y: 90, distance: 27.1
click at [19, 96] on icon at bounding box center [18, 93] width 9 height 7
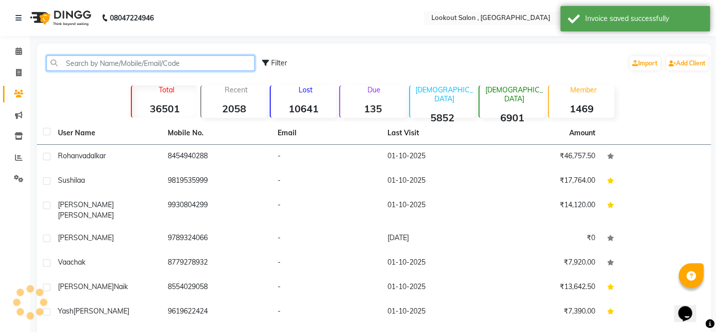
click at [109, 59] on input "text" at bounding box center [150, 62] width 208 height 15
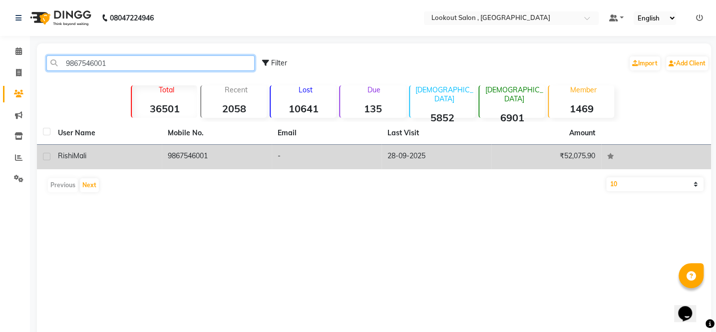
type input "9867546001"
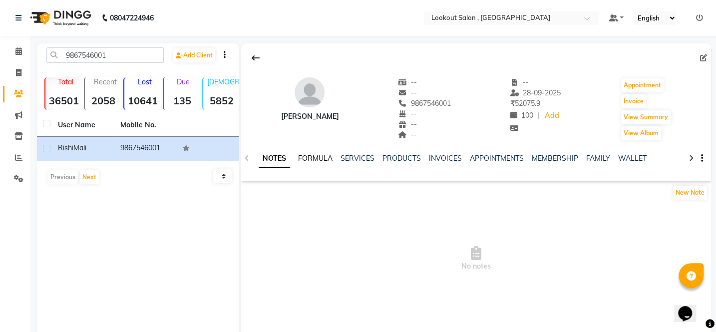
click at [317, 160] on link "FORMULA" at bounding box center [315, 158] width 34 height 9
click at [368, 156] on link "SERVICES" at bounding box center [357, 158] width 34 height 9
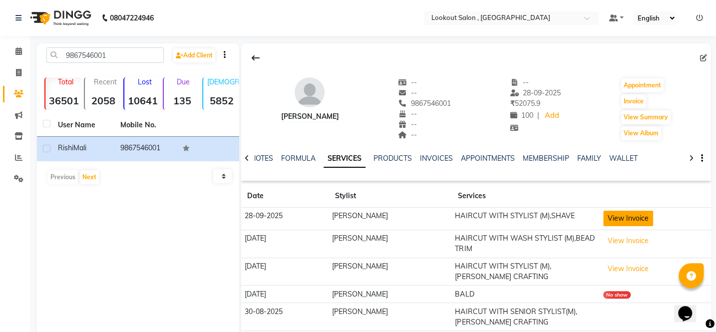
click at [638, 219] on button "View Invoice" at bounding box center [628, 218] width 50 height 15
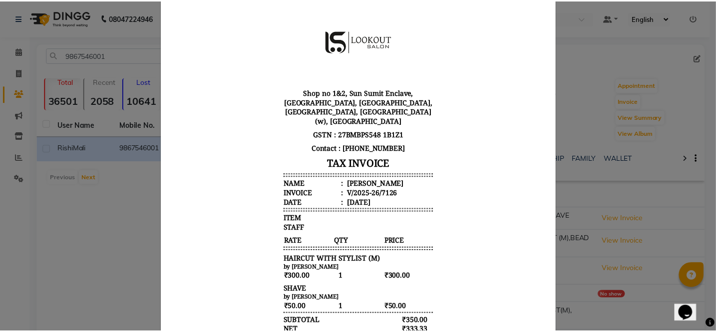
scroll to position [189, 0]
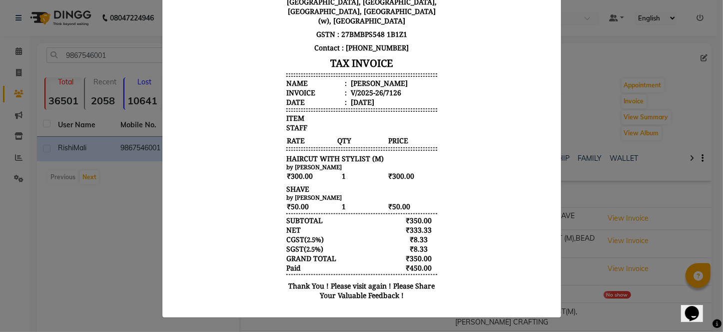
drag, startPoint x: 654, startPoint y: 89, endPoint x: 639, endPoint y: 87, distance: 15.1
click at [644, 86] on ngb-modal-window "INVOICE View Invoice Close" at bounding box center [361, 166] width 723 height 332
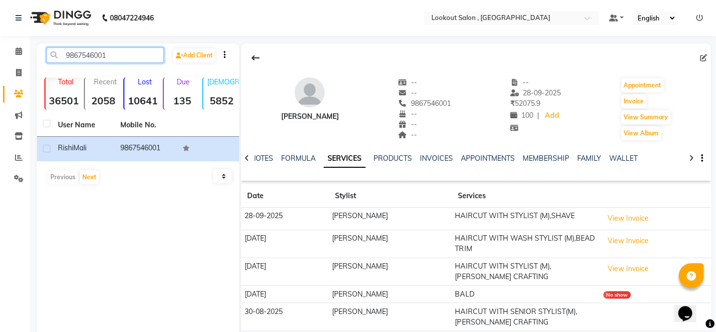
click at [99, 58] on input "9867546001" at bounding box center [104, 54] width 117 height 15
click at [16, 67] on span at bounding box center [18, 72] width 17 height 11
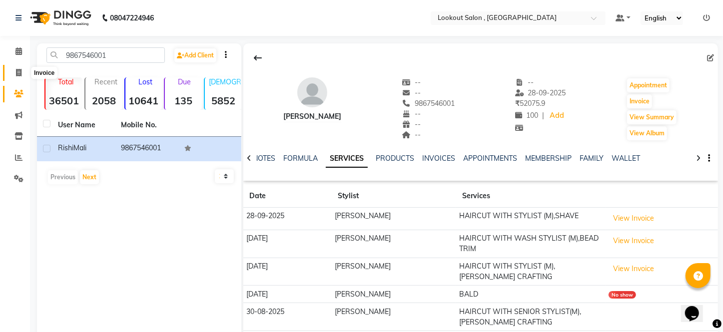
select select "service"
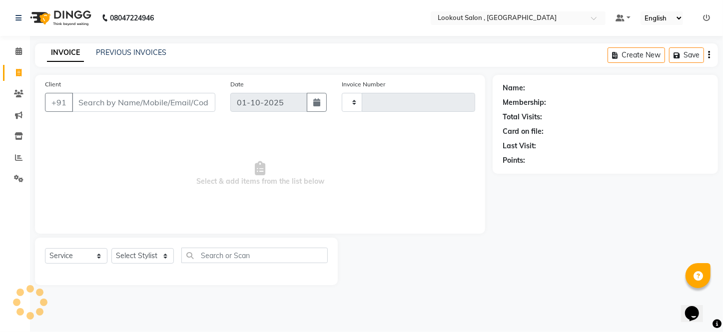
type input "7263"
select select "151"
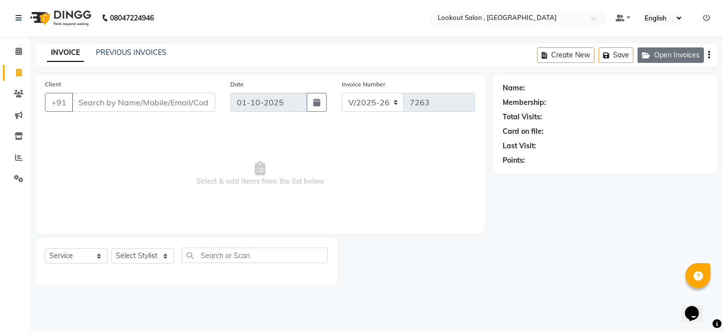
click at [673, 56] on button "Open Invoices" at bounding box center [670, 54] width 66 height 15
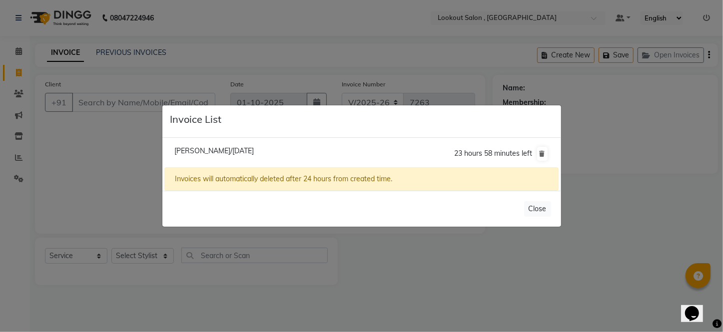
click at [192, 151] on span "[PERSON_NAME]/[DATE]" at bounding box center [213, 150] width 79 height 9
type input "7728961138"
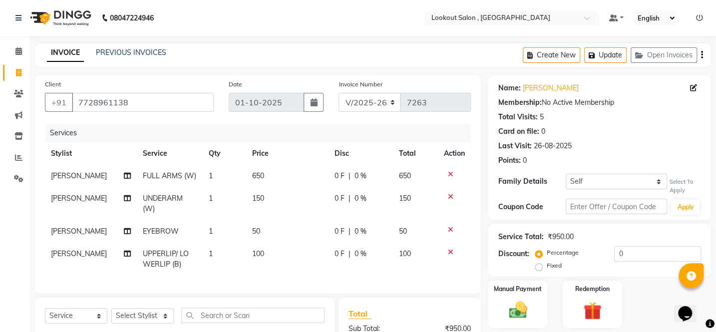
scroll to position [45, 0]
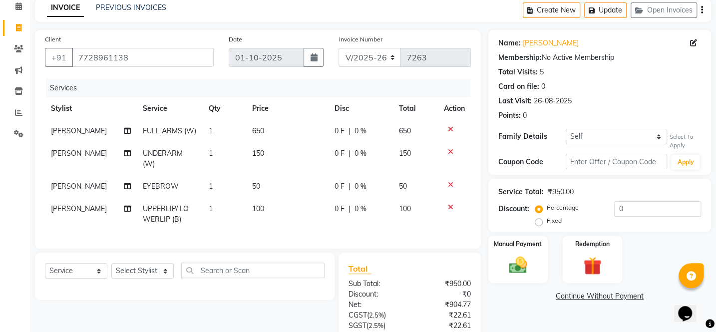
click at [355, 129] on span "0 %" at bounding box center [361, 131] width 12 height 10
select select "43261"
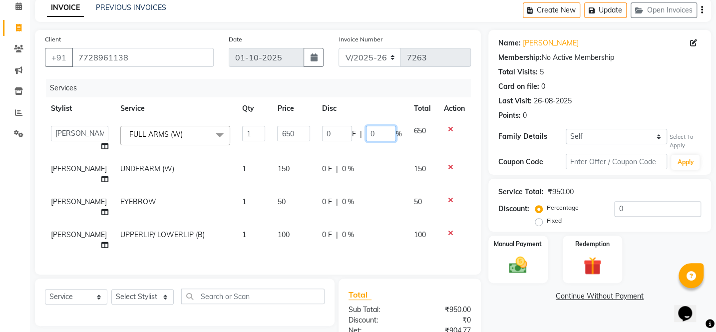
click at [366, 132] on input "0" at bounding box center [381, 133] width 30 height 15
type input "20"
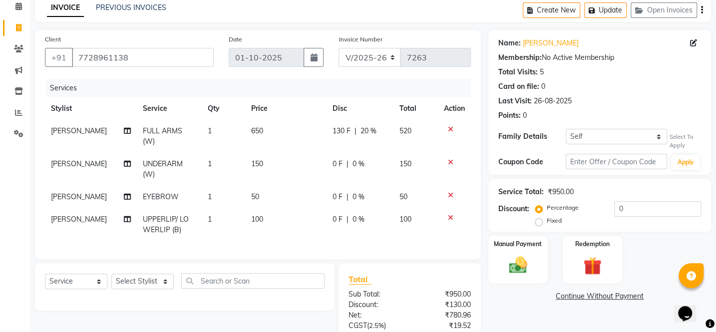
click at [385, 114] on th "Disc" at bounding box center [360, 108] width 66 height 22
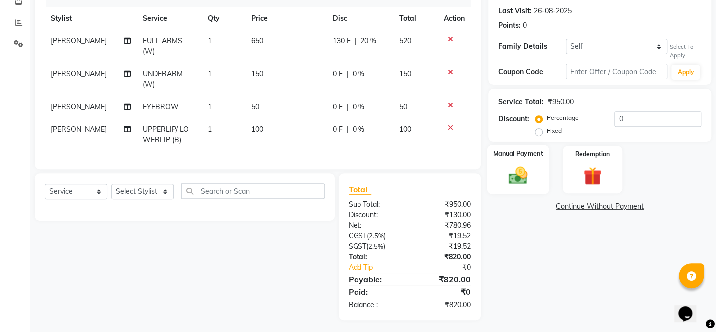
click at [509, 180] on img at bounding box center [517, 176] width 31 height 22
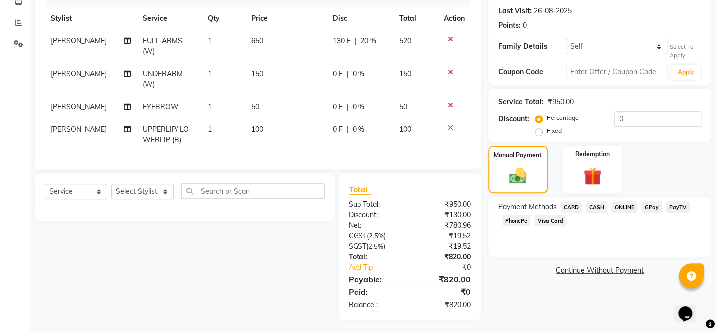
click at [511, 220] on span "PhonePe" at bounding box center [516, 220] width 28 height 11
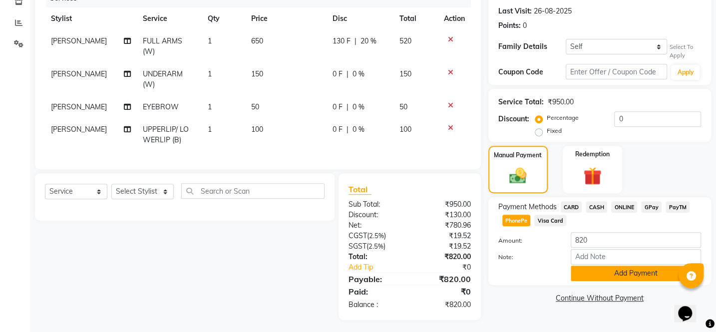
click at [609, 275] on button "Add Payment" at bounding box center [636, 273] width 130 height 15
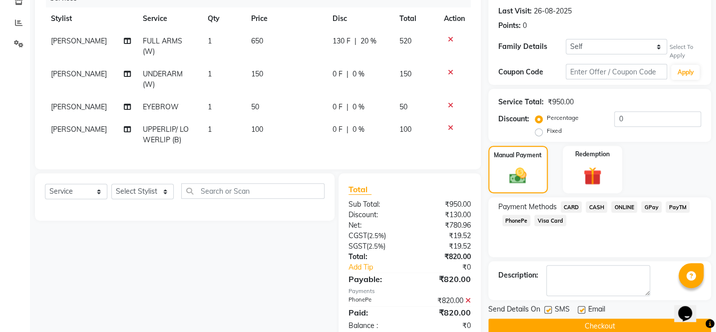
scroll to position [155, 0]
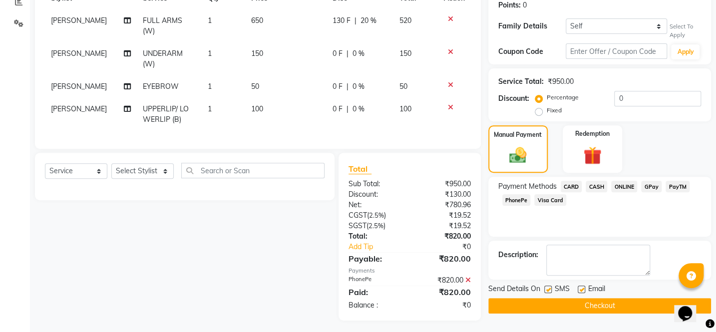
click at [561, 307] on button "Checkout" at bounding box center [599, 305] width 223 height 15
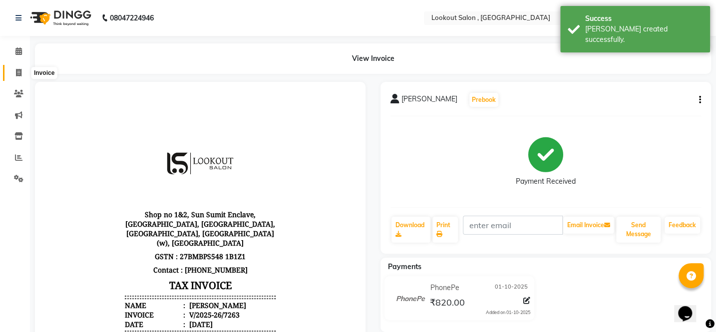
drag, startPoint x: 22, startPoint y: 73, endPoint x: 51, endPoint y: 67, distance: 29.6
click at [22, 74] on span at bounding box center [18, 72] width 17 height 11
select select "service"
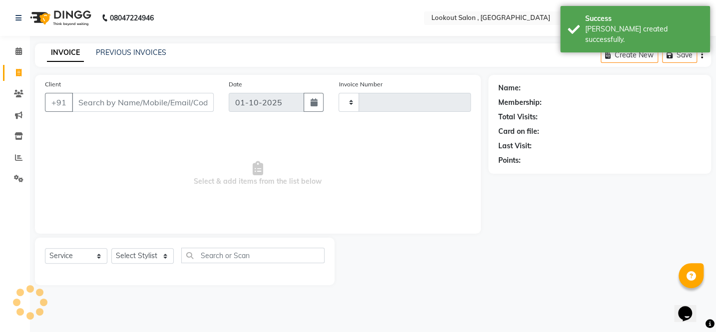
type input "7264"
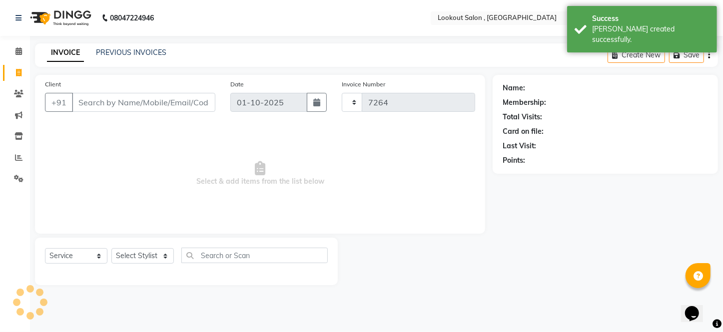
select select "151"
click at [118, 54] on link "PREVIOUS INVOICES" at bounding box center [131, 52] width 70 height 9
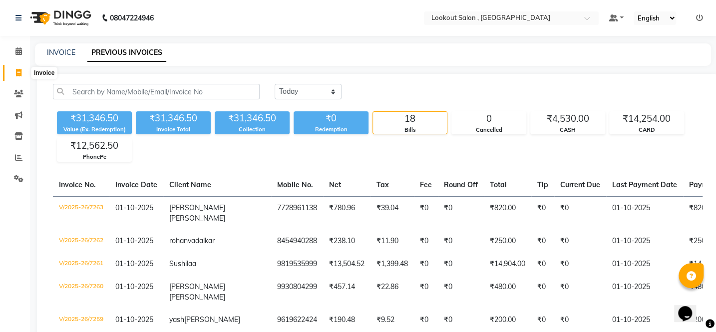
click at [16, 69] on icon at bounding box center [18, 72] width 5 height 7
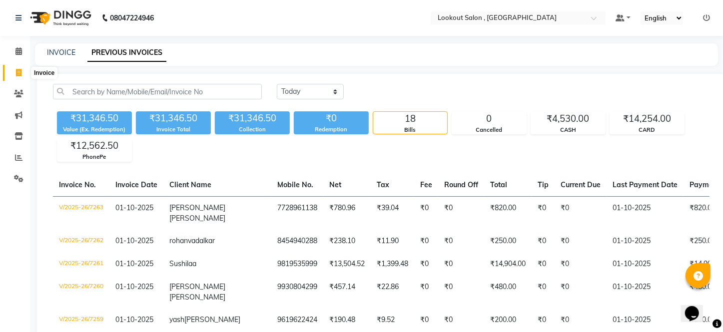
select select "151"
select select "service"
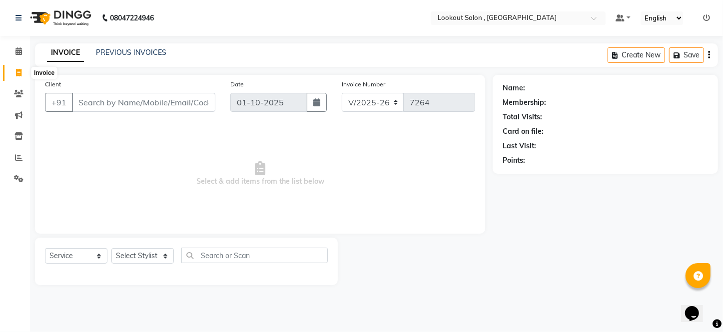
click at [19, 76] on icon at bounding box center [18, 72] width 5 height 7
select select "151"
select select "service"
click at [19, 156] on icon at bounding box center [18, 157] width 7 height 7
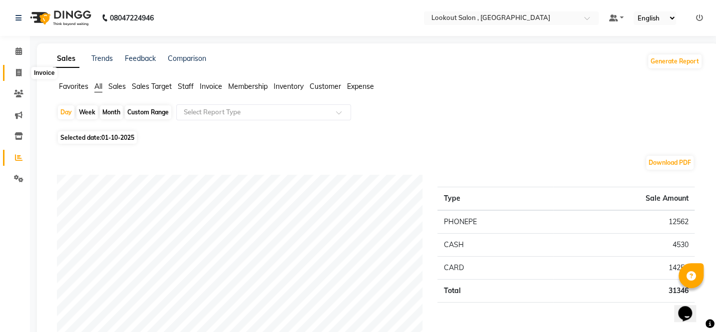
click at [16, 77] on span at bounding box center [18, 72] width 17 height 11
select select "service"
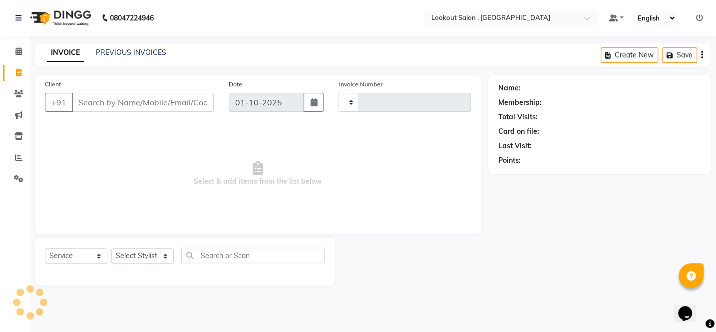
type input "7264"
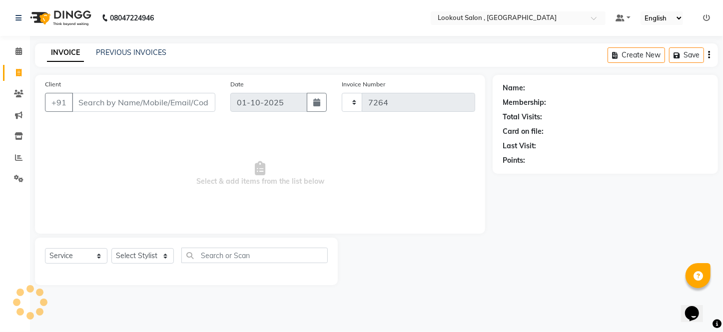
select select "151"
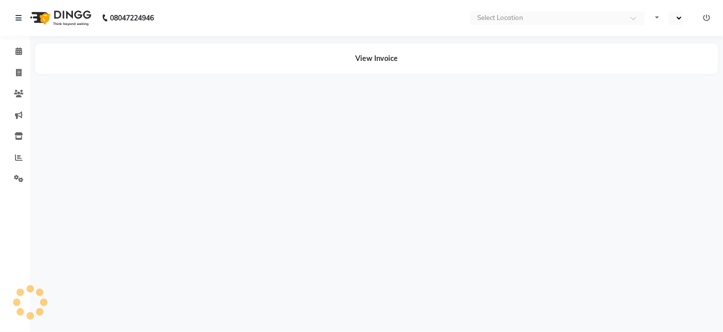
select select "en"
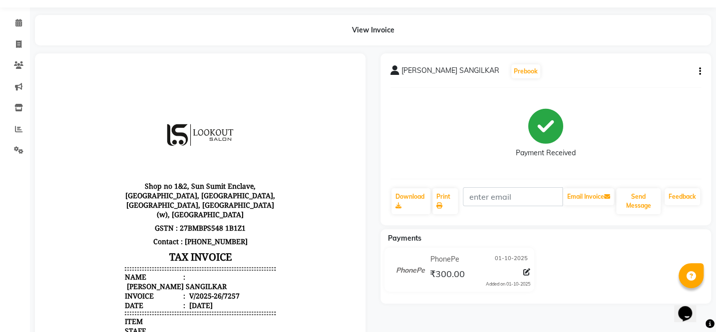
scroll to position [45, 0]
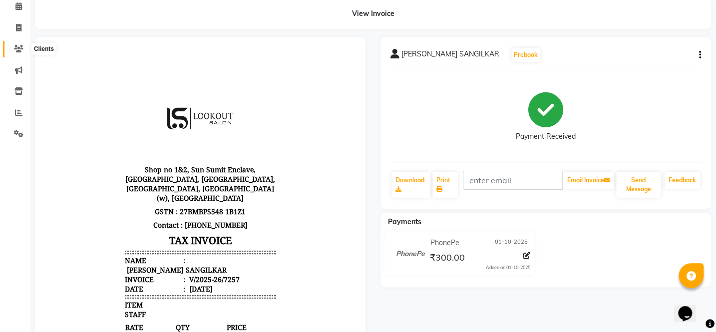
click at [18, 49] on icon at bounding box center [18, 48] width 9 height 7
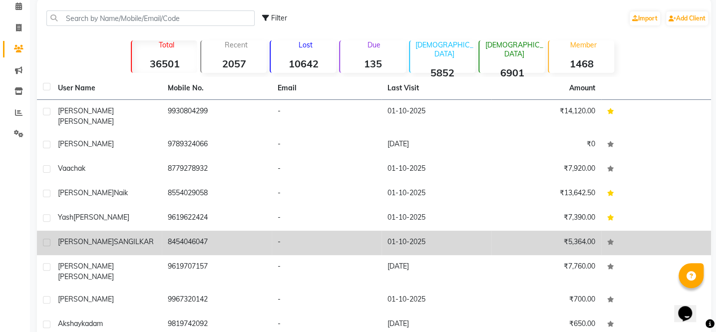
click at [360, 240] on td "-" at bounding box center [327, 243] width 110 height 24
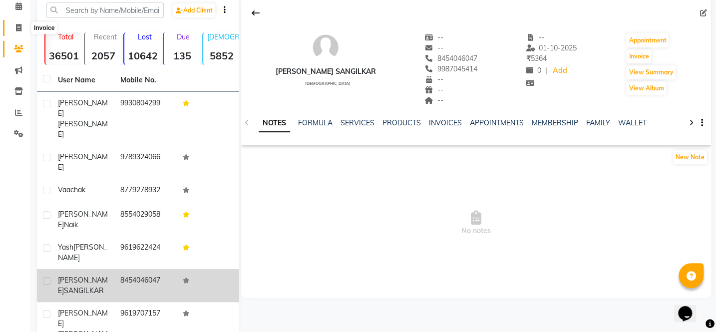
click at [20, 26] on icon at bounding box center [18, 27] width 5 height 7
select select "service"
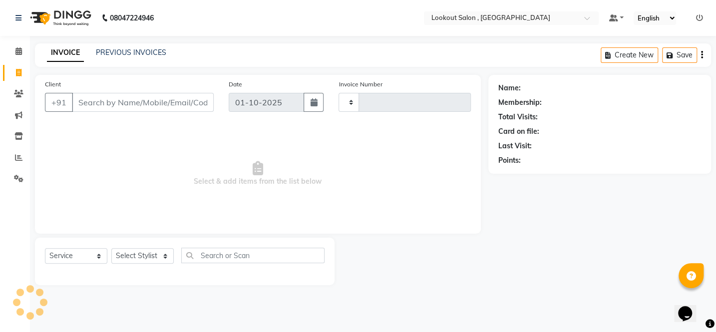
type input "7261"
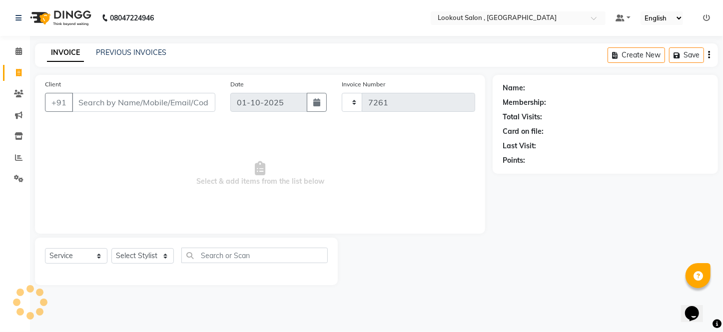
select select "151"
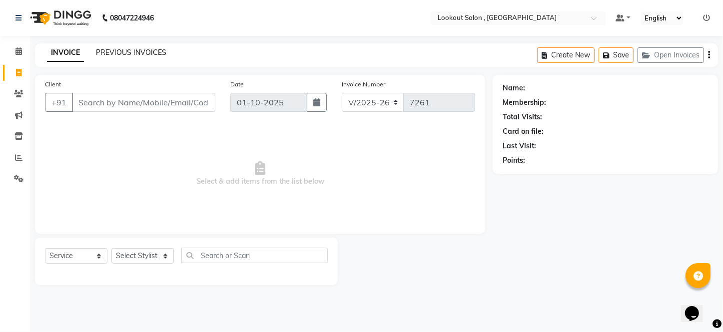
click at [128, 48] on link "PREVIOUS INVOICES" at bounding box center [131, 52] width 70 height 9
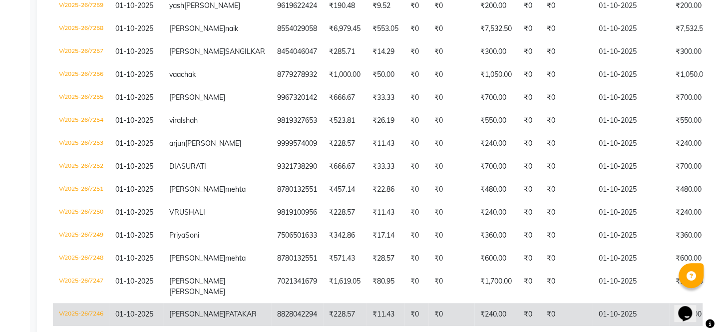
scroll to position [194, 0]
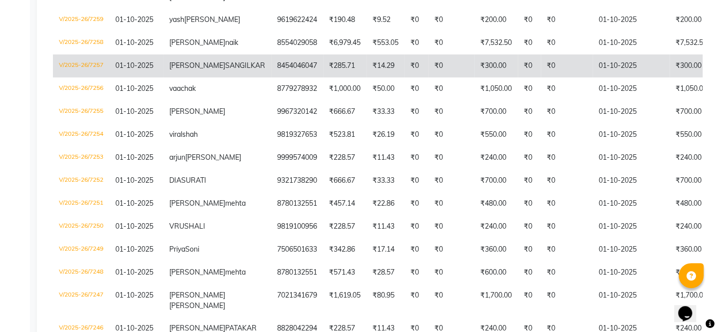
click at [225, 70] on span "SANGILKAR" at bounding box center [245, 65] width 40 height 9
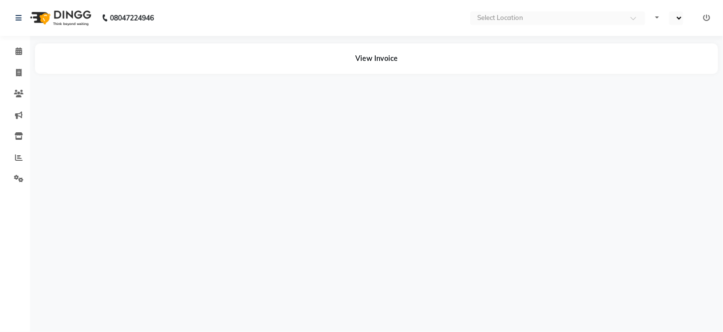
select select "en"
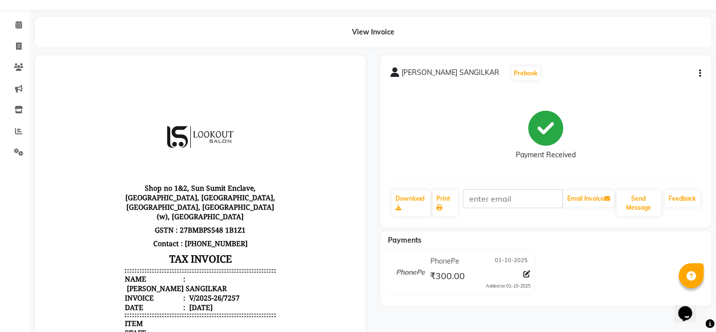
scroll to position [10, 0]
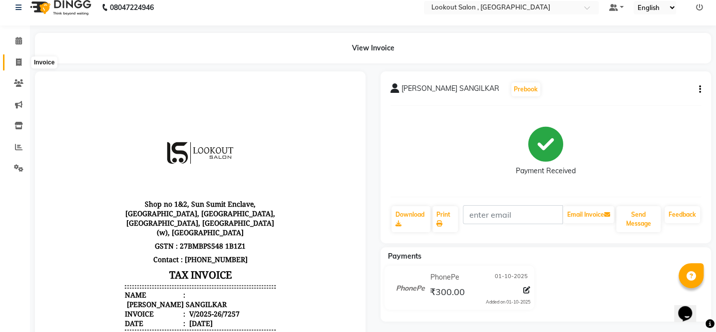
click at [19, 63] on icon at bounding box center [18, 61] width 5 height 7
select select "service"
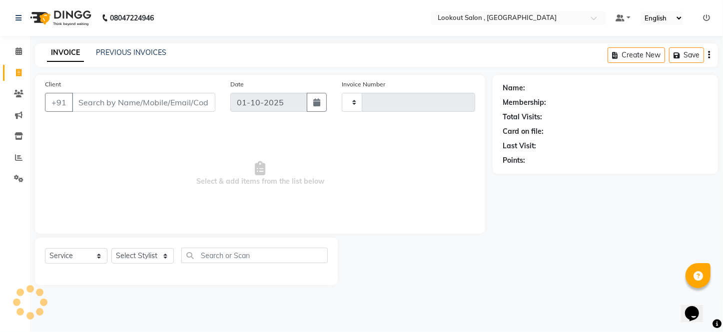
type input "7261"
select select "151"
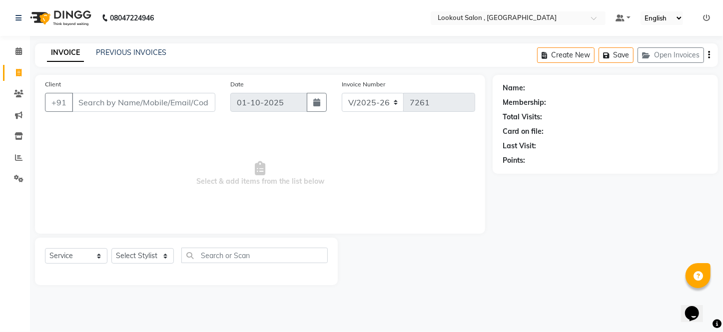
click at [162, 100] on input "Client" at bounding box center [143, 102] width 143 height 19
type input "9819535999"
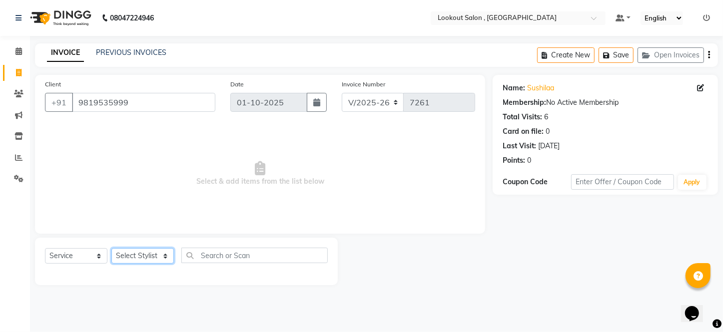
click at [126, 258] on select "Select Stylist [PERSON_NAME] [PERSON_NAME] [PERSON_NAME] [PERSON_NAME] [PERSON_…" at bounding box center [142, 255] width 62 height 15
select select "48095"
click at [111, 248] on select "Select Stylist [PERSON_NAME] [PERSON_NAME] [PERSON_NAME] [PERSON_NAME] [PERSON_…" at bounding box center [142, 255] width 62 height 15
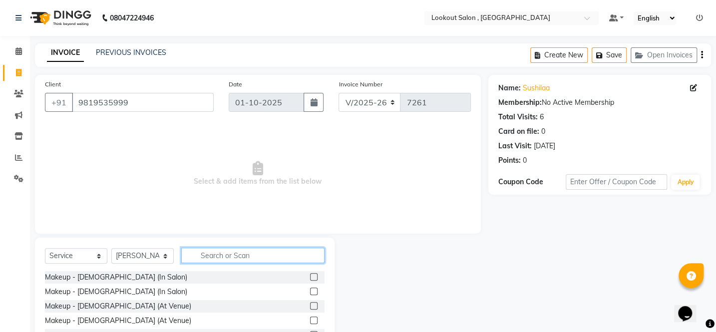
click at [232, 259] on input "text" at bounding box center [252, 255] width 143 height 15
click at [270, 184] on span "Select & add items from the list below" at bounding box center [258, 174] width 426 height 100
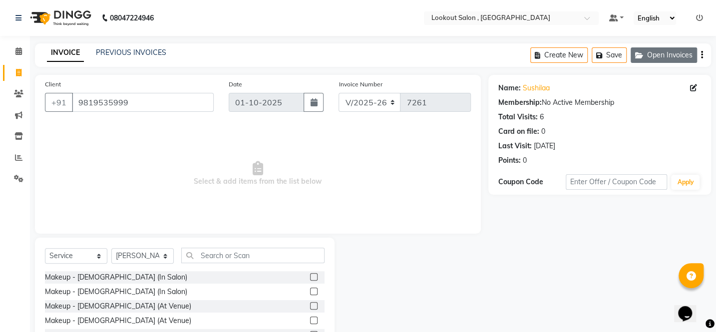
click at [645, 57] on icon "button" at bounding box center [641, 55] width 12 height 7
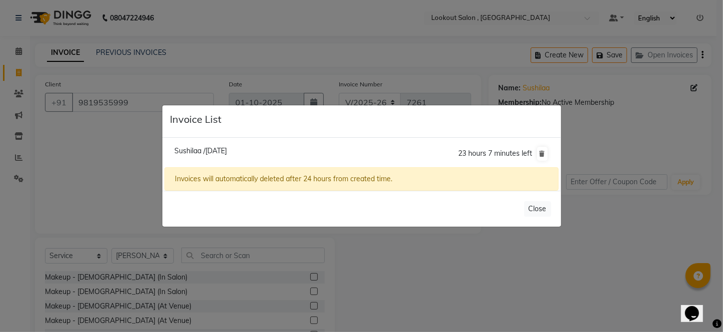
click at [227, 150] on span "Sushilaa /[DATE]" at bounding box center [200, 150] width 52 height 9
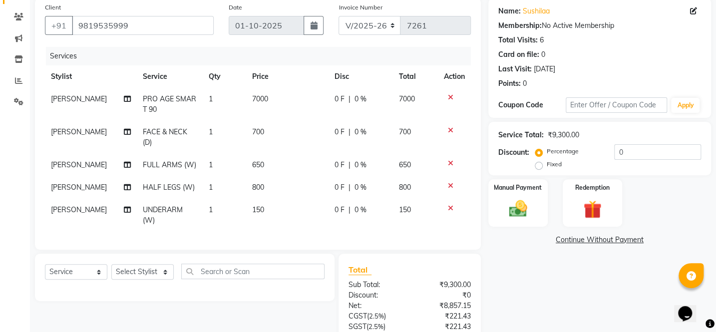
scroll to position [168, 0]
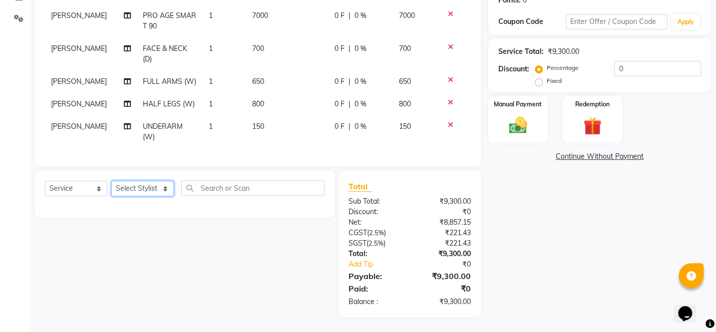
click at [154, 190] on select "Select Stylist [PERSON_NAME] [PERSON_NAME] [PERSON_NAME] [PERSON_NAME] [PERSON_…" at bounding box center [142, 188] width 62 height 15
select select "11497"
click at [111, 181] on select "Select Stylist [PERSON_NAME] [PERSON_NAME] [PERSON_NAME] [PERSON_NAME] [PERSON_…" at bounding box center [142, 188] width 62 height 15
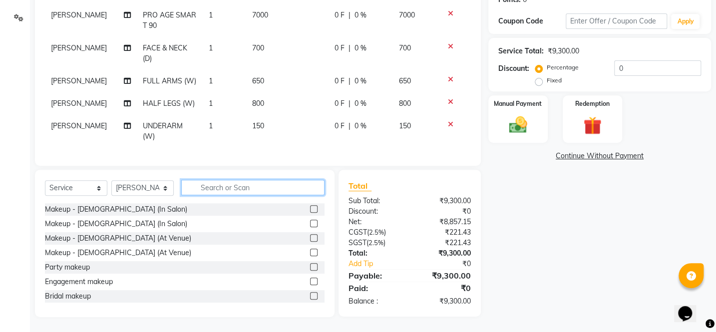
click at [235, 187] on input "text" at bounding box center [252, 187] width 143 height 15
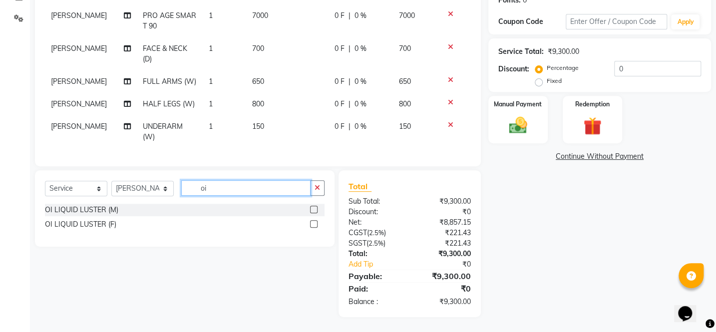
type input "oi"
click at [314, 223] on label at bounding box center [313, 223] width 7 height 7
click at [314, 223] on input "checkbox" at bounding box center [313, 224] width 6 height 6
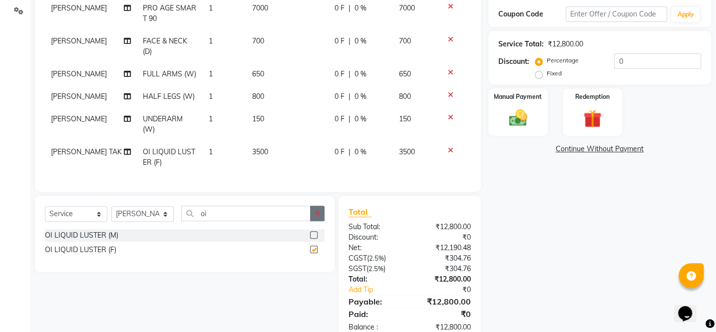
checkbox input "false"
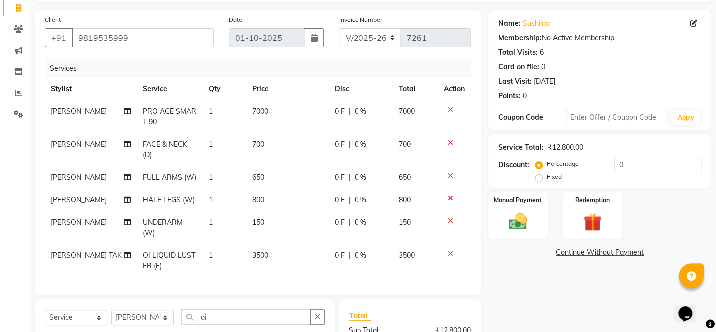
scroll to position [200, 0]
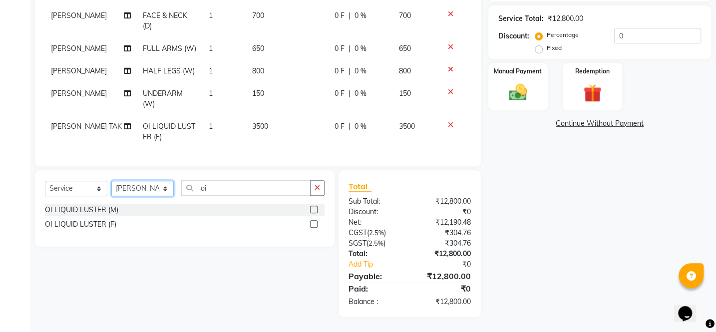
click at [136, 190] on select "Select Stylist [PERSON_NAME] [PERSON_NAME] [PERSON_NAME] [PERSON_NAME] [PERSON_…" at bounding box center [142, 188] width 62 height 15
select select "6223"
click at [111, 181] on select "Select Stylist [PERSON_NAME] [PERSON_NAME] [PERSON_NAME] [PERSON_NAME] [PERSON_…" at bounding box center [142, 188] width 62 height 15
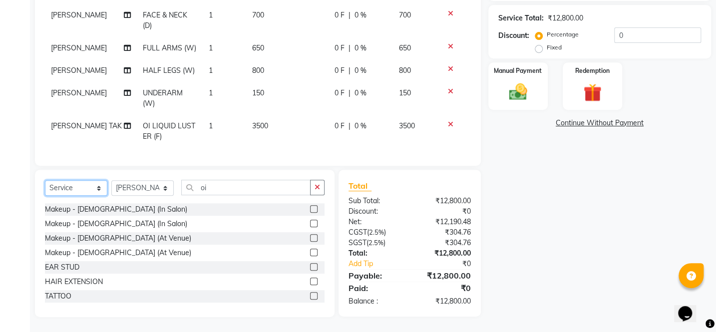
click at [83, 188] on select "Select Service Product Membership Package Voucher Prepaid Gift Card" at bounding box center [76, 187] width 62 height 15
click at [45, 180] on select "Select Service Product Membership Package Voucher Prepaid Gift Card" at bounding box center [76, 187] width 62 height 15
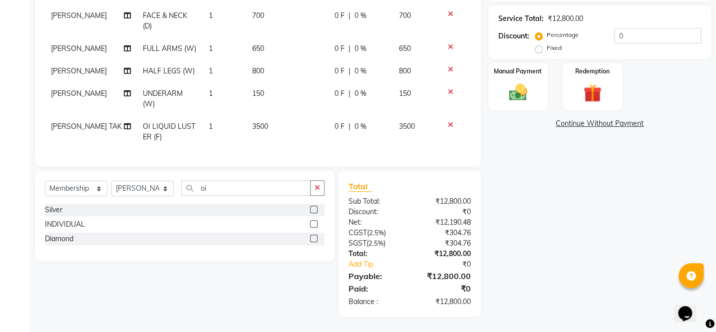
click at [312, 210] on label at bounding box center [313, 209] width 7 height 7
click at [312, 210] on input "checkbox" at bounding box center [313, 210] width 6 height 6
select select "select"
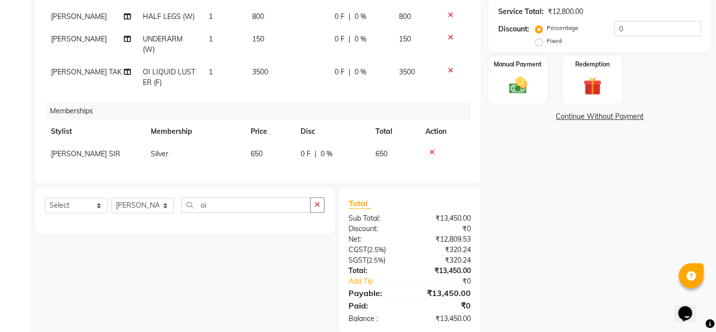
scroll to position [54, 0]
click at [314, 205] on button "button" at bounding box center [317, 204] width 14 height 15
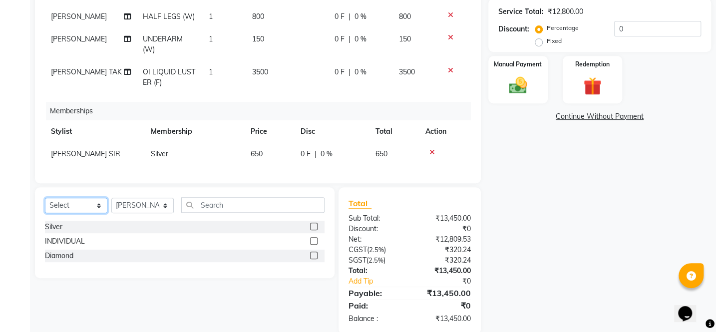
click at [95, 201] on select "Select Service Product Package Voucher Prepaid Gift Card" at bounding box center [76, 205] width 62 height 15
select select "product"
click at [45, 198] on select "Select Service Product Package Voucher Prepaid Gift Card" at bounding box center [76, 205] width 62 height 15
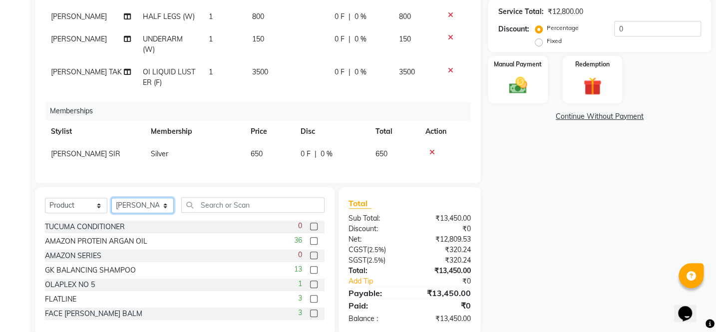
click at [118, 201] on select "Select Stylist [PERSON_NAME] [PERSON_NAME] [PERSON_NAME] [PERSON_NAME] [PERSON_…" at bounding box center [142, 205] width 62 height 15
select select "11497"
click at [111, 198] on select "Select Stylist [PERSON_NAME] [PERSON_NAME] [PERSON_NAME] [PERSON_NAME] [PERSON_…" at bounding box center [142, 205] width 62 height 15
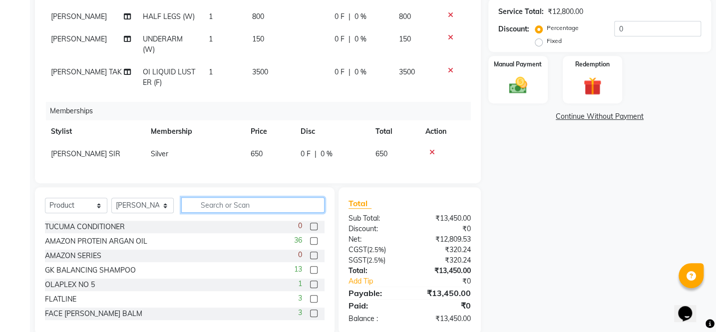
click at [243, 199] on input "text" at bounding box center [252, 204] width 143 height 15
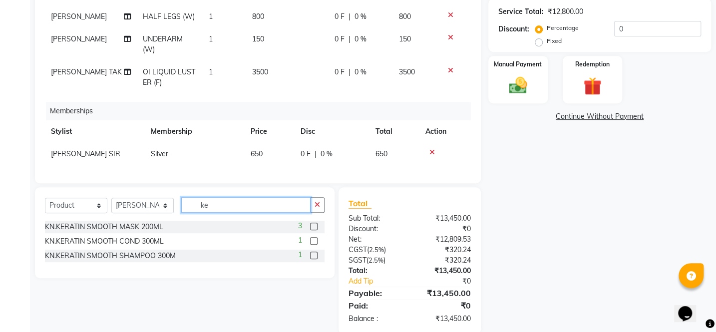
type input "ke"
click at [311, 240] on label at bounding box center [313, 240] width 7 height 7
click at [311, 240] on input "checkbox" at bounding box center [313, 241] width 6 height 6
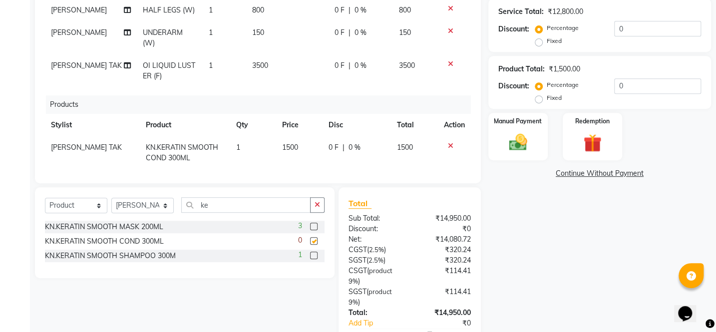
checkbox input "false"
click at [315, 258] on label at bounding box center [313, 255] width 7 height 7
click at [315, 258] on input "checkbox" at bounding box center [313, 256] width 6 height 6
checkbox input "false"
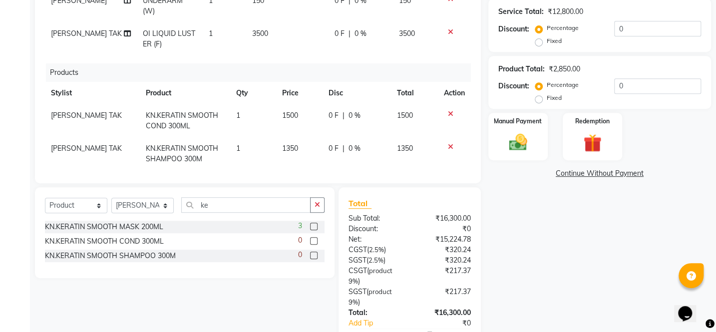
scroll to position [124, 0]
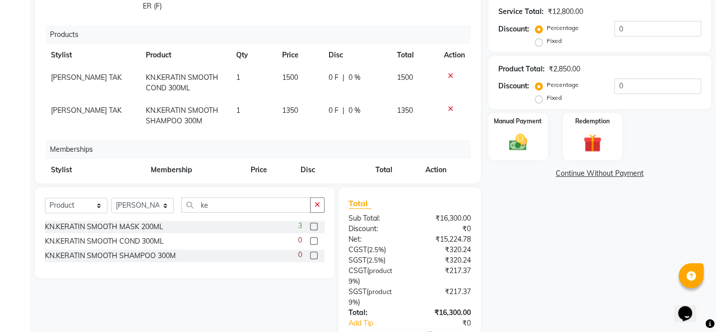
click at [448, 74] on icon at bounding box center [450, 75] width 5 height 7
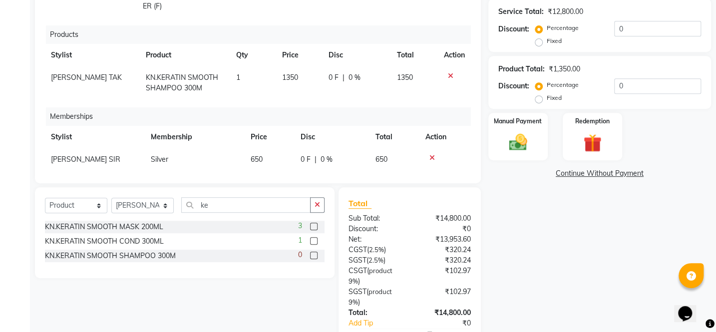
click at [448, 74] on icon at bounding box center [450, 75] width 5 height 7
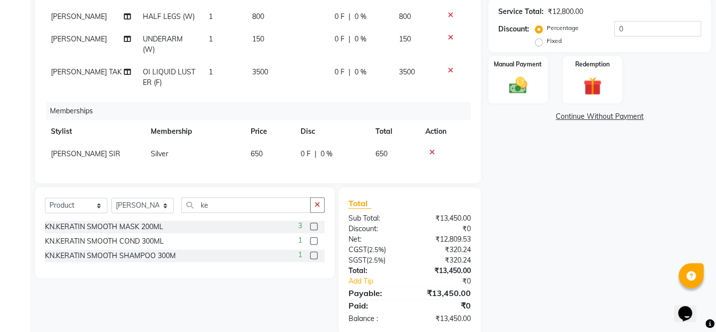
click at [315, 240] on label at bounding box center [313, 240] width 7 height 7
click at [315, 240] on input "checkbox" at bounding box center [313, 241] width 6 height 6
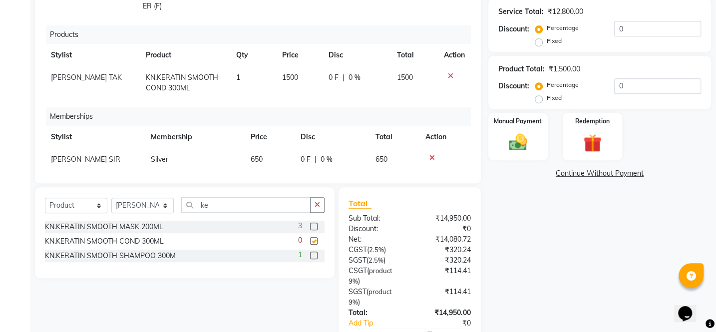
checkbox input "false"
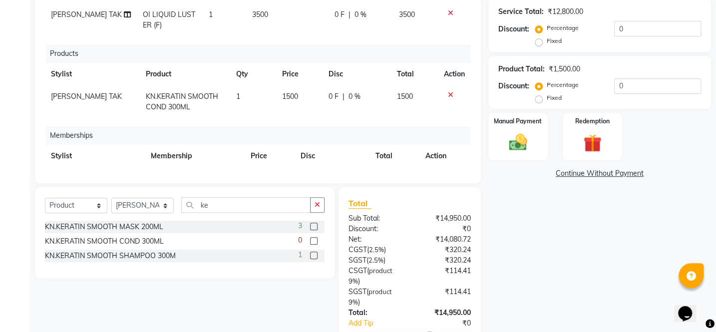
scroll to position [90, 0]
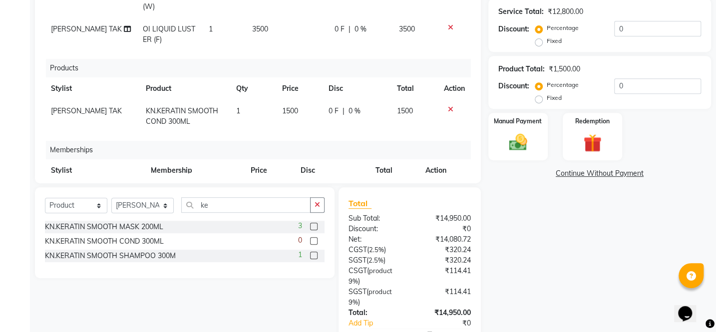
click at [312, 253] on label at bounding box center [313, 255] width 7 height 7
click at [312, 253] on input "checkbox" at bounding box center [313, 256] width 6 height 6
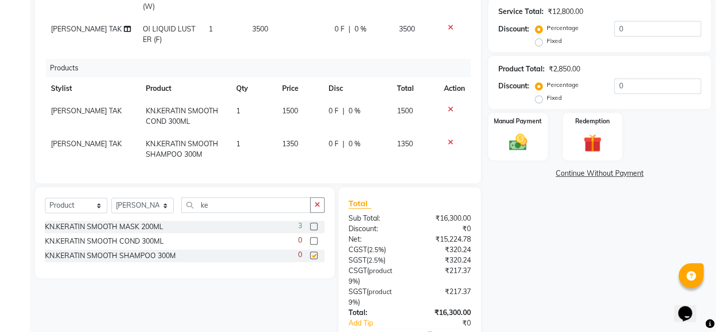
checkbox input "false"
click at [317, 225] on label at bounding box center [313, 226] width 7 height 7
click at [317, 225] on input "checkbox" at bounding box center [313, 227] width 6 height 6
checkbox input "false"
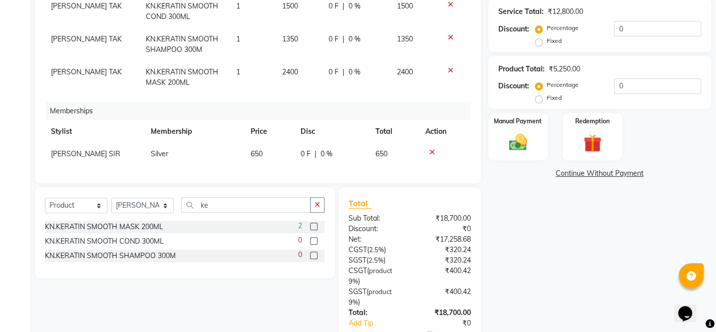
scroll to position [156, 0]
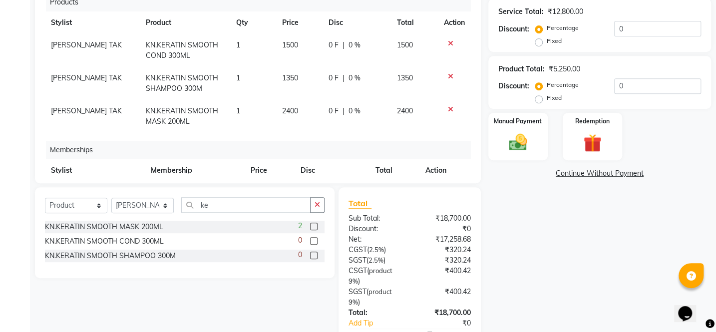
click at [448, 108] on icon at bounding box center [450, 109] width 5 height 7
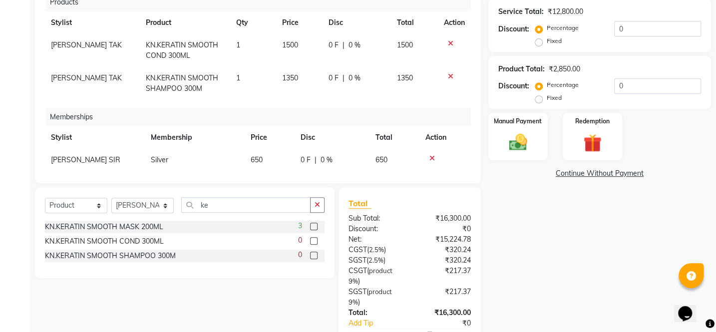
click at [286, 79] on span "1350" at bounding box center [290, 77] width 16 height 9
select select "11497"
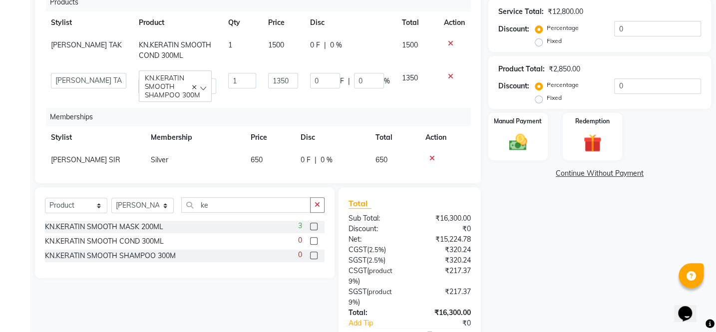
scroll to position [111, 0]
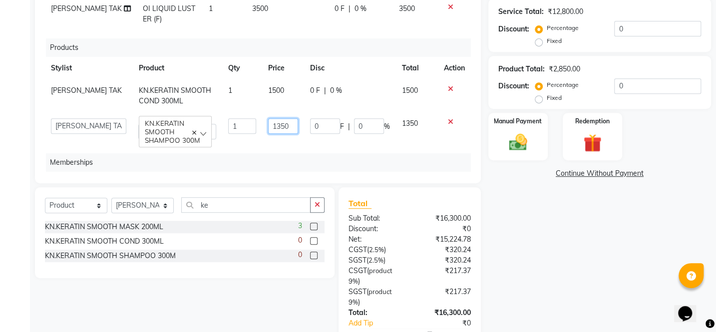
click at [279, 128] on input "1350" at bounding box center [283, 125] width 30 height 15
click at [275, 129] on input "1350" at bounding box center [283, 125] width 30 height 15
type input "1200"
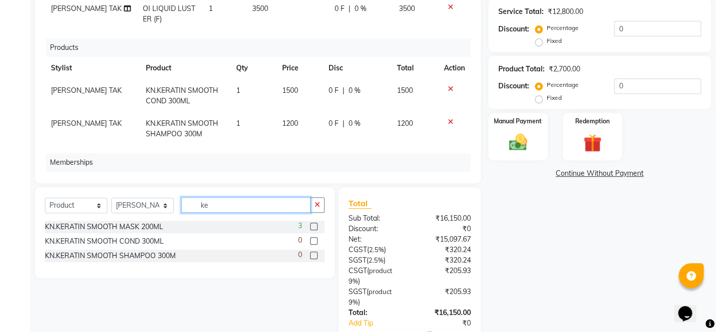
click at [239, 202] on input "ke" at bounding box center [245, 204] width 129 height 15
click at [448, 87] on icon at bounding box center [450, 88] width 5 height 7
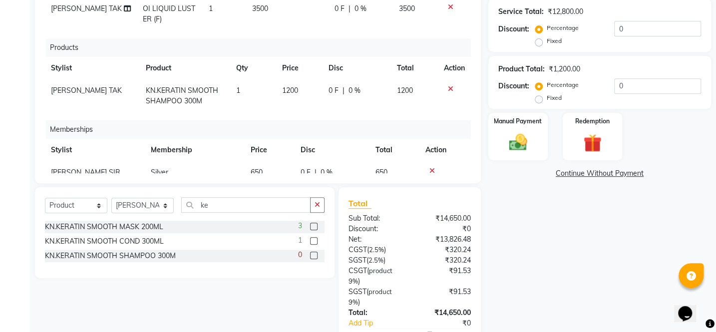
click at [448, 87] on icon at bounding box center [450, 88] width 5 height 7
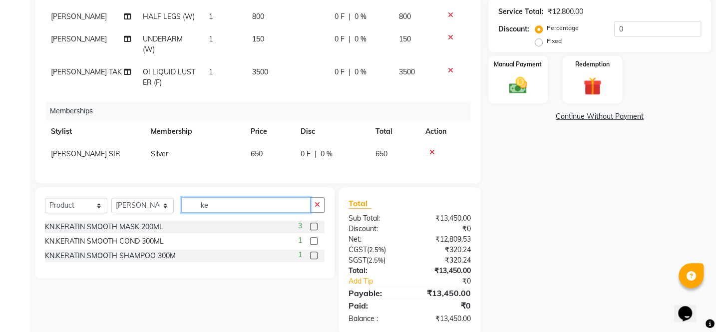
click at [291, 210] on input "ke" at bounding box center [245, 204] width 129 height 15
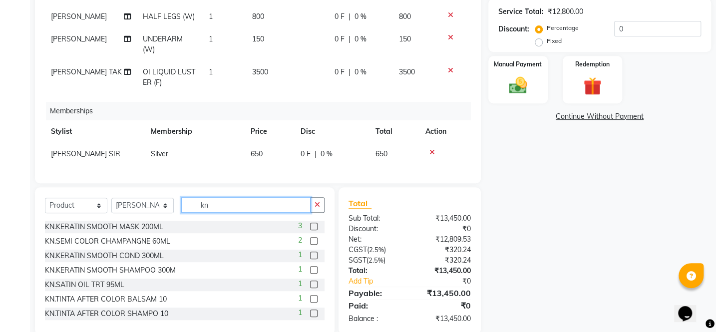
type input "kn"
click at [310, 285] on label at bounding box center [313, 284] width 7 height 7
click at [310, 285] on input "checkbox" at bounding box center [313, 285] width 6 height 6
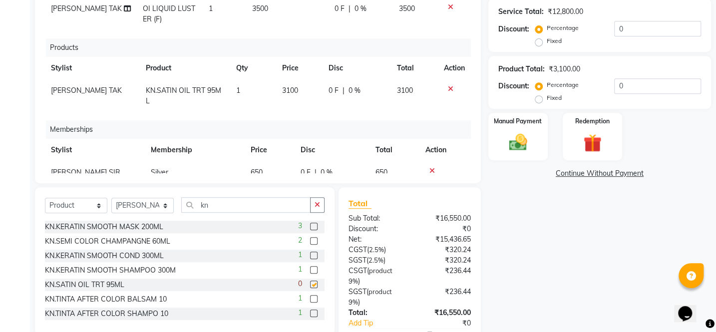
checkbox input "false"
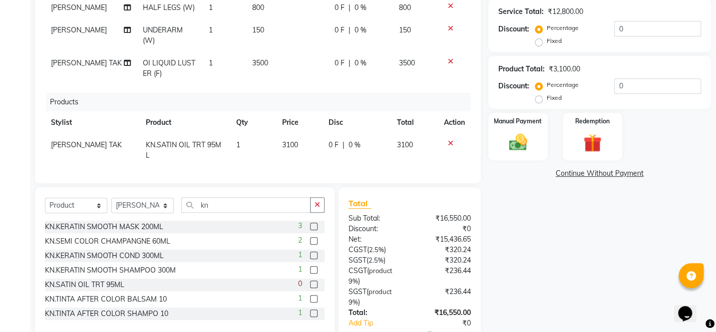
scroll to position [136, 0]
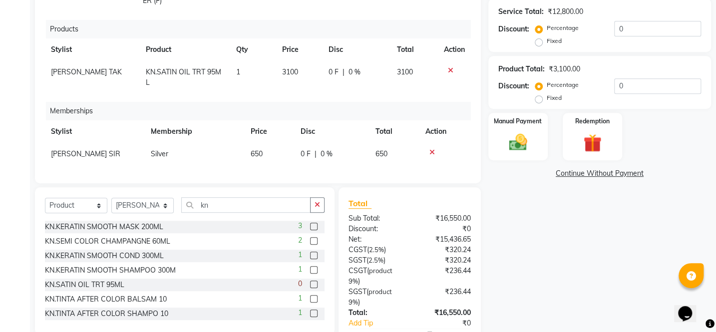
click at [448, 67] on icon at bounding box center [450, 70] width 5 height 7
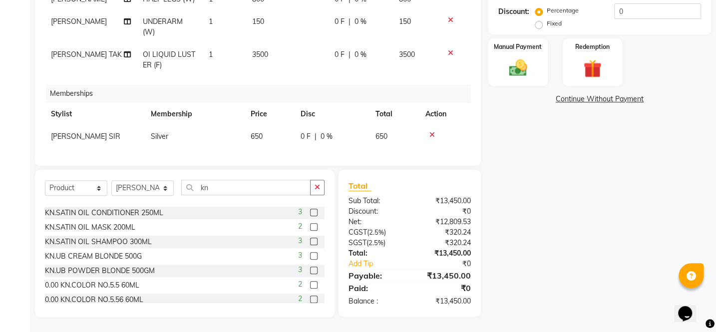
scroll to position [90, 0]
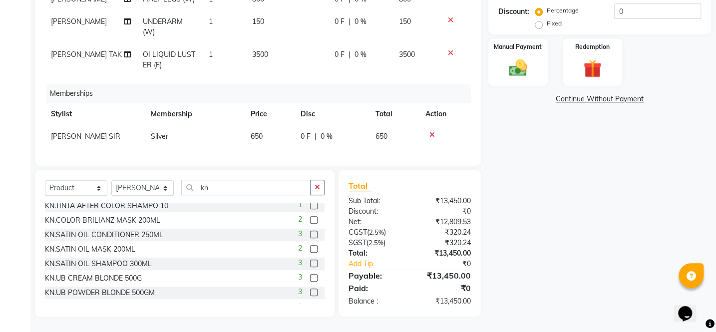
click at [310, 232] on label at bounding box center [313, 234] width 7 height 7
click at [310, 232] on input "checkbox" at bounding box center [313, 235] width 6 height 6
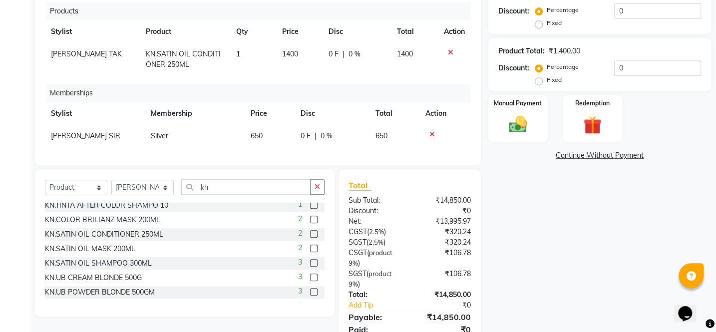
checkbox input "false"
click at [310, 261] on label at bounding box center [313, 262] width 7 height 7
click at [310, 261] on input "checkbox" at bounding box center [313, 263] width 6 height 6
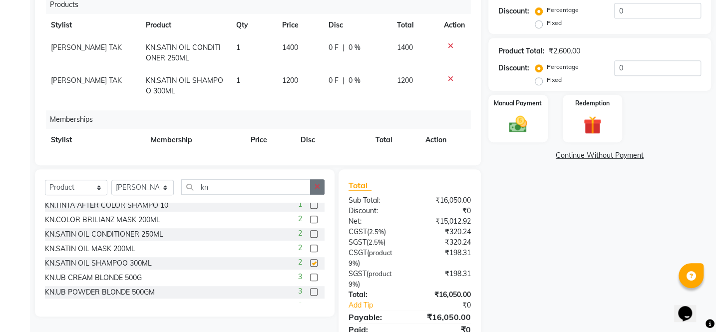
checkbox input "false"
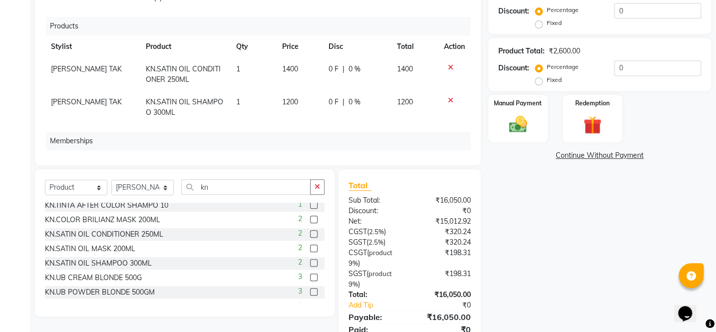
scroll to position [169, 0]
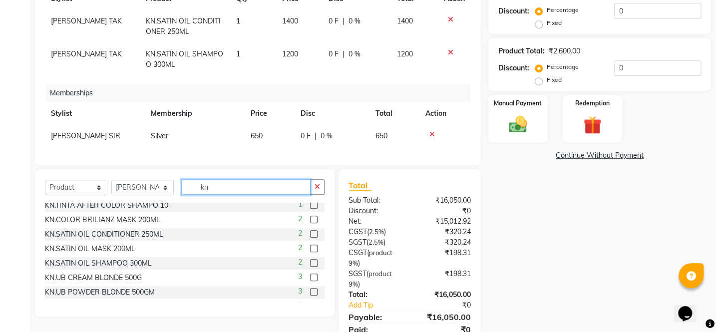
click at [252, 185] on input "kn" at bounding box center [245, 186] width 129 height 15
type input "k"
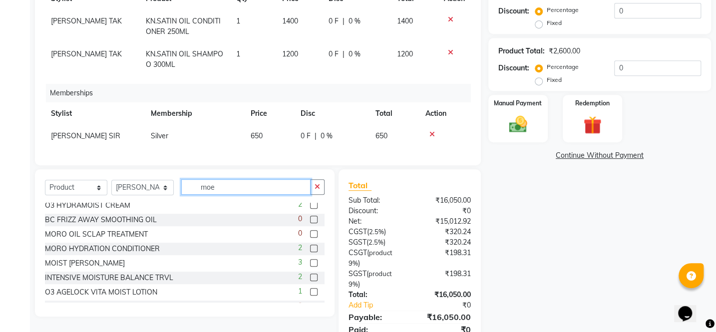
scroll to position [0, 0]
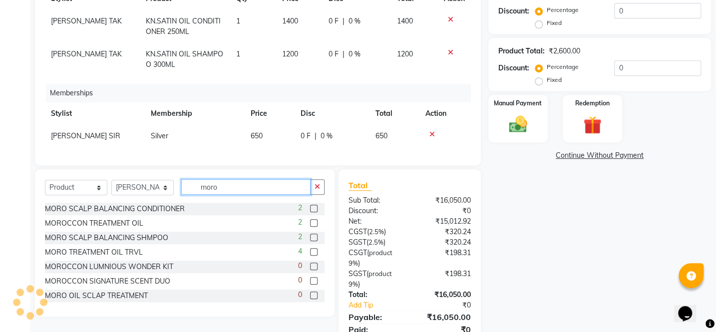
type input "moro"
click at [310, 222] on label at bounding box center [313, 222] width 7 height 7
click at [310, 222] on input "checkbox" at bounding box center [313, 223] width 6 height 6
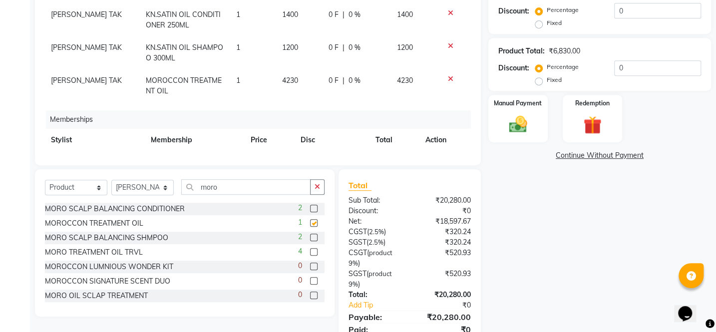
checkbox input "false"
click at [310, 252] on label at bounding box center [313, 251] width 7 height 7
click at [310, 252] on input "checkbox" at bounding box center [313, 252] width 6 height 6
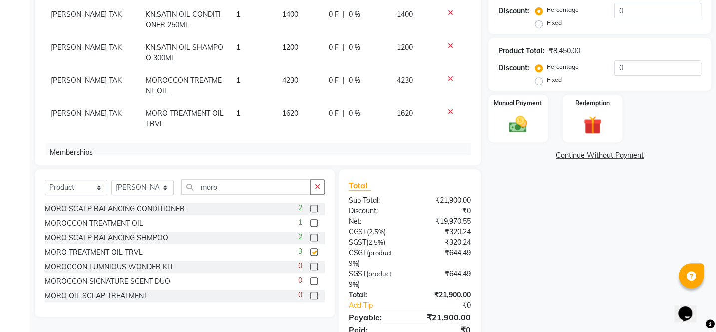
checkbox input "false"
click at [448, 113] on icon at bounding box center [450, 111] width 5 height 7
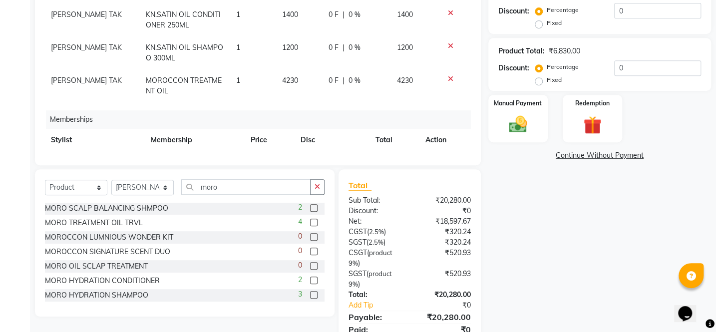
scroll to position [30, 0]
click at [310, 265] on label at bounding box center [313, 265] width 7 height 7
click at [310, 265] on input "checkbox" at bounding box center [313, 266] width 6 height 6
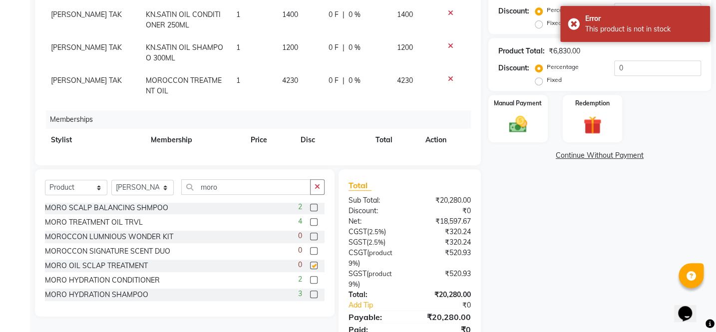
checkbox input "false"
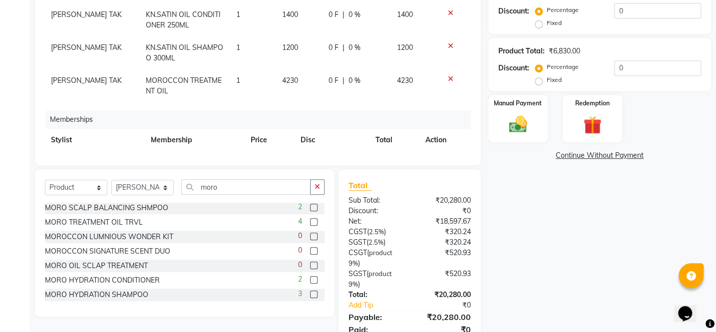
click at [310, 222] on label at bounding box center [313, 221] width 7 height 7
click at [310, 222] on input "checkbox" at bounding box center [313, 222] width 6 height 6
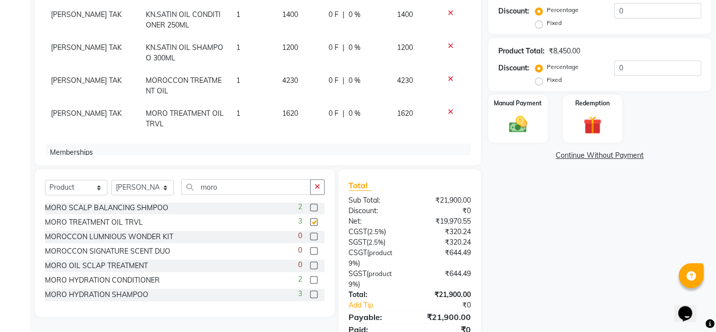
checkbox input "false"
click at [448, 112] on icon at bounding box center [450, 111] width 5 height 7
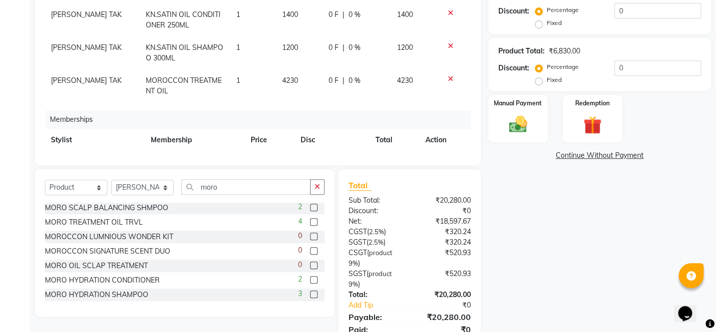
click at [285, 81] on span "4230" at bounding box center [290, 80] width 16 height 9
select select "11497"
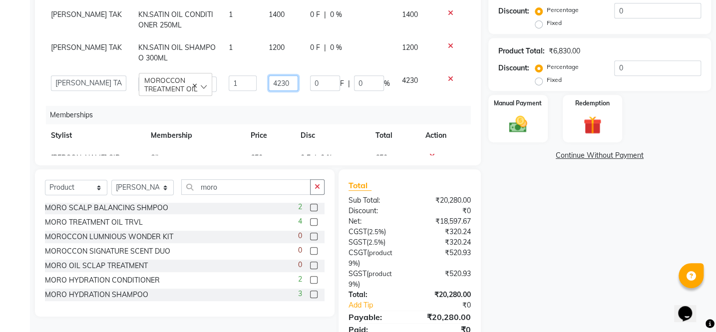
click at [278, 86] on input "4230" at bounding box center [283, 82] width 29 height 15
type input "4320"
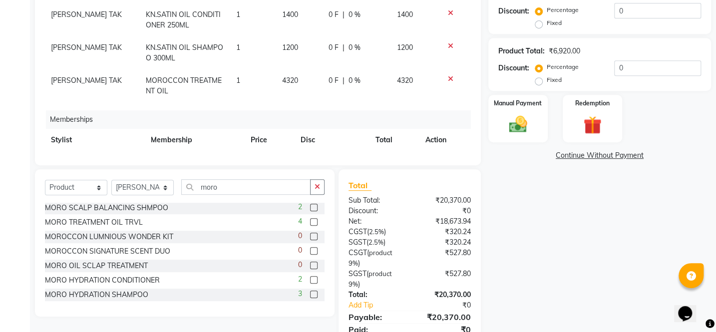
click at [280, 98] on td "4320" at bounding box center [299, 85] width 46 height 33
select select "11497"
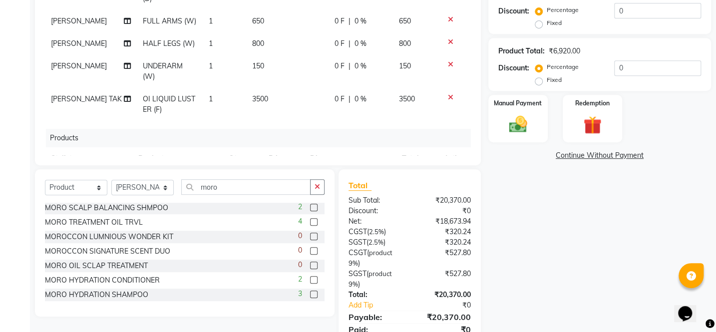
scroll to position [0, 0]
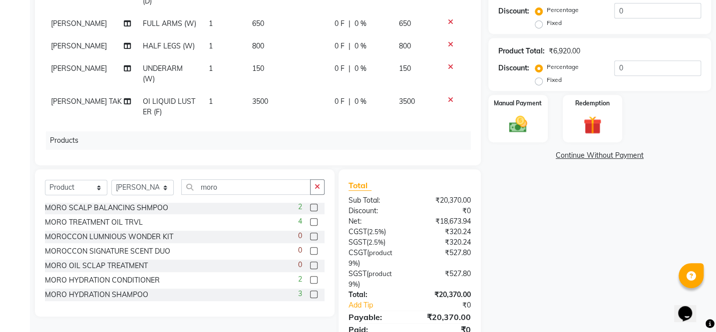
click at [534, 197] on div "Name: Sushilaa Membership: No Active Membership Total Visits: 6 Card on file: 0…" at bounding box center [603, 107] width 230 height 501
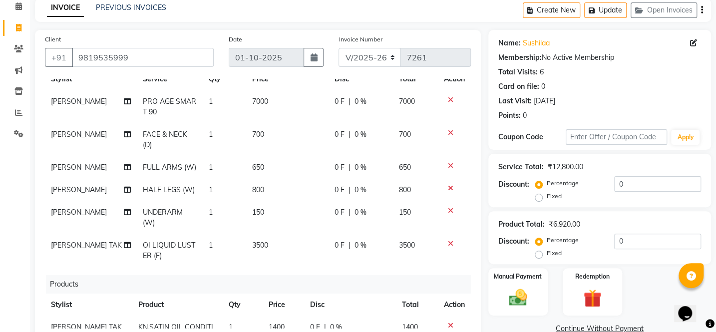
scroll to position [45, 0]
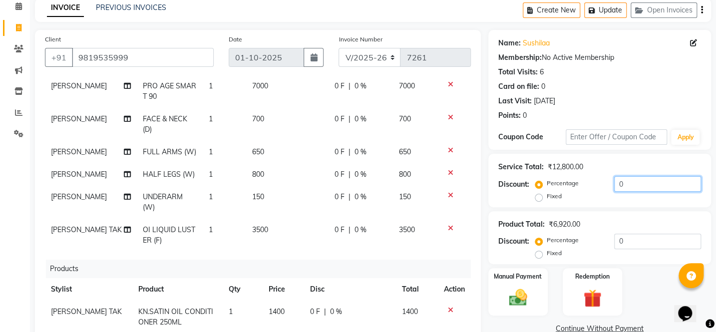
click at [615, 182] on input "0" at bounding box center [657, 183] width 87 height 15
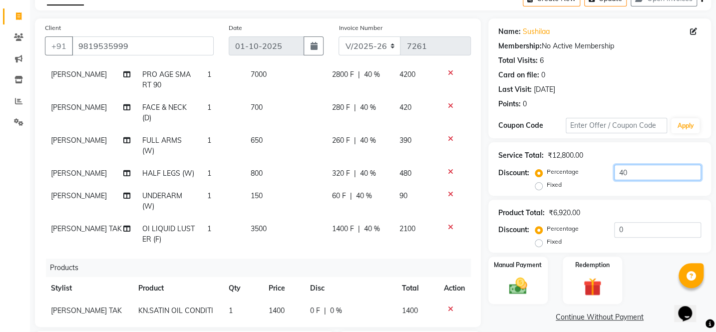
scroll to position [90, 0]
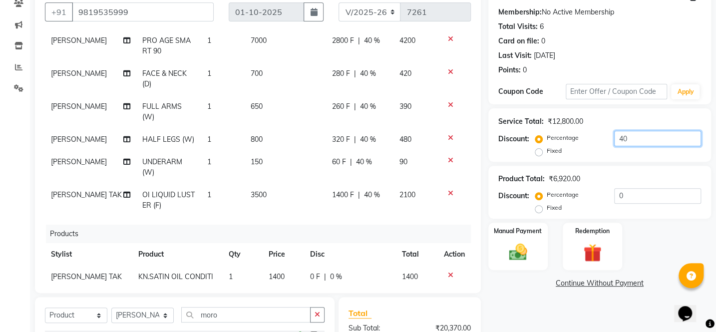
type input "40"
click at [616, 195] on input "0" at bounding box center [657, 195] width 87 height 15
type input "5"
type input "216"
type input "5"
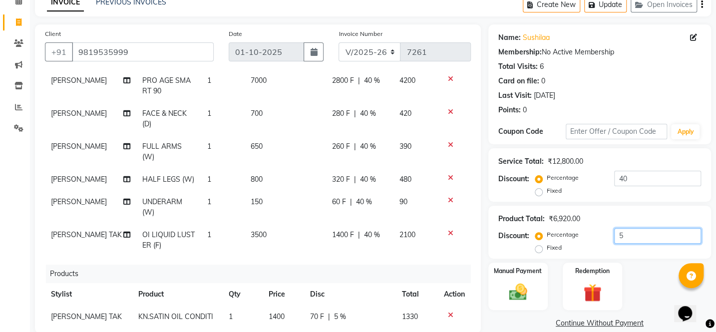
scroll to position [45, 0]
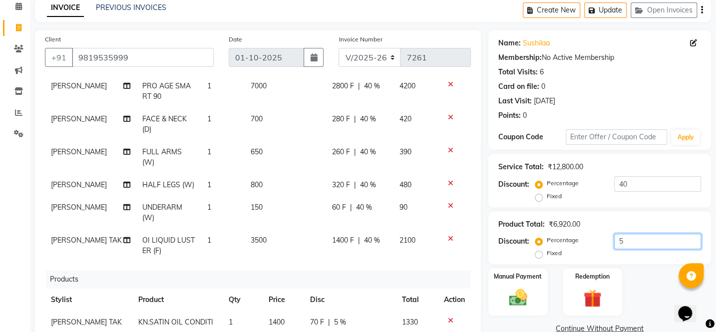
type input "5"
drag, startPoint x: 426, startPoint y: 258, endPoint x: 434, endPoint y: 258, distance: 7.5
click at [428, 259] on td "2100" at bounding box center [416, 245] width 44 height 33
select select "11497"
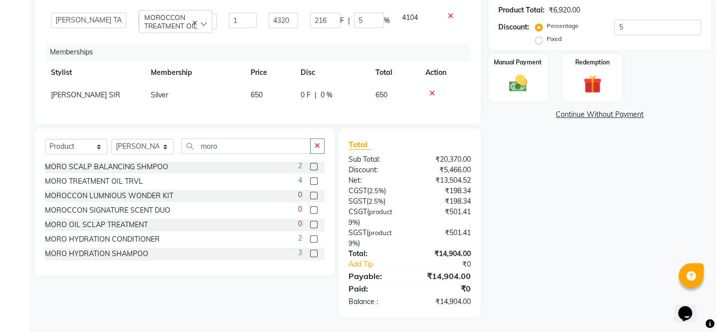
scroll to position [215, 0]
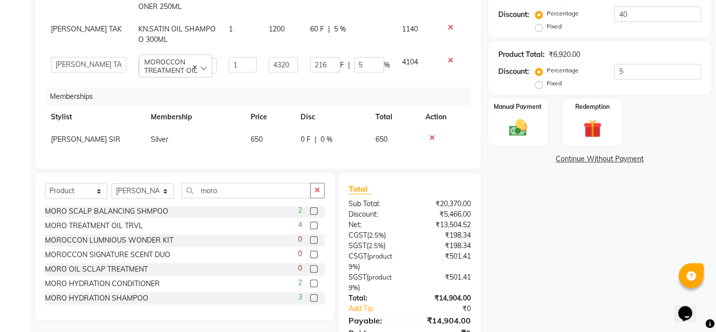
click at [497, 124] on div "Manual Payment" at bounding box center [517, 121] width 59 height 47
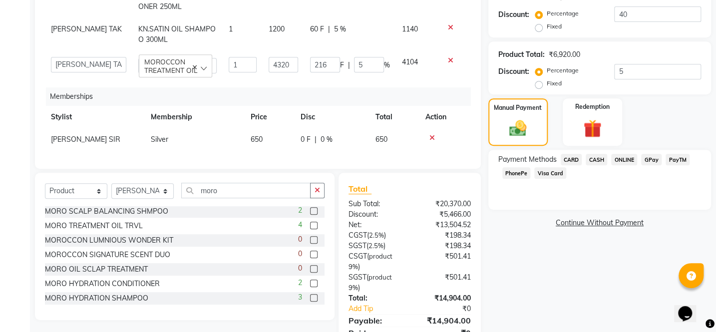
click at [595, 157] on span "CASH" at bounding box center [596, 159] width 21 height 11
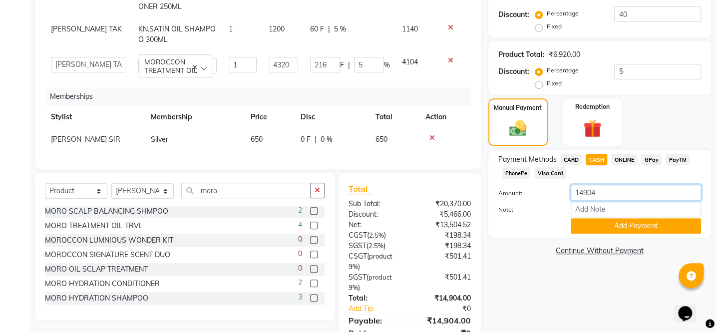
click at [611, 195] on input "14904" at bounding box center [636, 192] width 130 height 15
type input "1"
type input "650"
click at [625, 227] on button "Add Payment" at bounding box center [636, 225] width 130 height 15
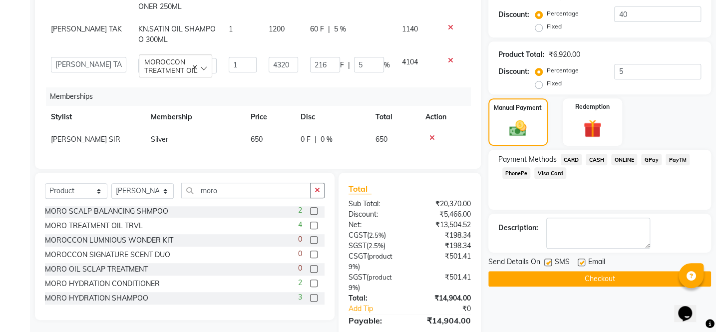
click at [573, 159] on span "CARD" at bounding box center [571, 159] width 21 height 11
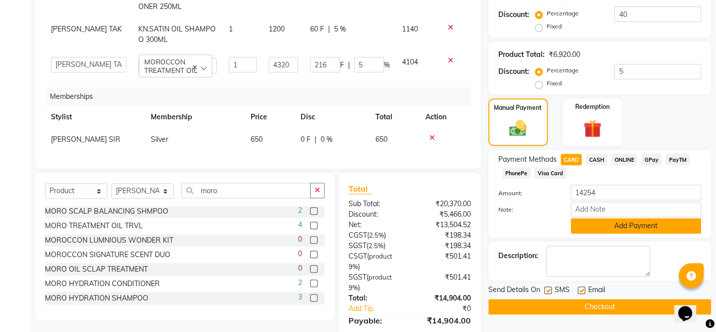
click at [633, 225] on button "Add Payment" at bounding box center [636, 225] width 130 height 15
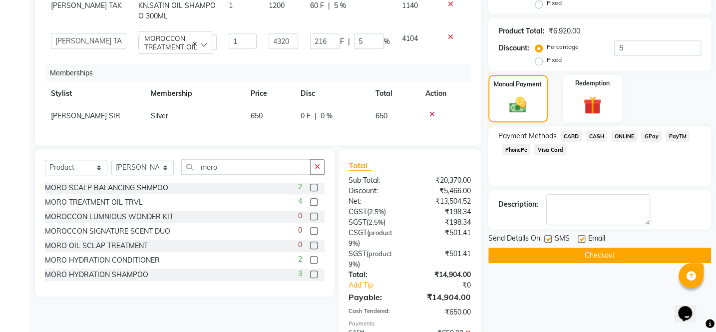
scroll to position [306, 0]
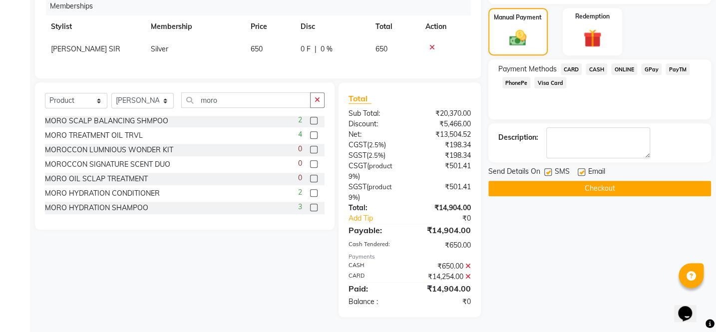
drag, startPoint x: 665, startPoint y: 188, endPoint x: 661, endPoint y: 192, distance: 5.3
click at [666, 188] on button "Checkout" at bounding box center [599, 188] width 223 height 15
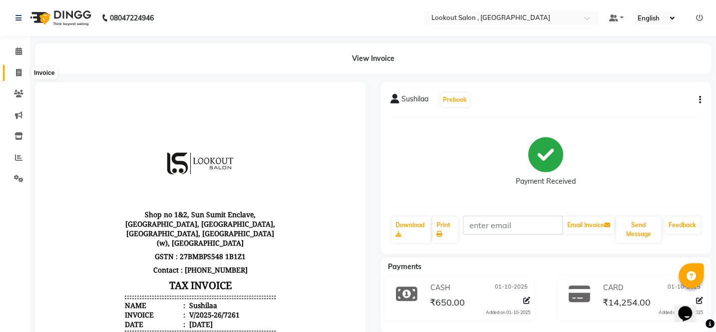
click at [17, 70] on icon at bounding box center [18, 72] width 5 height 7
select select "service"
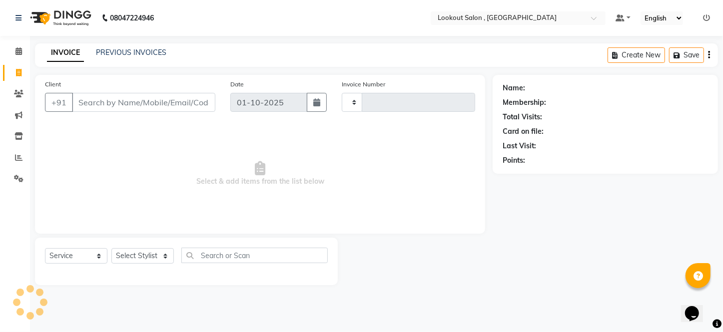
type input "7262"
select select "151"
